Goal: Task Accomplishment & Management: Manage account settings

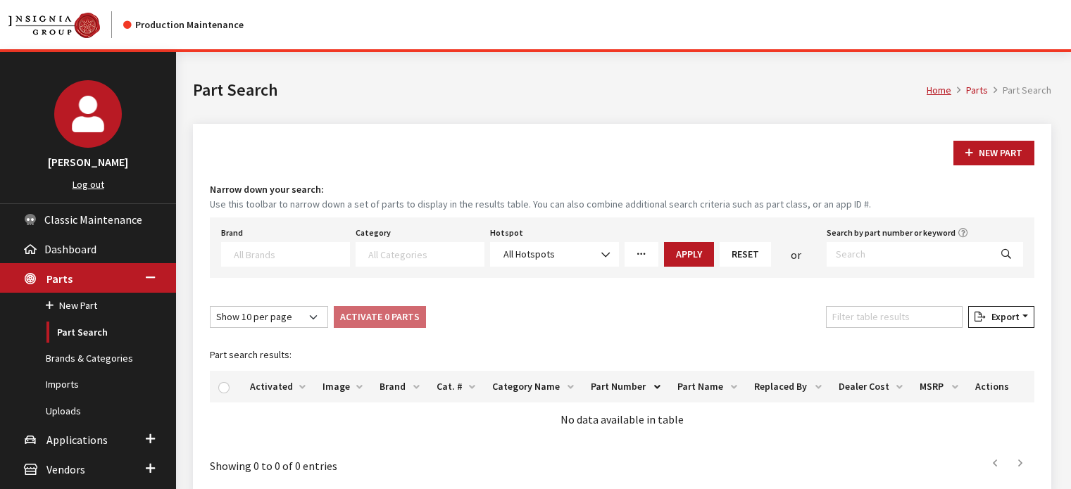
select select
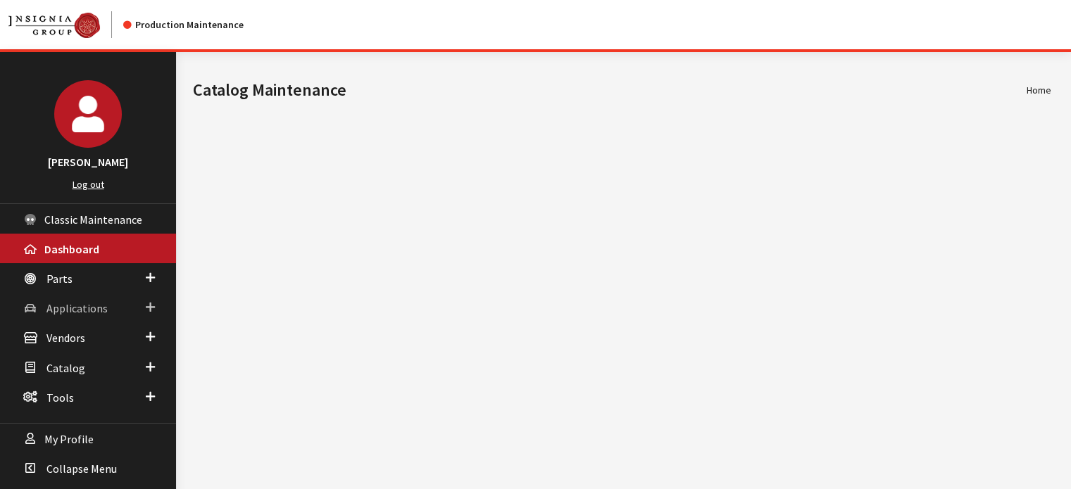
click at [61, 295] on link "Applications" at bounding box center [88, 308] width 176 height 30
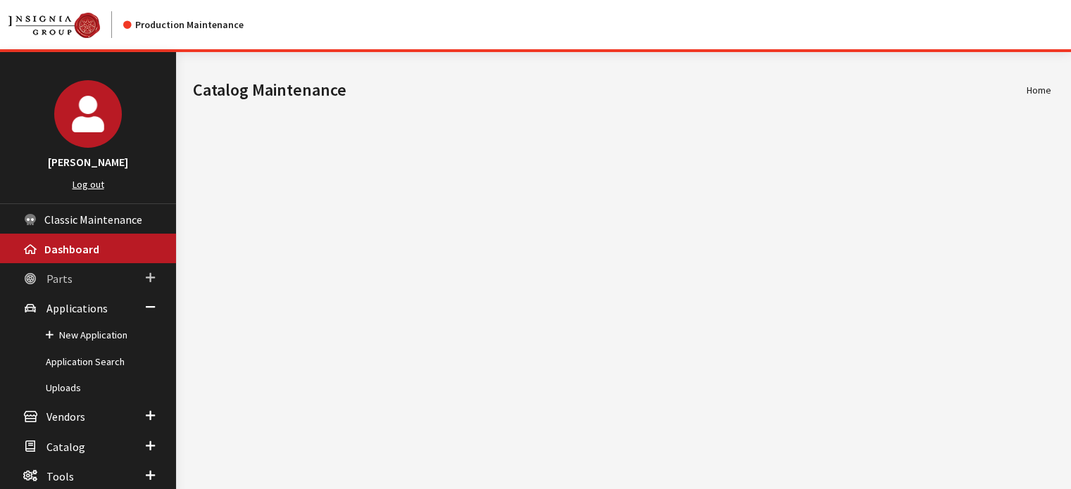
click at [61, 283] on span "Parts" at bounding box center [59, 279] width 26 height 14
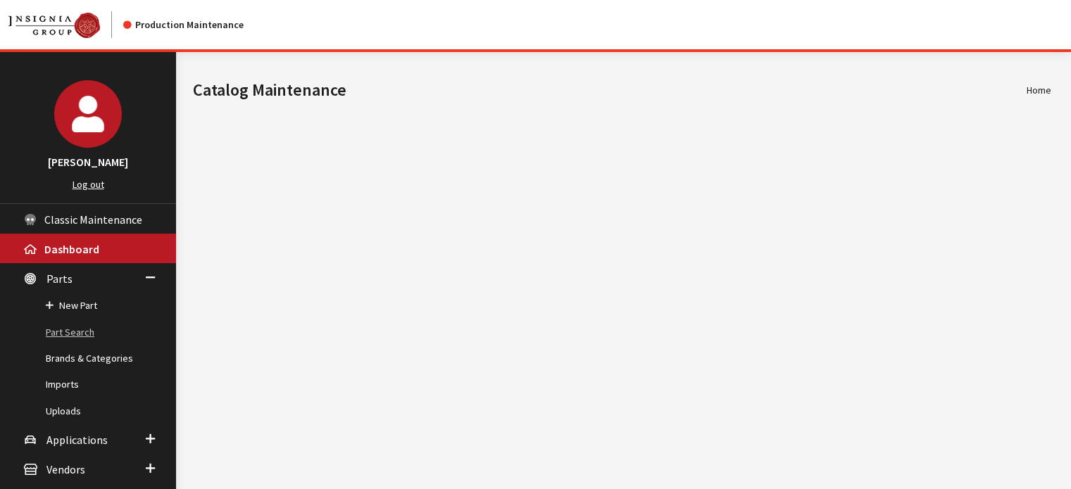
click at [68, 335] on link "Part Search" at bounding box center [88, 333] width 176 height 26
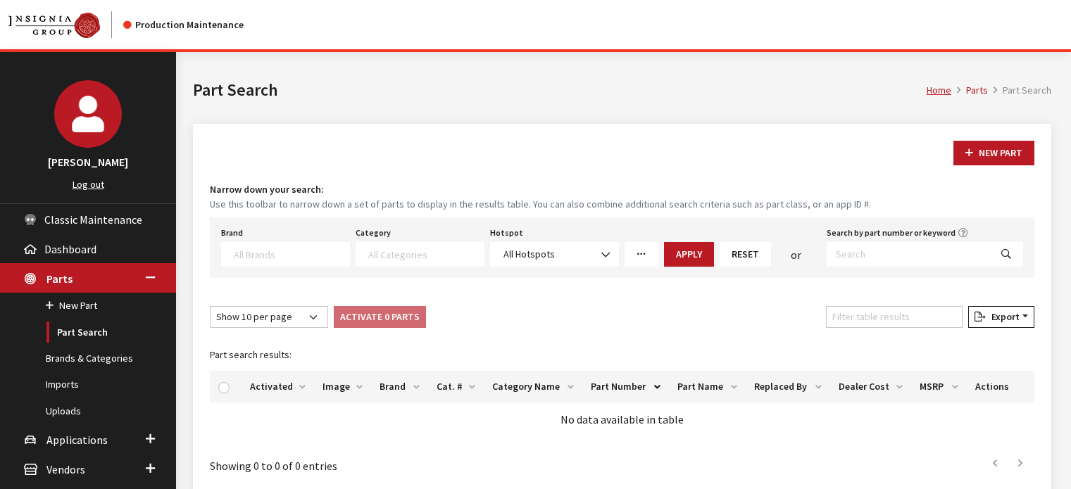
select select
click at [851, 248] on input "Search by part number or keyword" at bounding box center [908, 254] width 163 height 25
paste input "65550AN00BVH"
type input "65550AN00BVH"
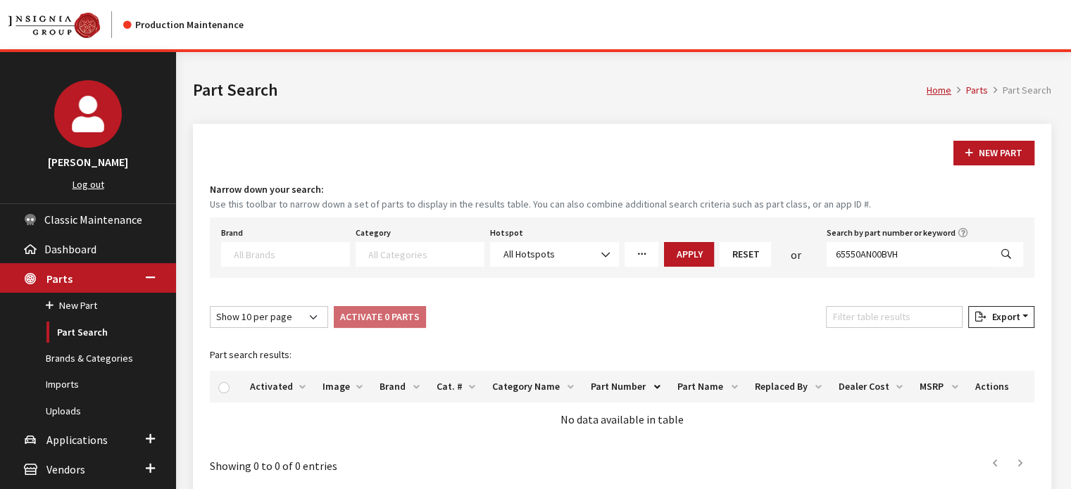
select select
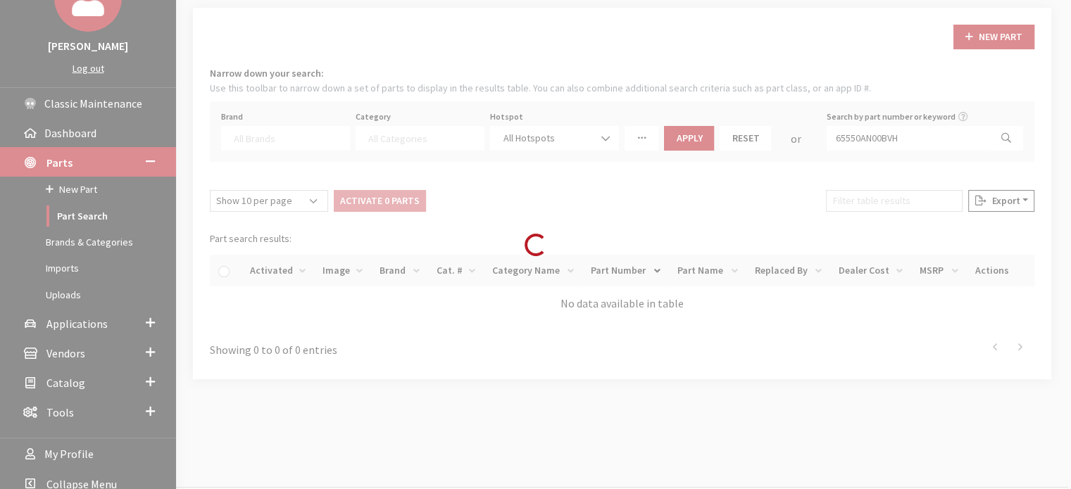
scroll to position [133, 0]
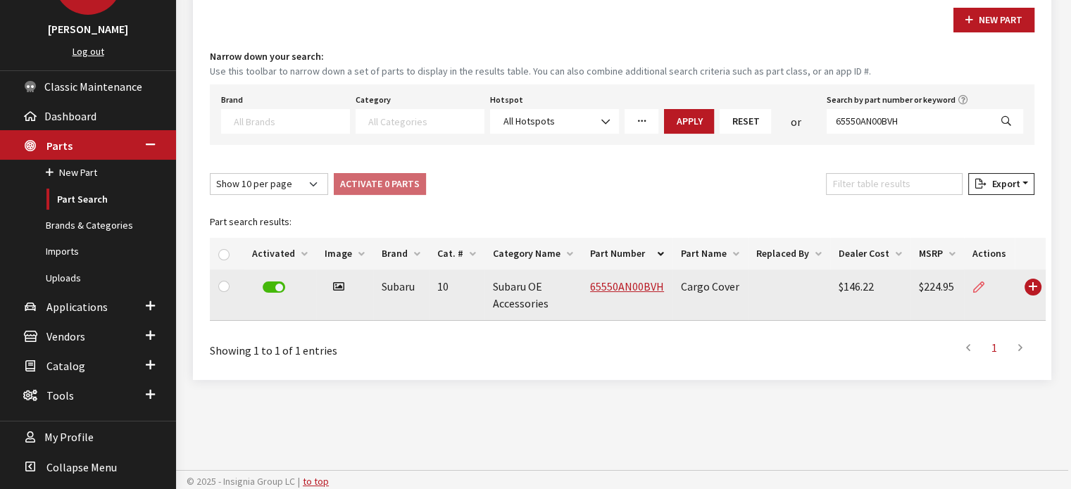
click at [973, 287] on icon at bounding box center [978, 287] width 11 height 11
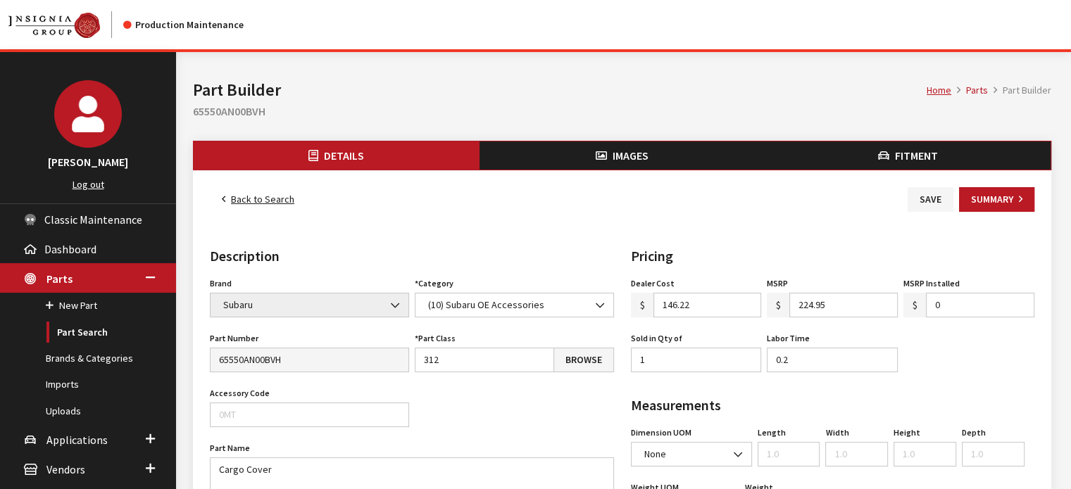
click at [890, 144] on button "Fitment" at bounding box center [908, 156] width 286 height 28
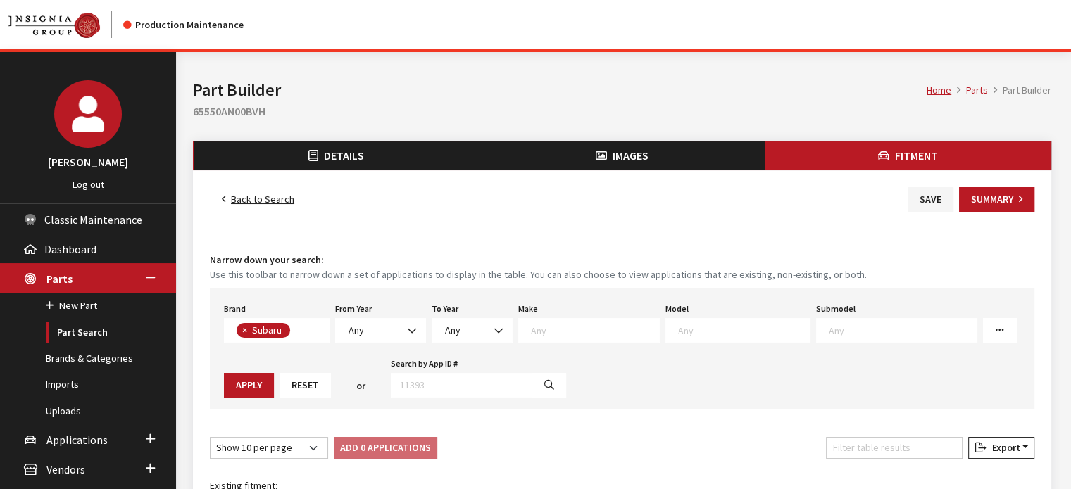
scroll to position [323, 0]
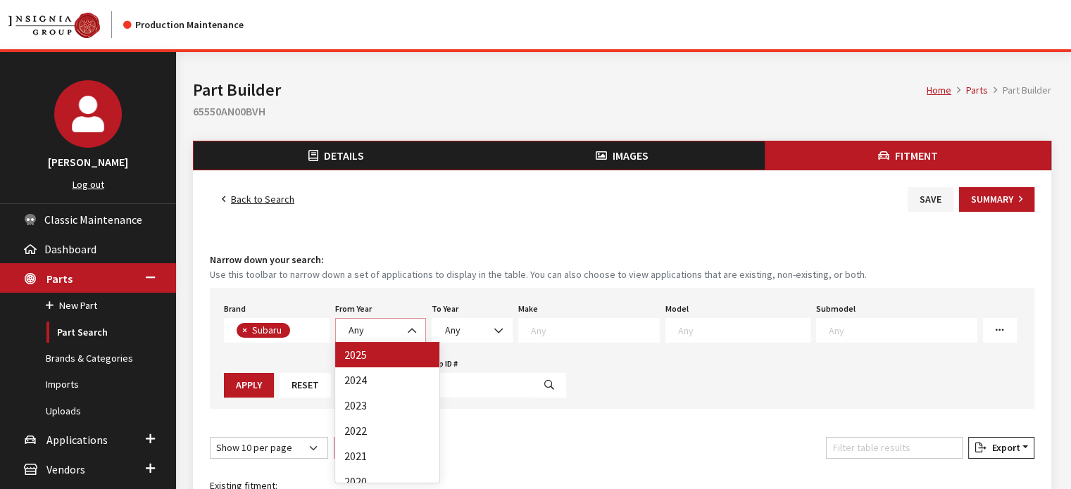
click at [372, 333] on span "Any" at bounding box center [380, 330] width 73 height 15
select select "2025"
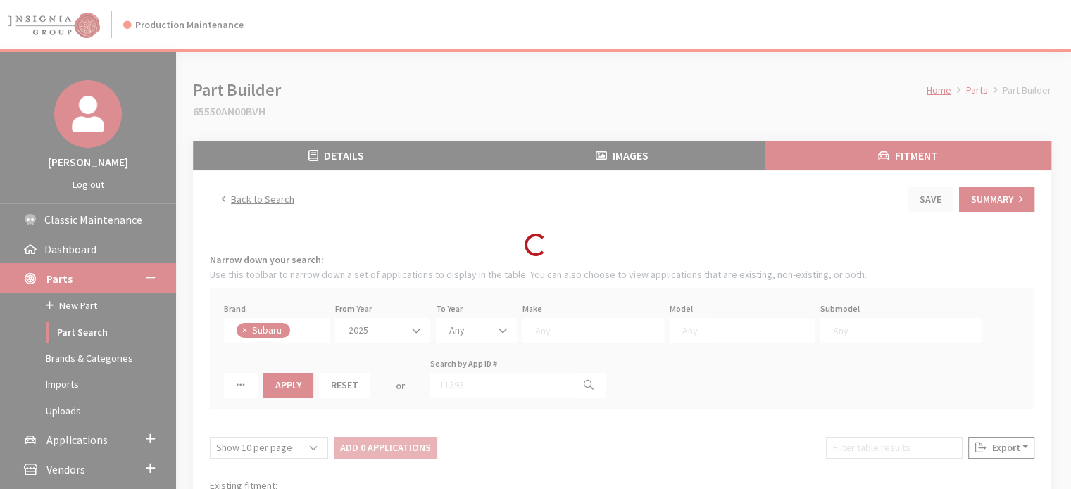
select select
select select "2025"
select select
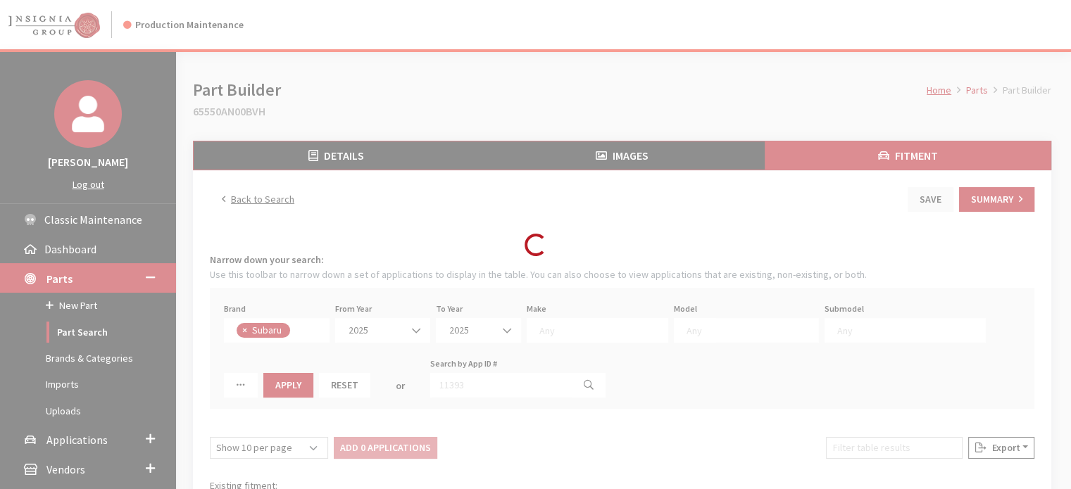
select select
click at [546, 318] on div "Loading..." at bounding box center [535, 244] width 1071 height 489
select select "28"
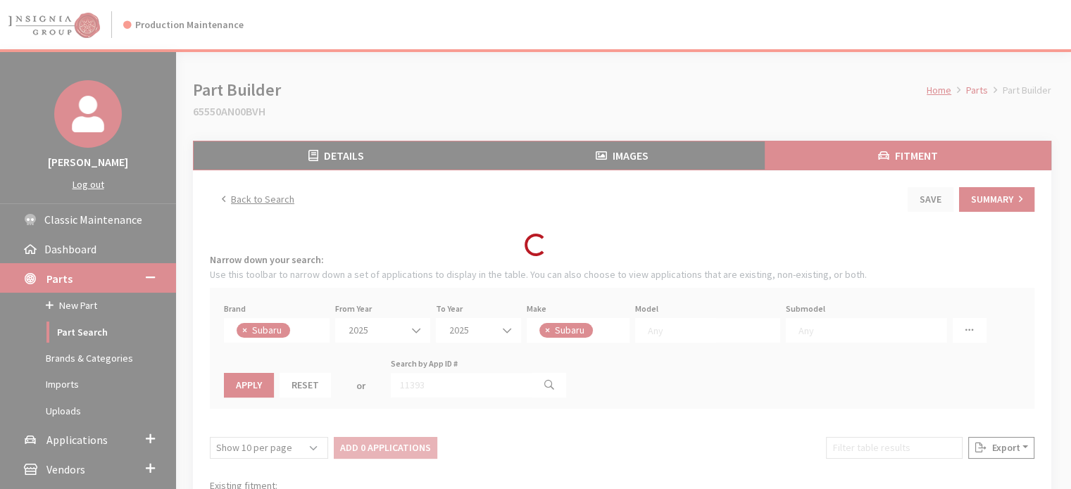
select select
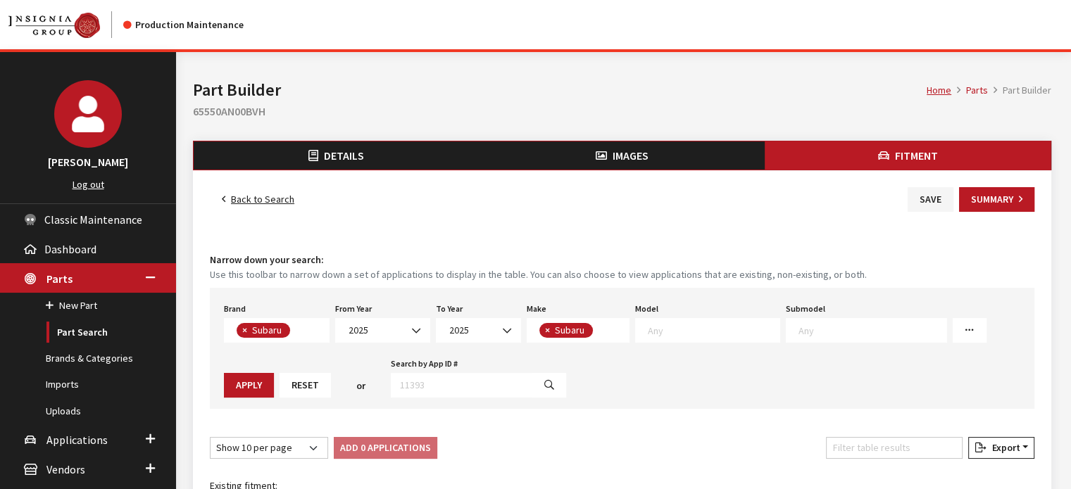
click at [659, 320] on span at bounding box center [707, 330] width 145 height 25
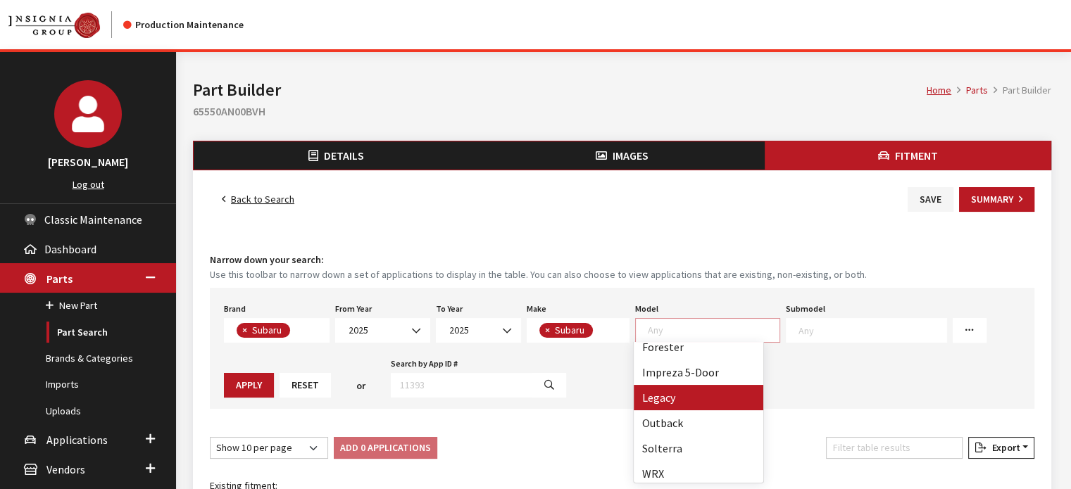
scroll to position [87, 0]
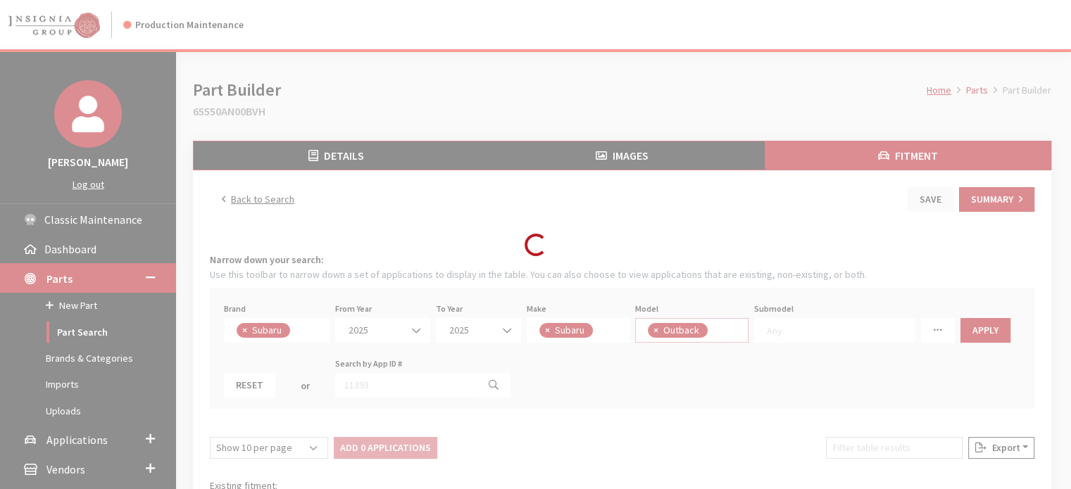
select select "361"
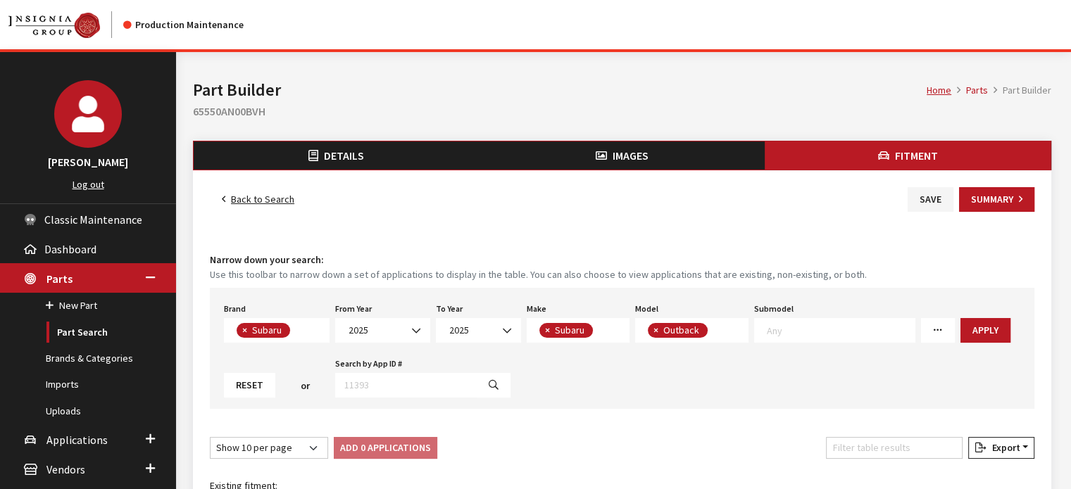
select select
click at [977, 326] on button "Apply" at bounding box center [986, 330] width 50 height 25
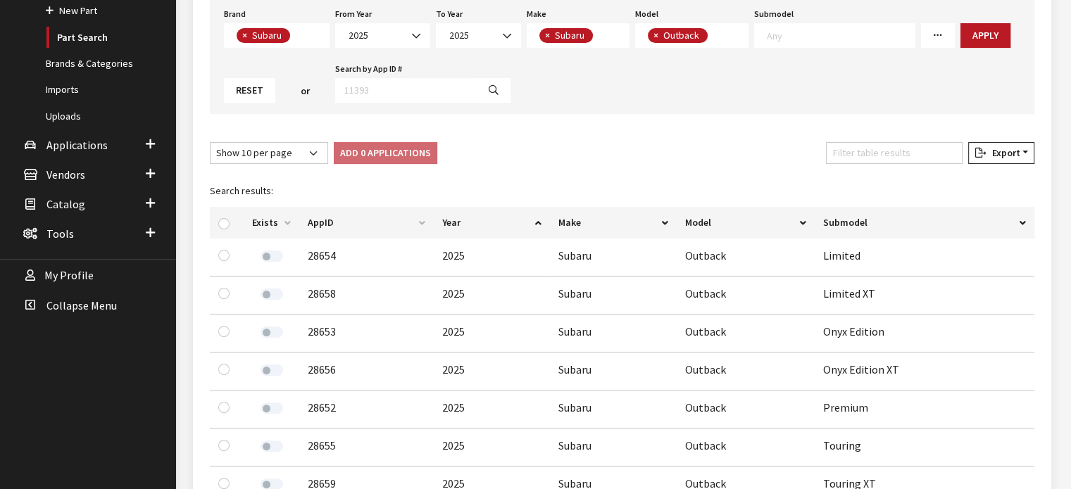
scroll to position [282, 0]
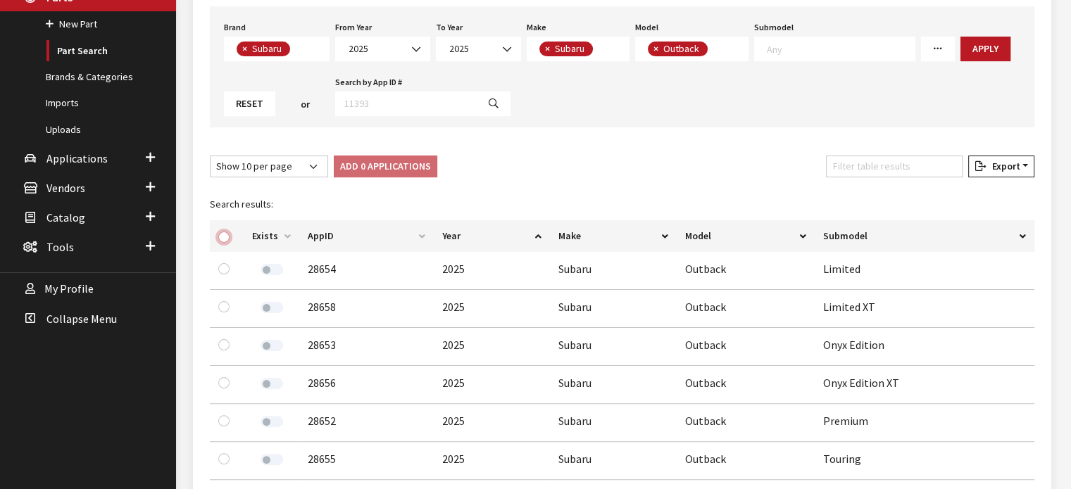
click at [227, 232] on input "checkbox" at bounding box center [223, 237] width 11 height 11
checkbox input "true"
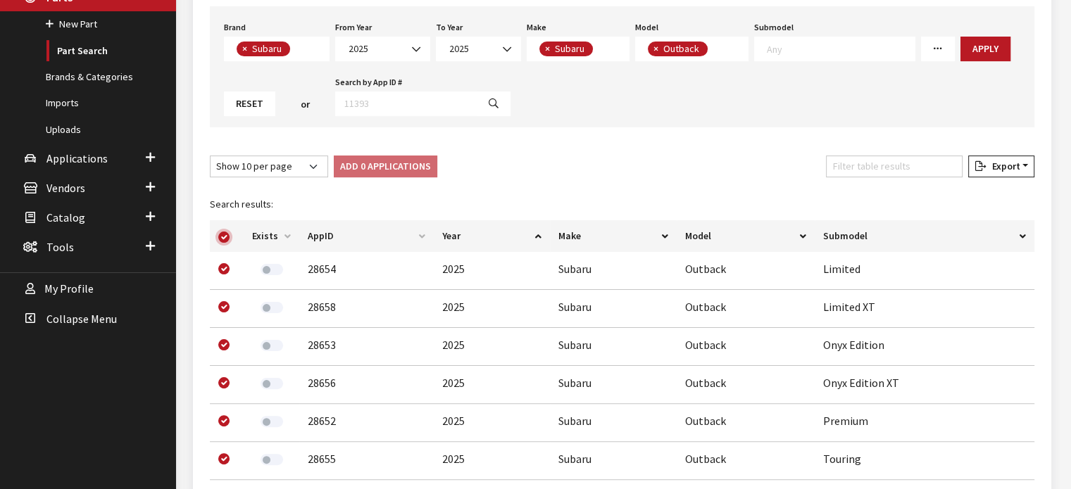
checkbox input "true"
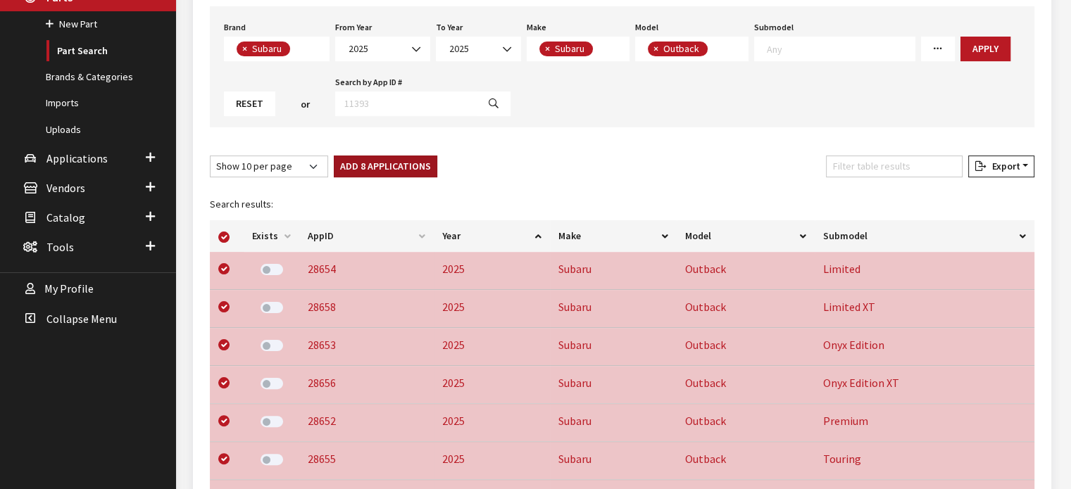
click at [350, 161] on button "Add 8 Applications" at bounding box center [386, 167] width 104 height 22
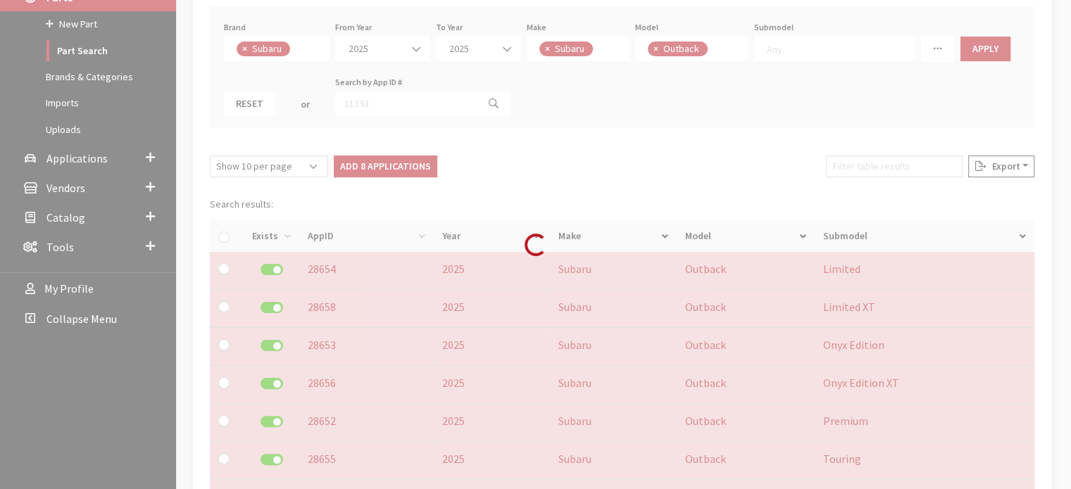
checkbox input "false"
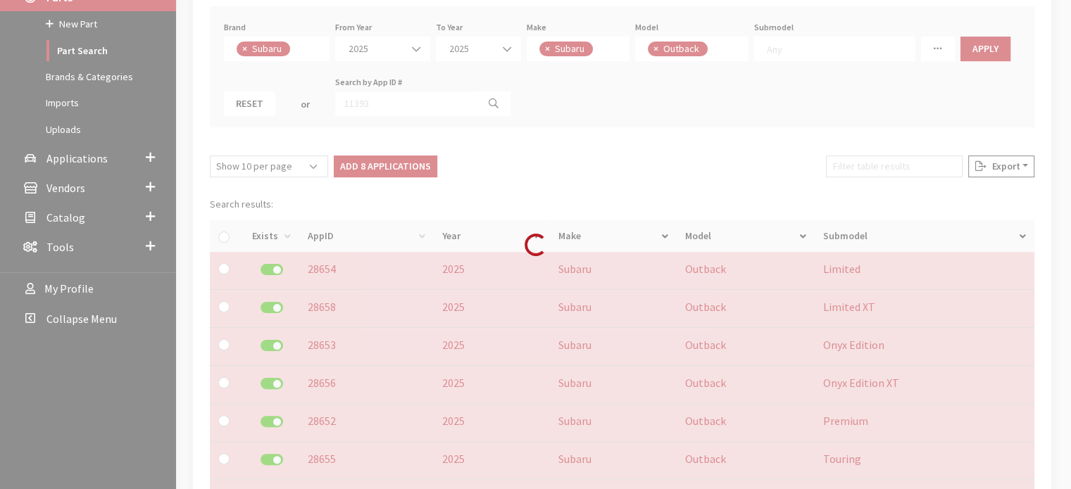
checkbox input "false"
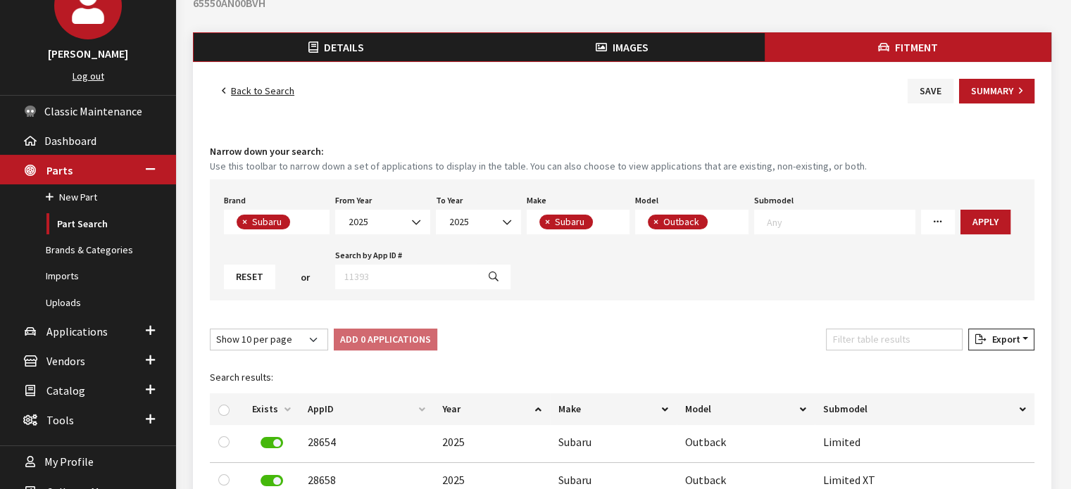
scroll to position [0, 0]
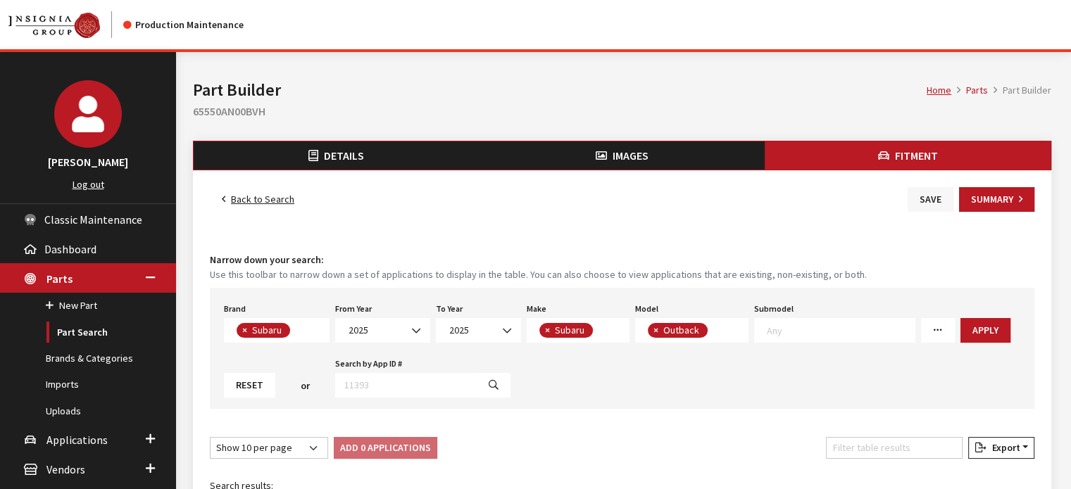
click at [919, 197] on button "Save" at bounding box center [931, 199] width 46 height 25
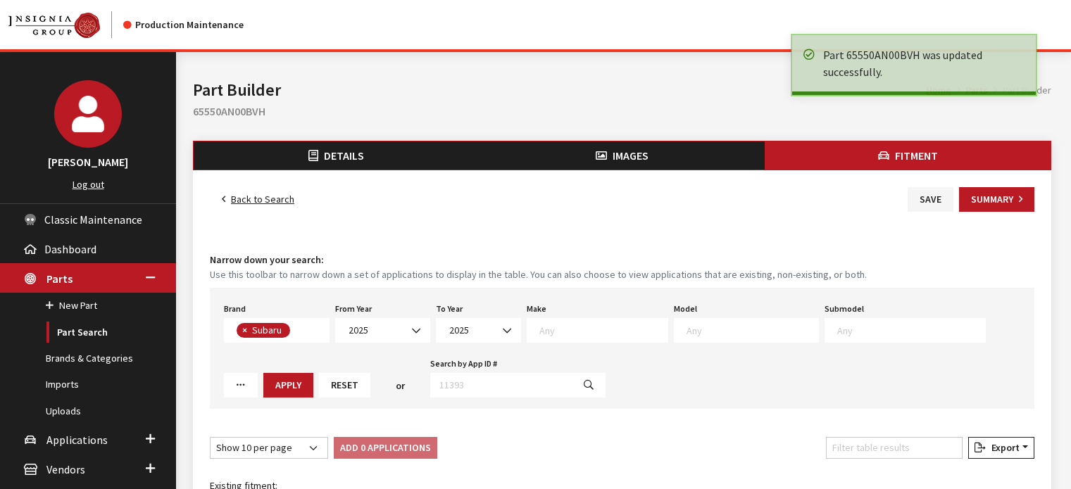
select select
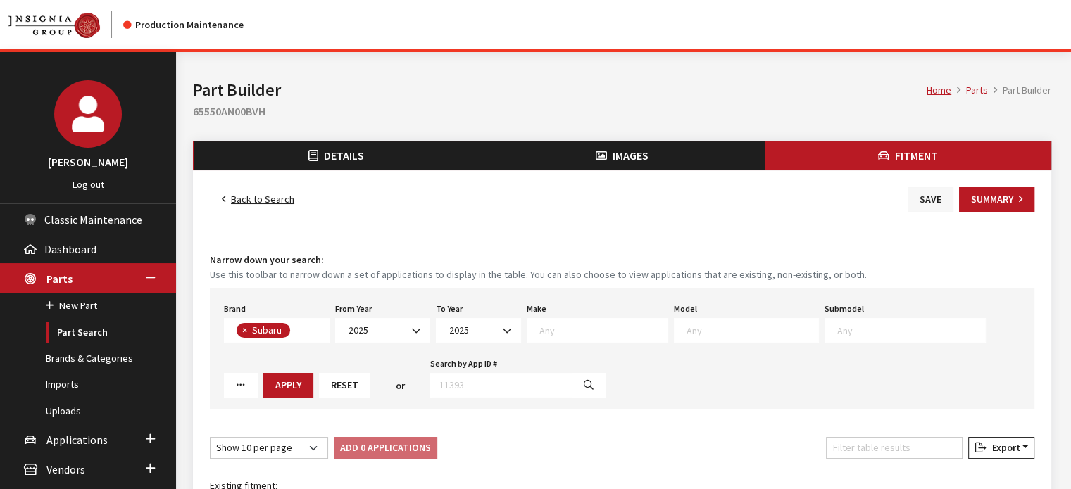
click at [937, 191] on button "Save" at bounding box center [931, 199] width 46 height 25
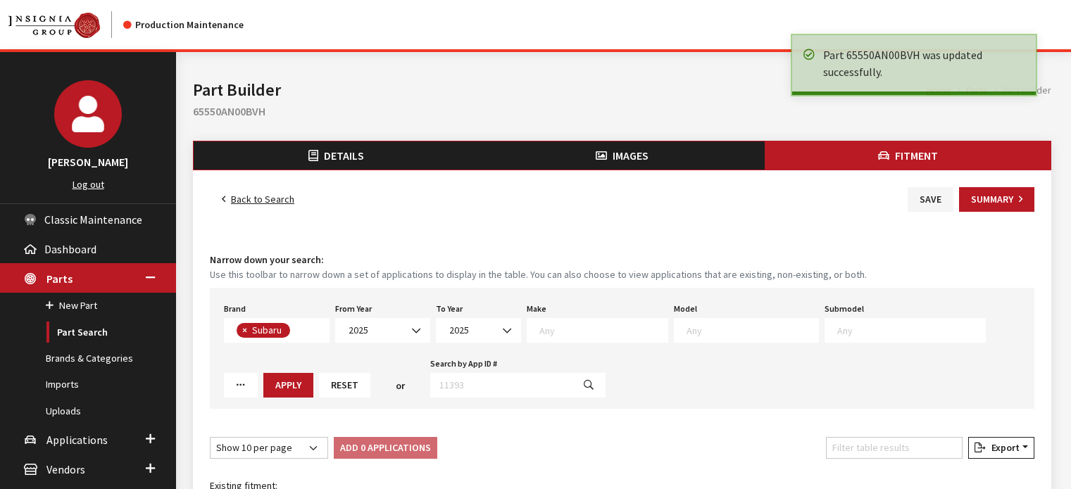
select select
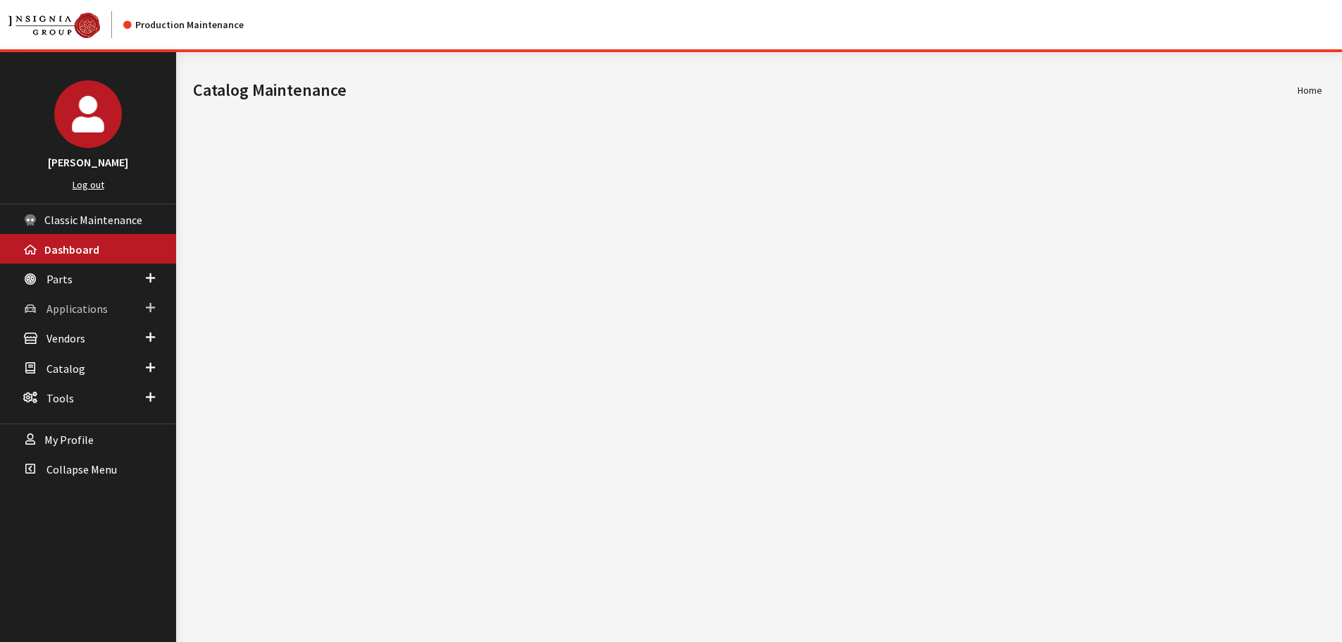
click at [82, 309] on span "Applications" at bounding box center [76, 308] width 61 height 14
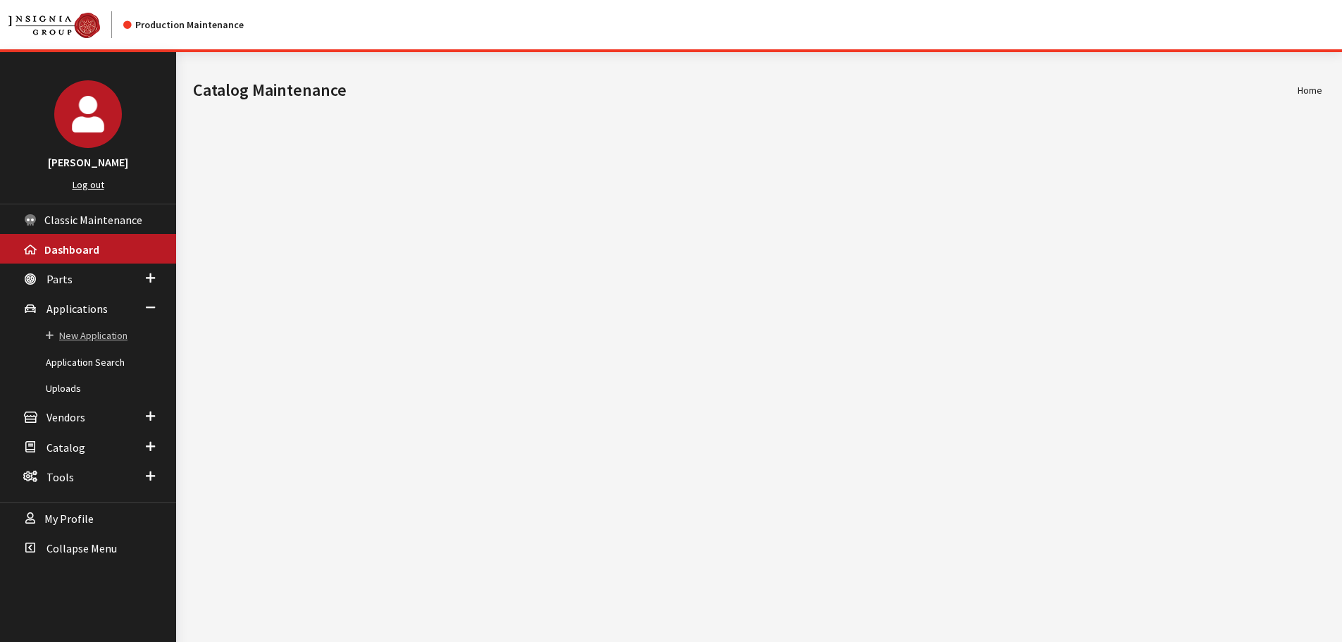
click at [101, 339] on link "New Application" at bounding box center [88, 336] width 176 height 26
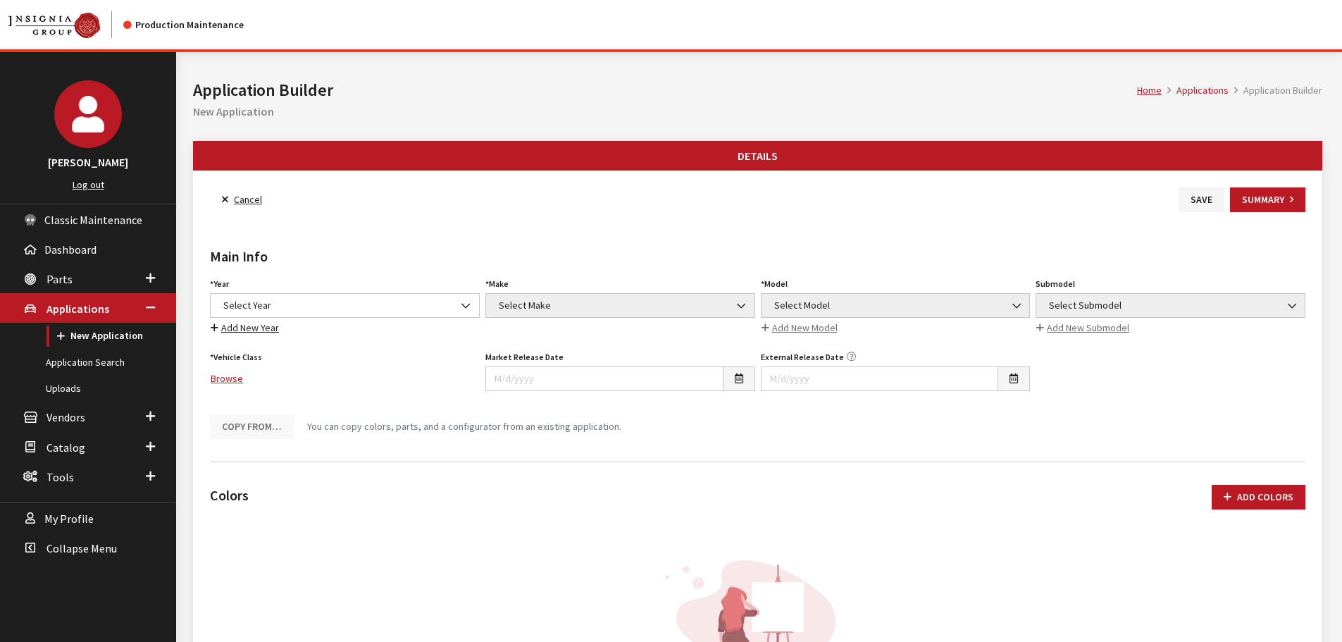
click at [427, 347] on div "Vehicle Class Browse Vehicle Class is required." at bounding box center [344, 374] width 275 height 55
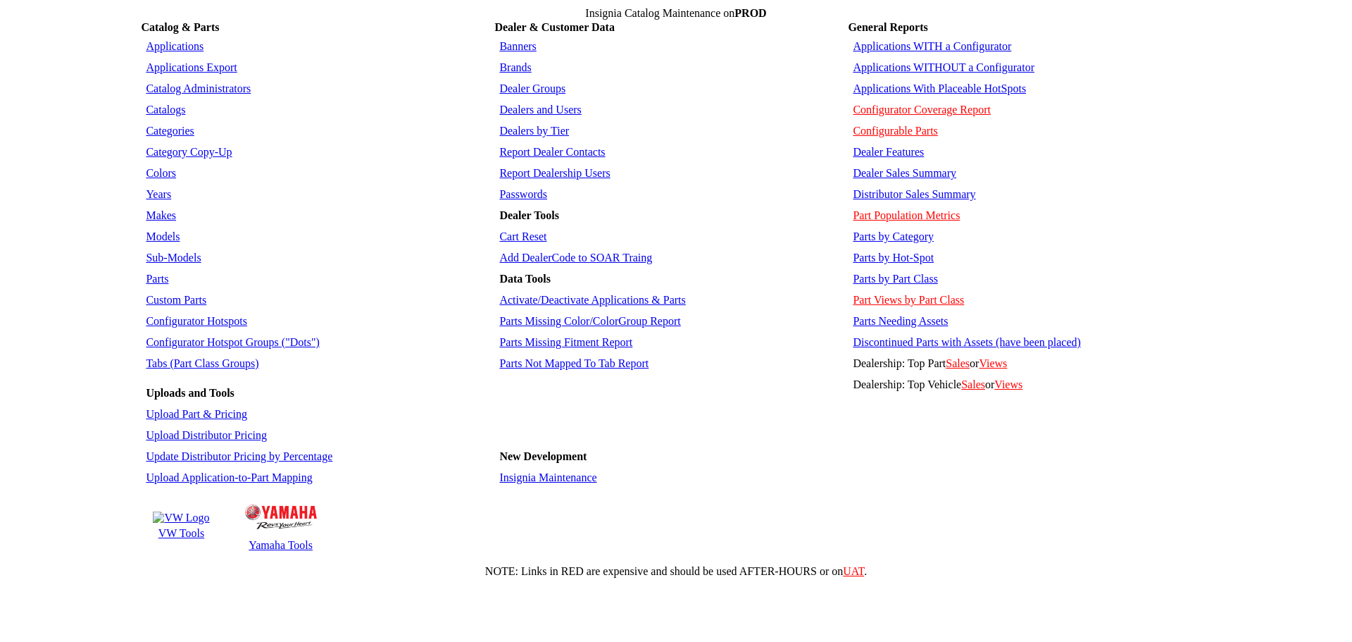
click at [165, 143] on td "Category Copy-Up" at bounding box center [316, 152] width 349 height 20
click at [165, 167] on link "Colors" at bounding box center [161, 173] width 30 height 12
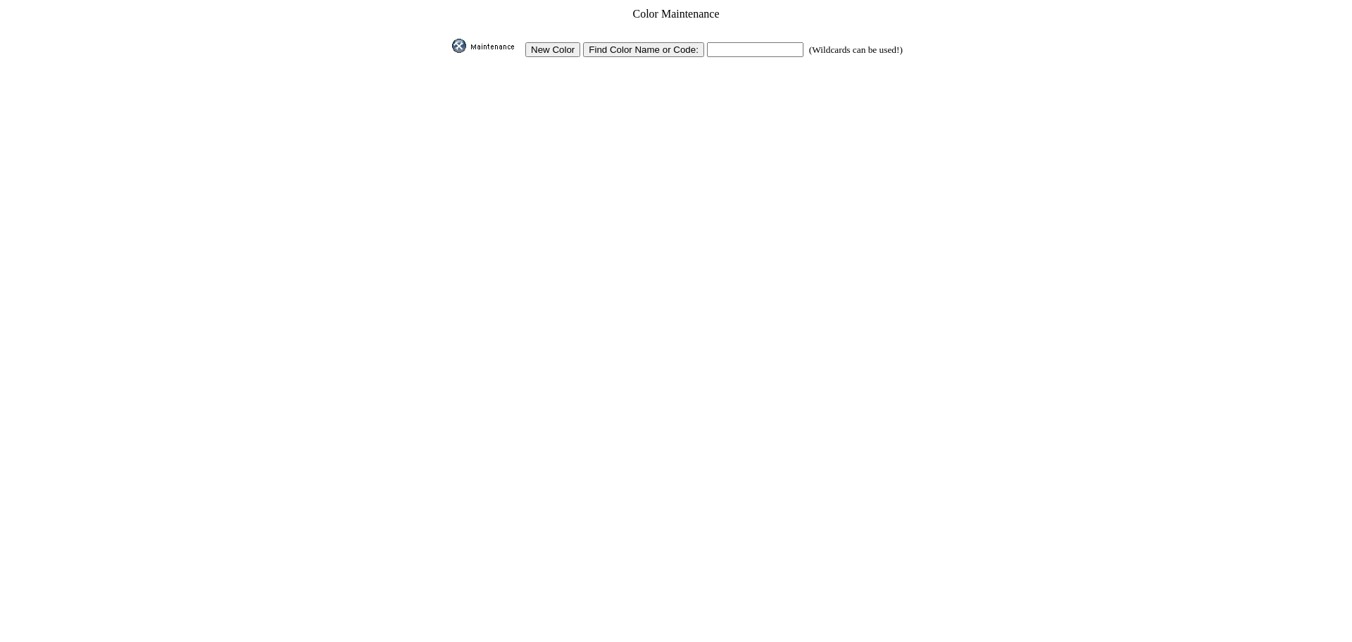
click at [741, 52] on input "text" at bounding box center [755, 49] width 96 height 15
type input "diamond"
click at [449, 53] on input "image" at bounding box center [449, 53] width 0 height 0
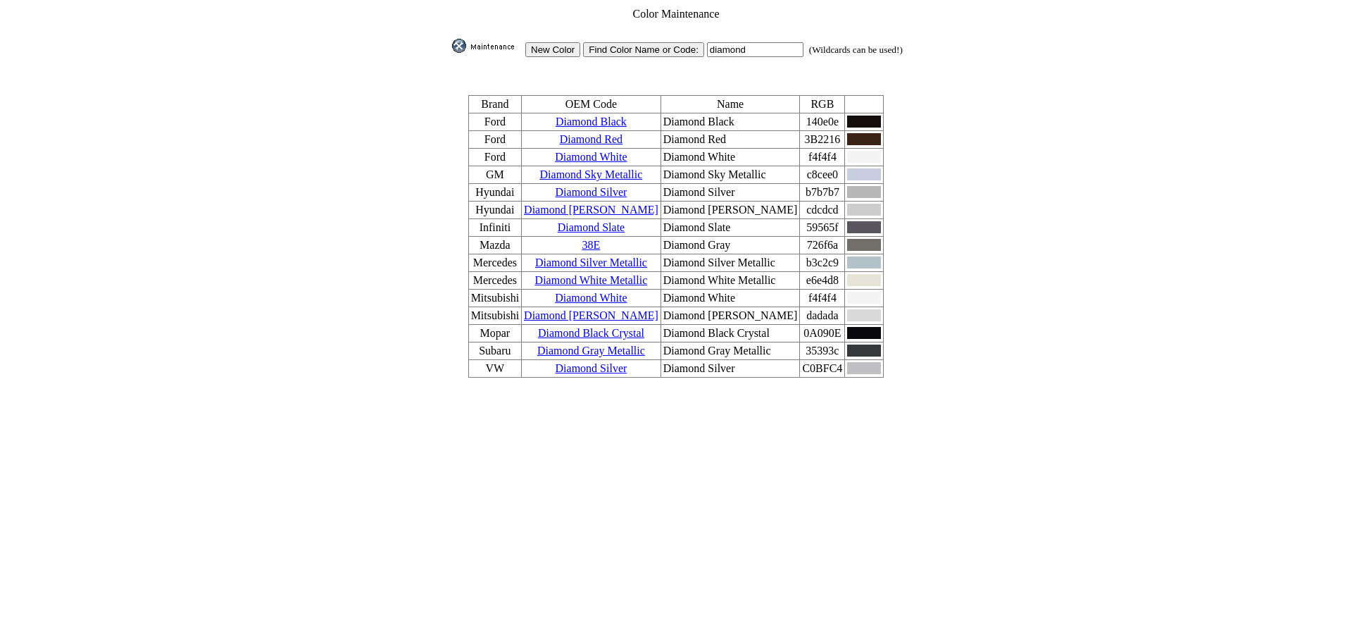
click at [746, 50] on input "diamond" at bounding box center [755, 49] width 96 height 15
click at [745, 50] on input "diamond" at bounding box center [755, 49] width 96 height 15
type input "matte"
click at [449, 53] on input "image" at bounding box center [449, 53] width 0 height 0
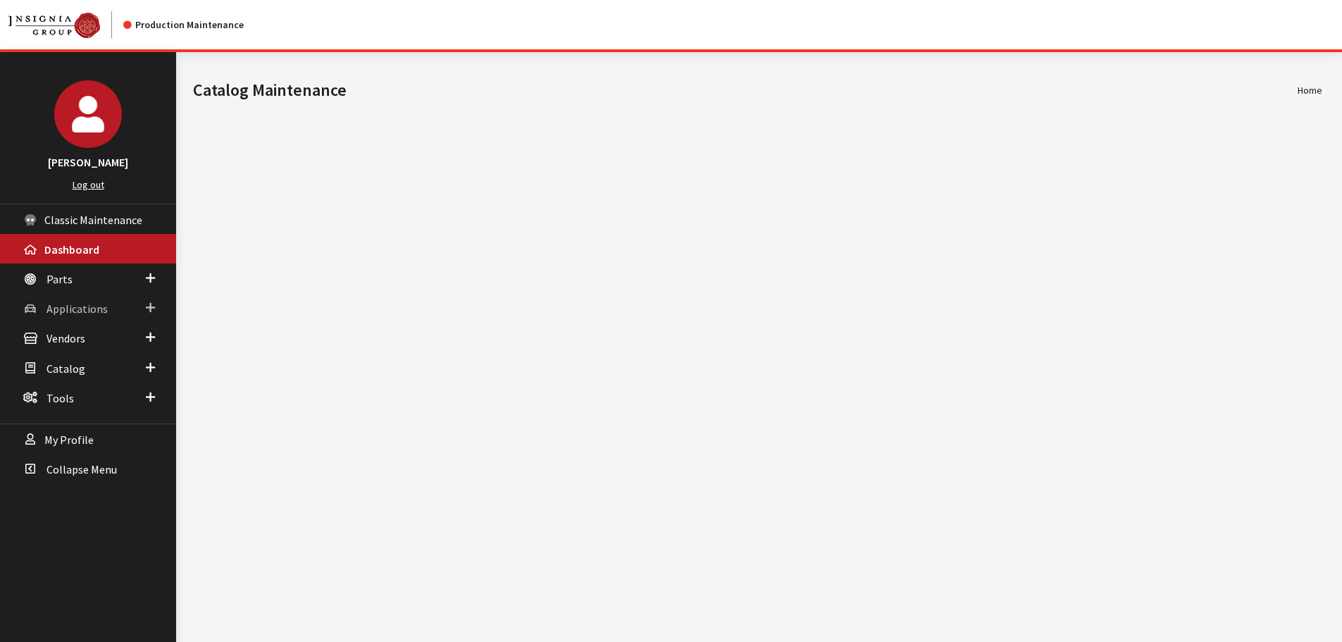
click at [118, 307] on link "Applications" at bounding box center [88, 308] width 176 height 30
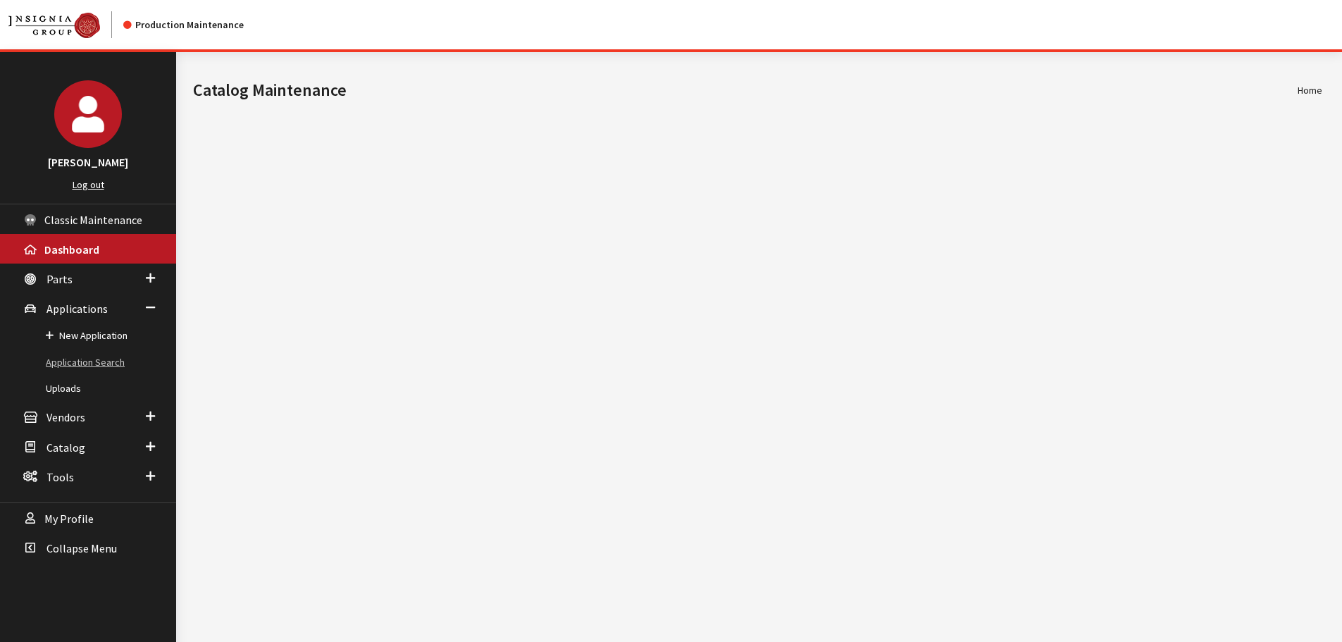
click at [89, 358] on link "Application Search" at bounding box center [88, 362] width 176 height 26
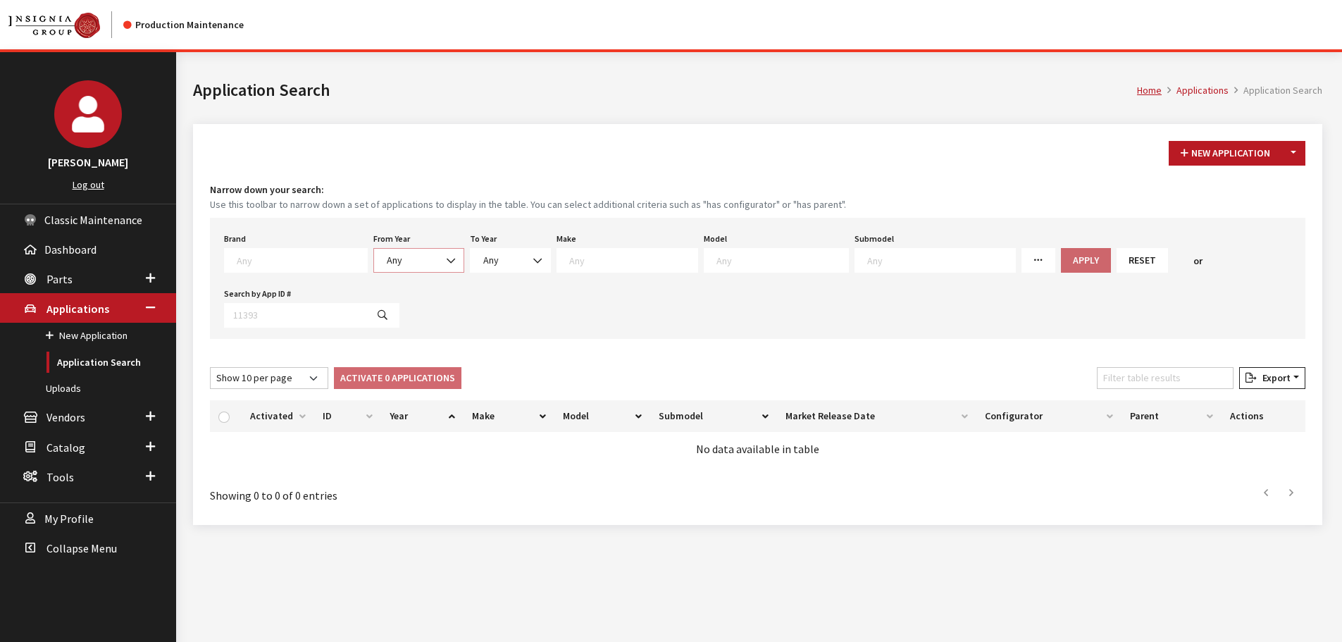
click at [439, 264] on span at bounding box center [451, 261] width 24 height 24
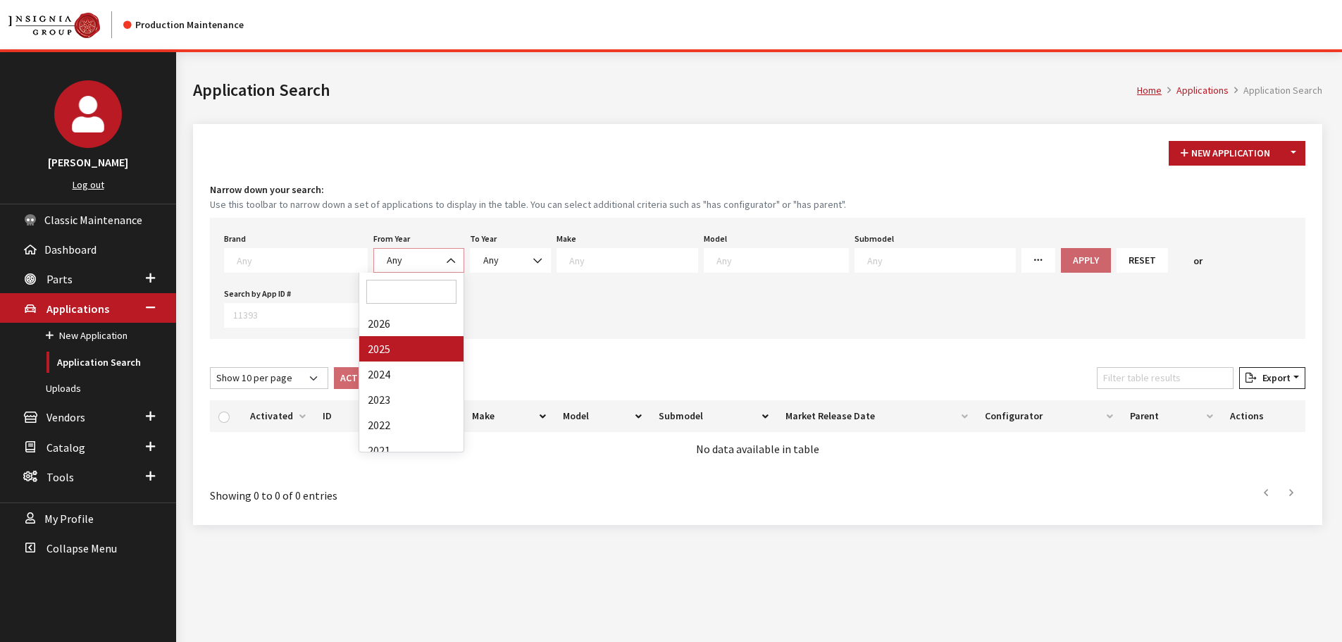
select select "2025"
select select
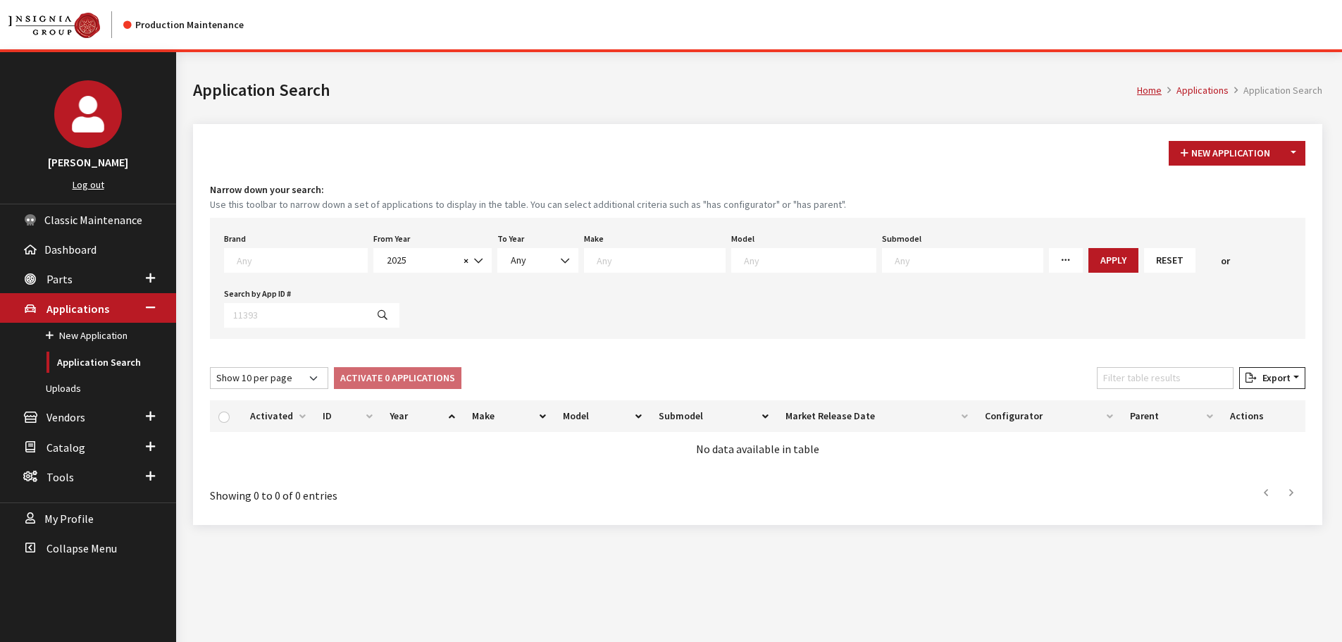
click at [601, 268] on span at bounding box center [655, 260] width 142 height 25
drag, startPoint x: 630, startPoint y: 377, endPoint x: 638, endPoint y: 375, distance: 8.0
select select "34"
select select
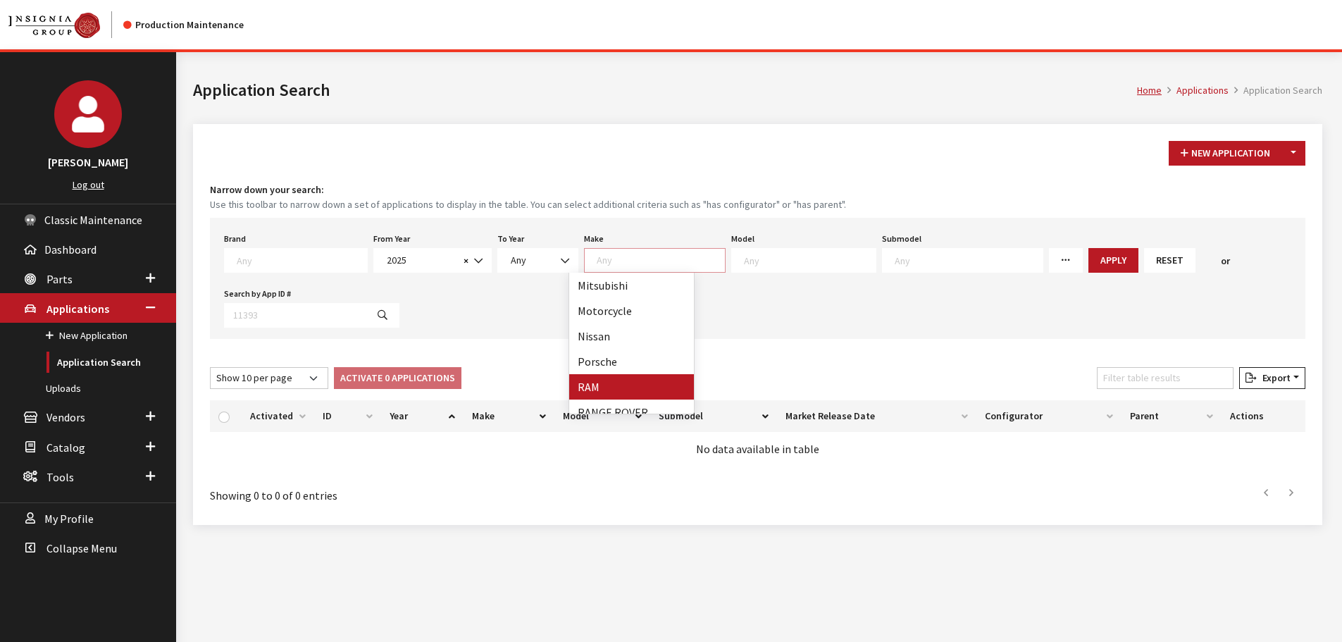
select select
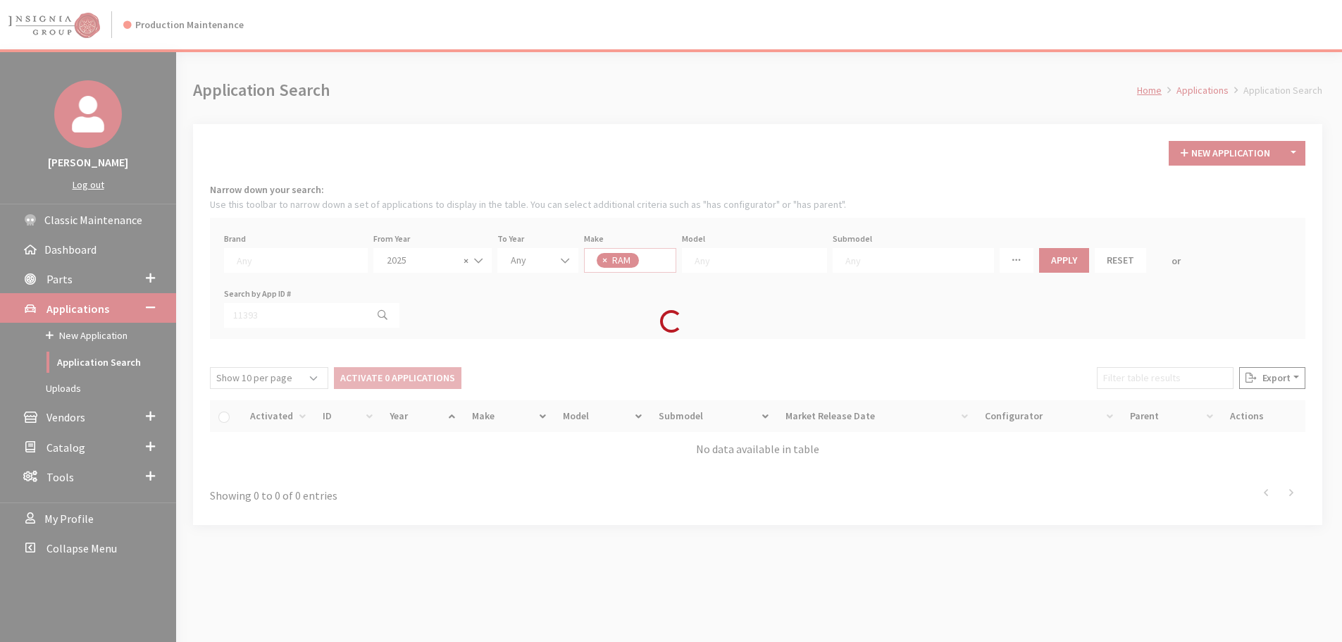
scroll to position [401, 0]
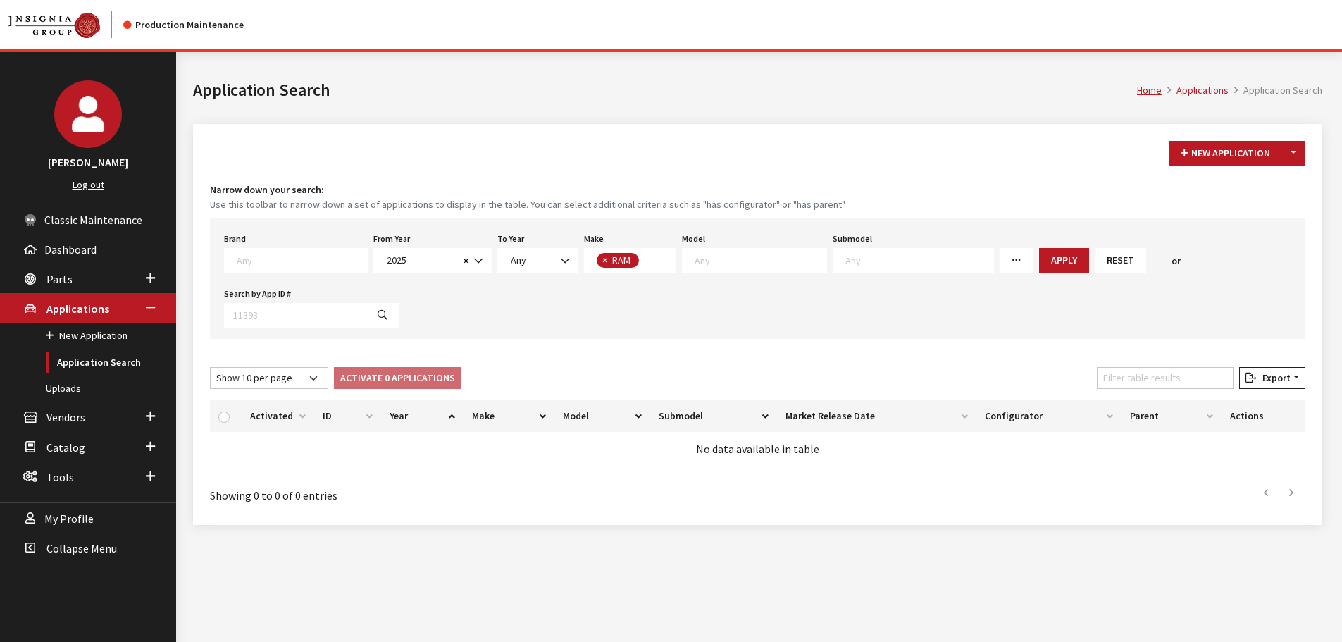
click at [739, 258] on textarea "Search" at bounding box center [760, 260] width 132 height 13
select select "1113"
select select
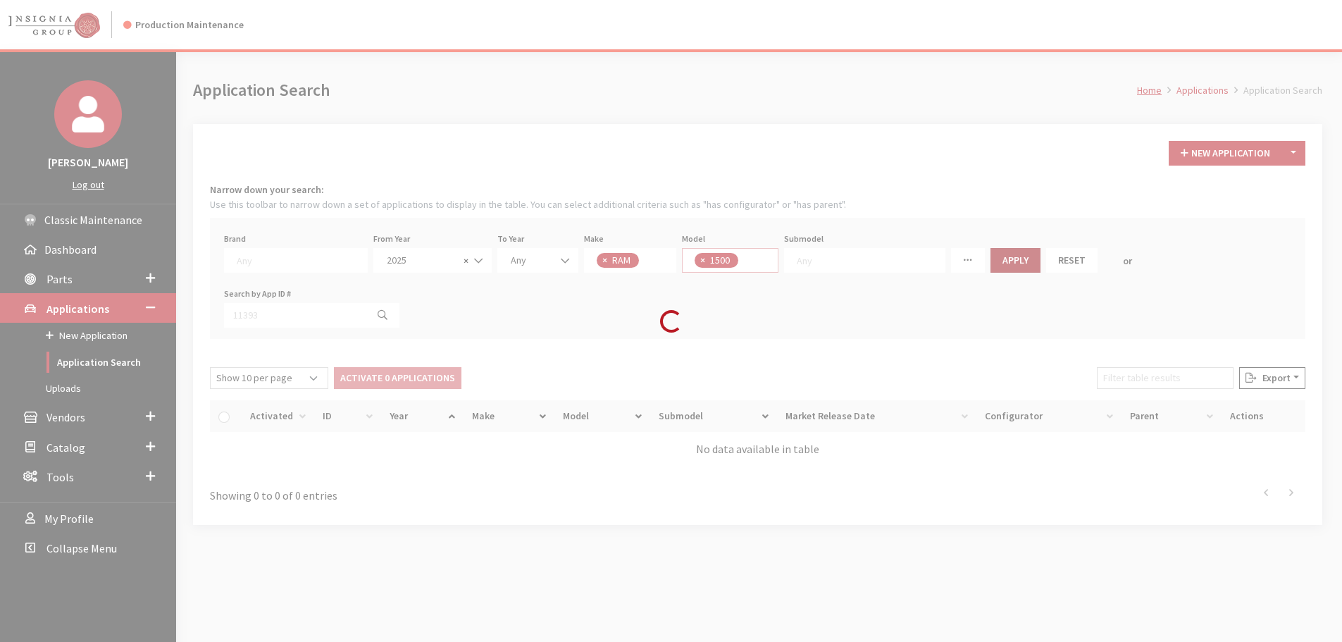
scroll to position [0, 0]
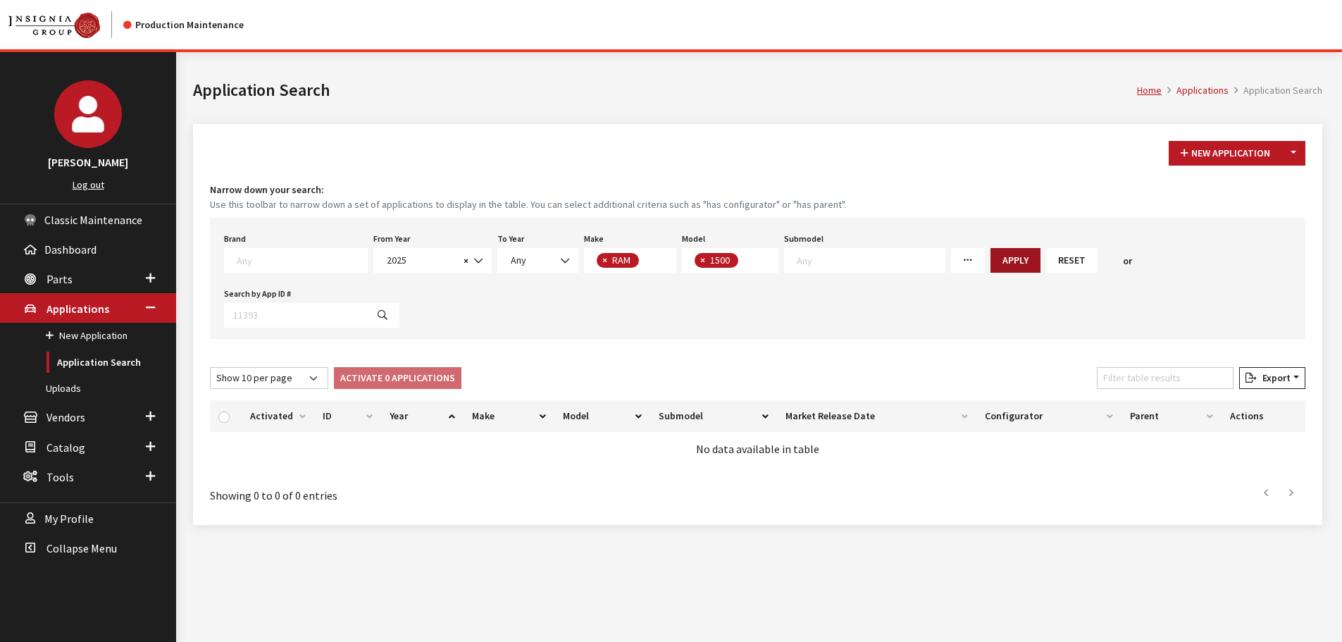
click at [990, 263] on button "Apply" at bounding box center [1015, 260] width 50 height 25
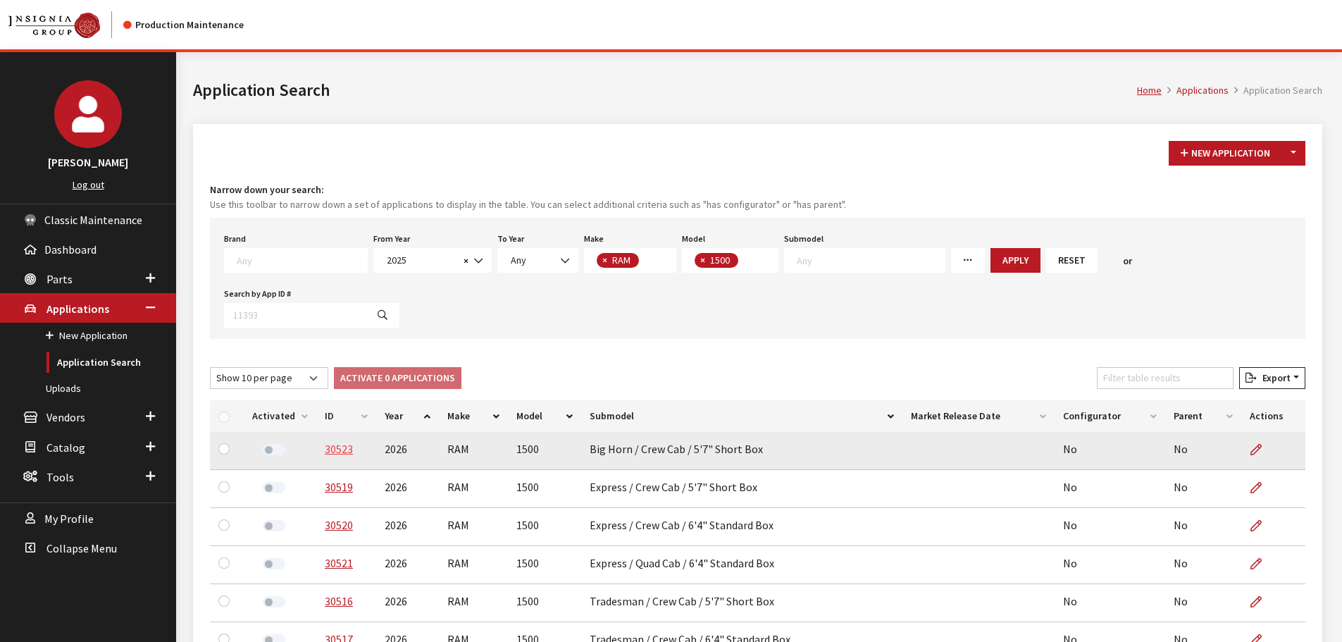
click at [340, 442] on link "30523" at bounding box center [339, 449] width 28 height 14
click at [330, 442] on link "30523" at bounding box center [339, 449] width 28 height 14
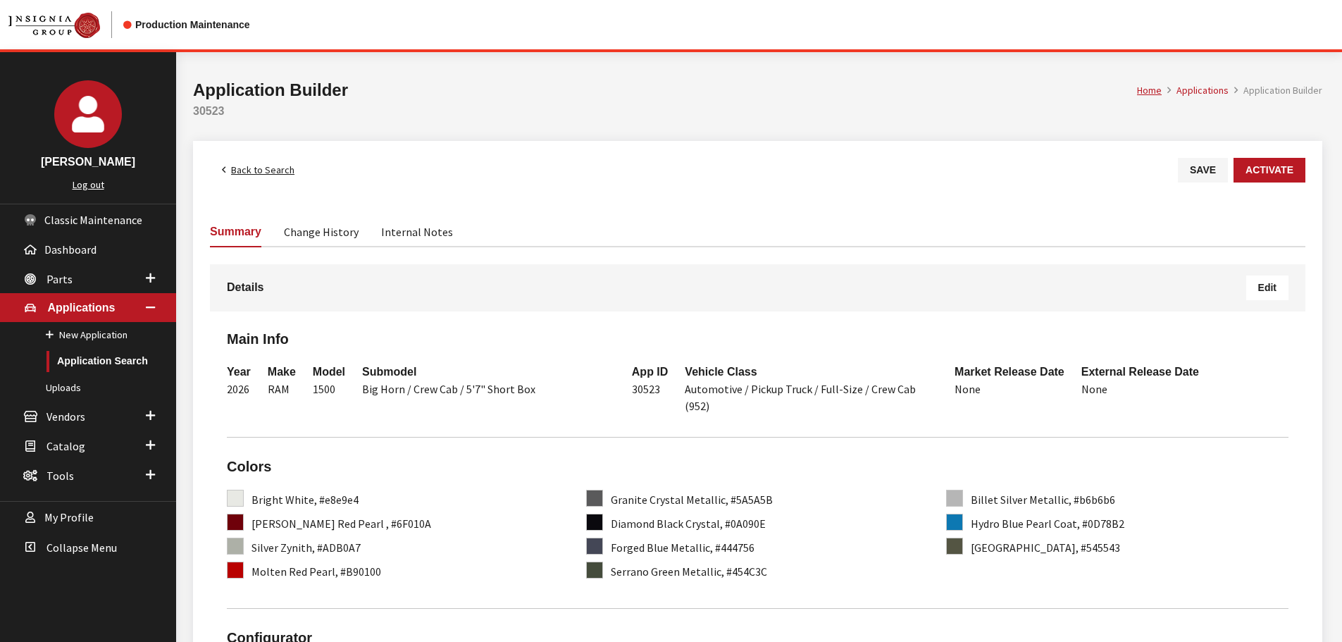
click at [1298, 285] on div "Details Edit" at bounding box center [757, 287] width 1095 height 47
click at [1277, 289] on button "Edit" at bounding box center [1267, 287] width 42 height 25
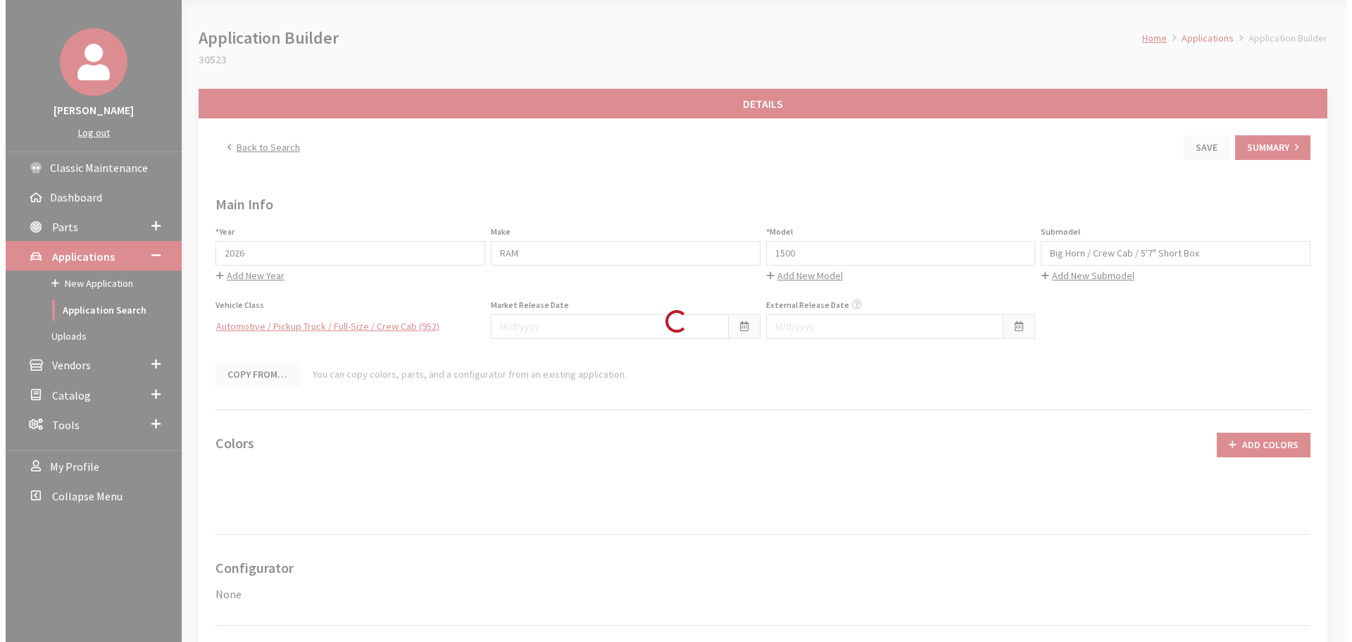
scroll to position [52, 0]
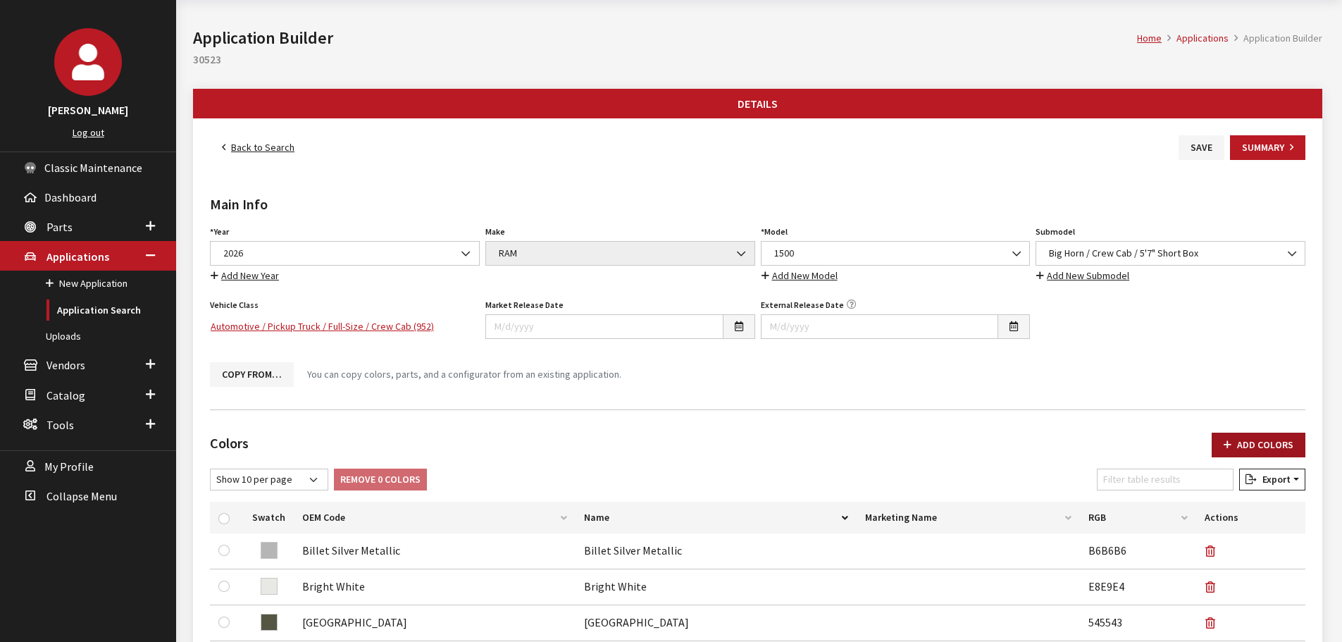
click at [1263, 440] on button "Add Colors" at bounding box center [1258, 444] width 94 height 25
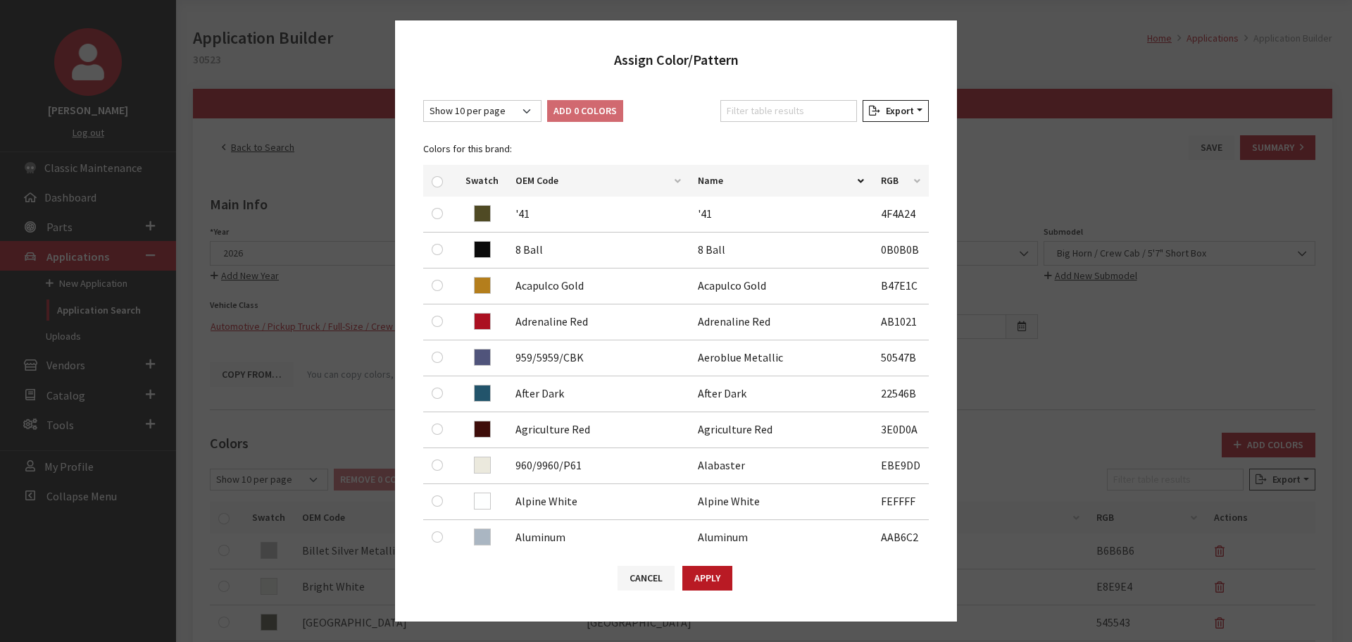
click at [743, 99] on div "Show 10 per page Show 25 per page Show 50 per page Show 100 per page Show 1000 …" at bounding box center [676, 317] width 562 height 462
click at [751, 105] on input "Filter table results" at bounding box center [788, 111] width 137 height 22
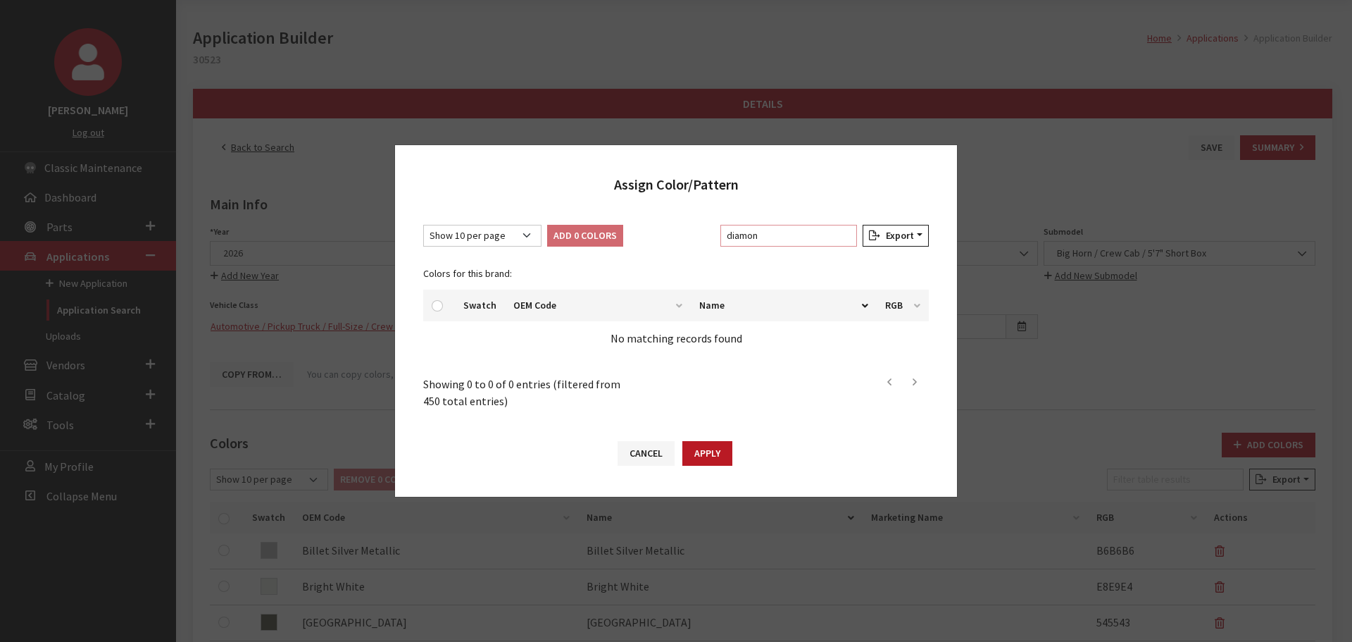
type input "diamond"
click at [849, 236] on input "diamond" at bounding box center [788, 236] width 137 height 22
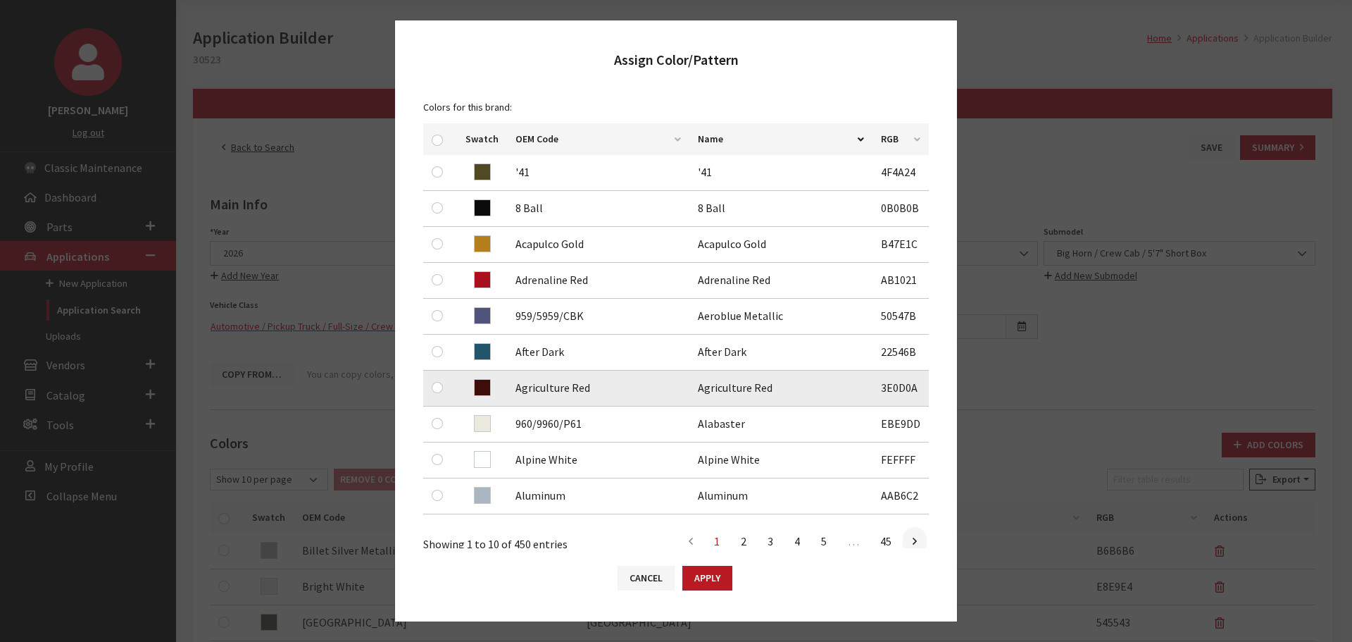
scroll to position [64, 0]
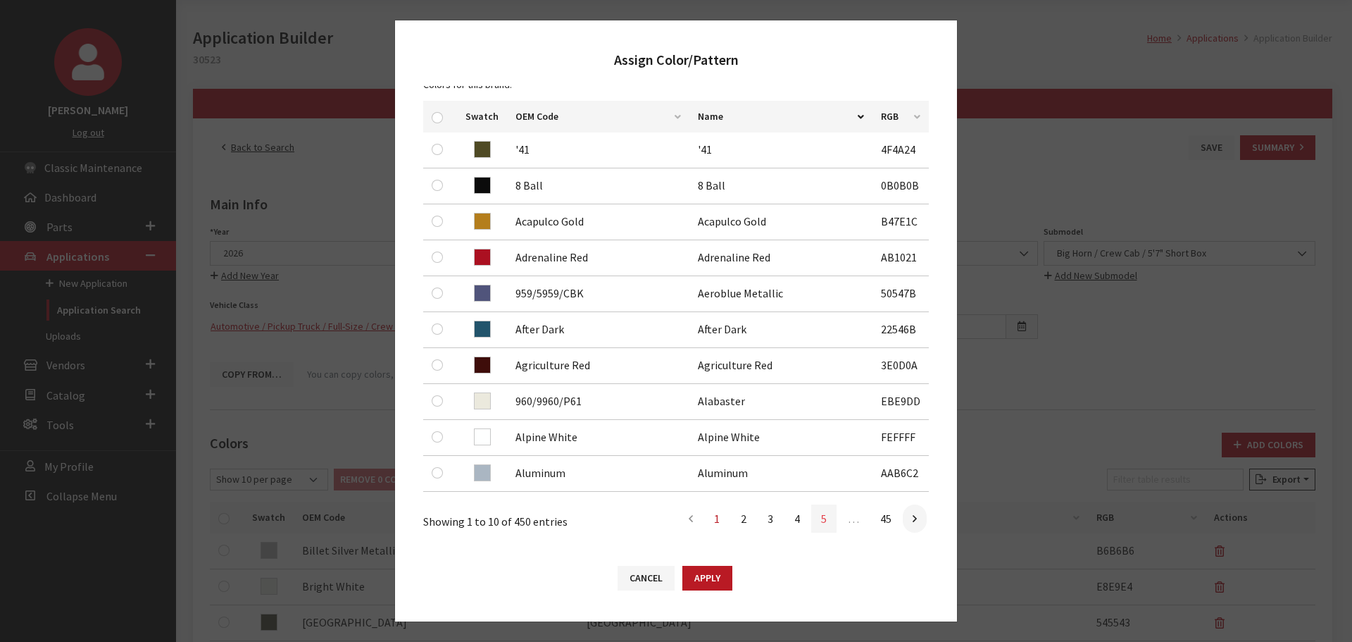
click at [813, 519] on link "5" at bounding box center [823, 518] width 25 height 28
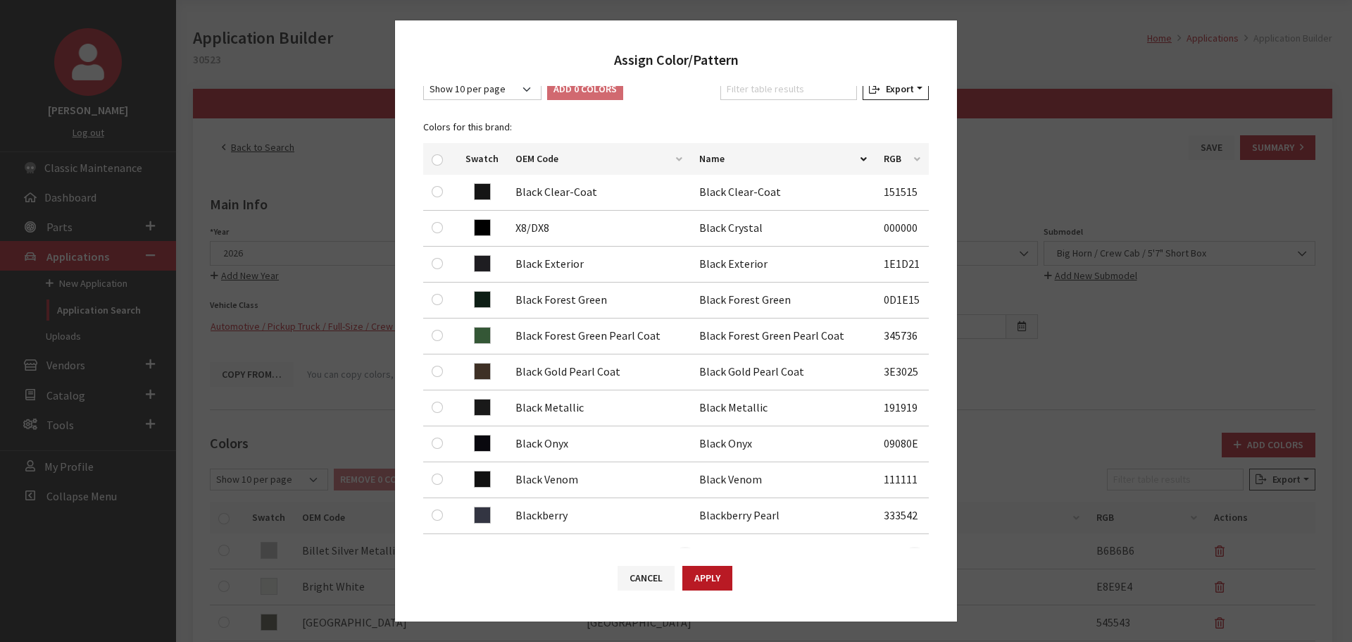
scroll to position [0, 0]
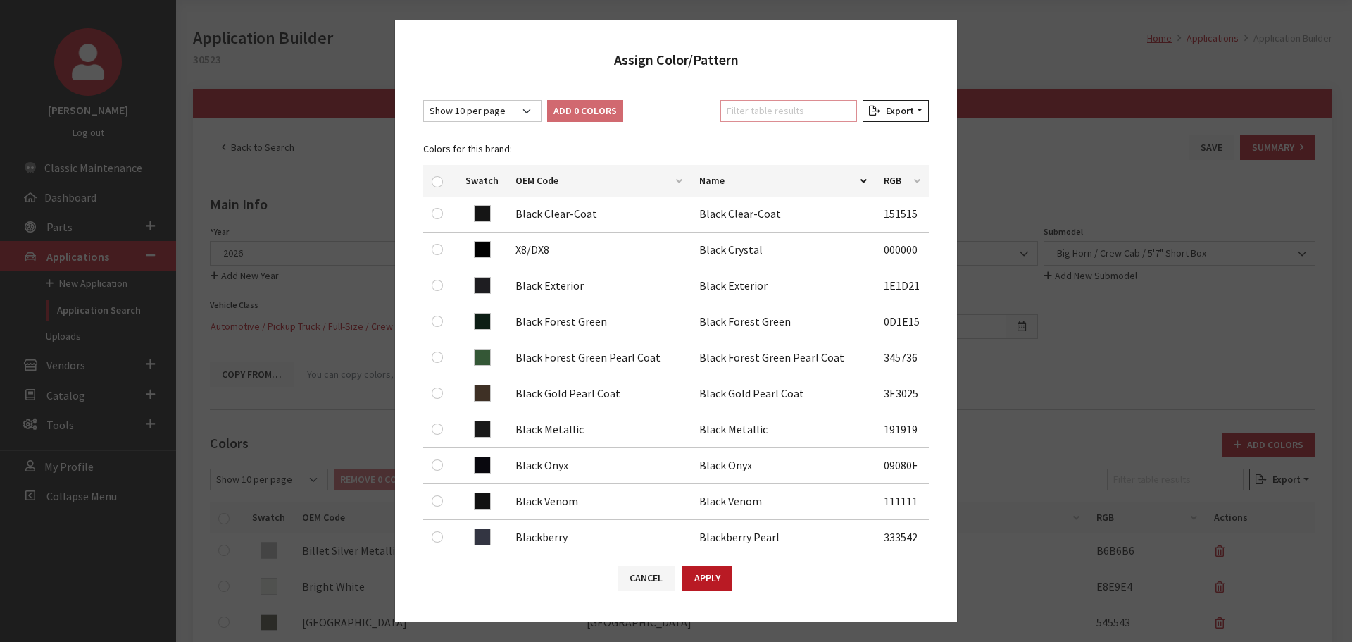
click at [754, 119] on input "Filter table results" at bounding box center [788, 111] width 137 height 22
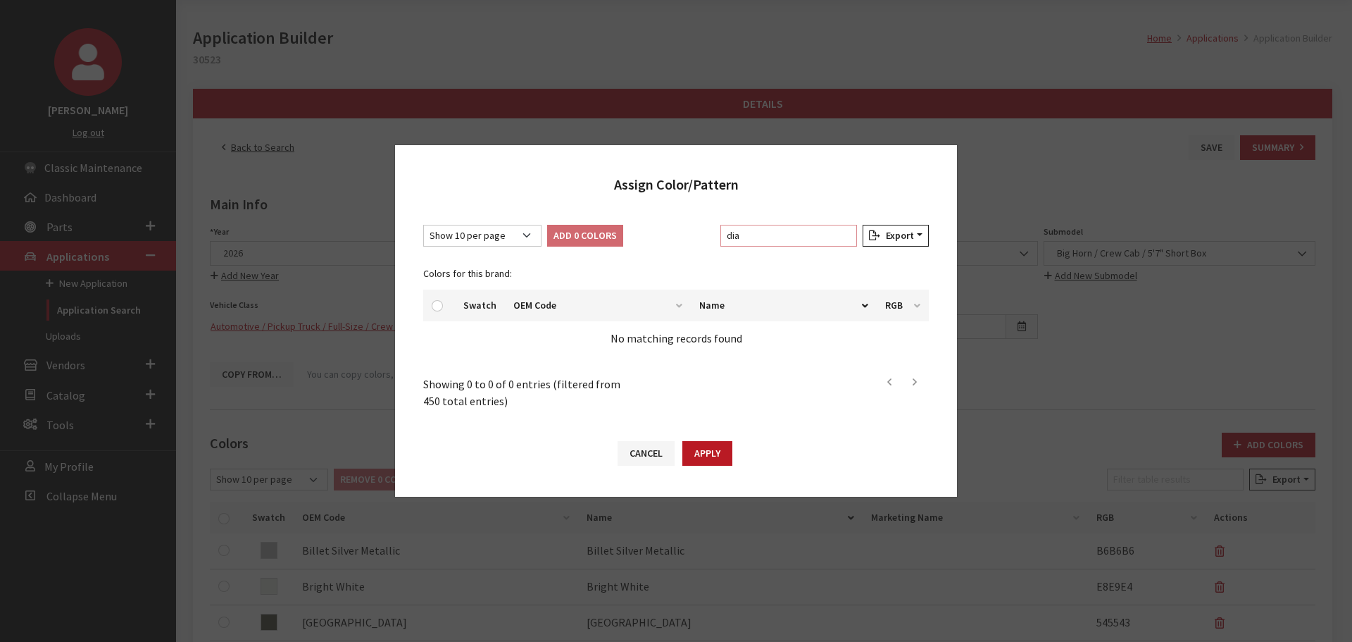
type input "diam"
click at [782, 245] on input "diam" at bounding box center [788, 236] width 137 height 22
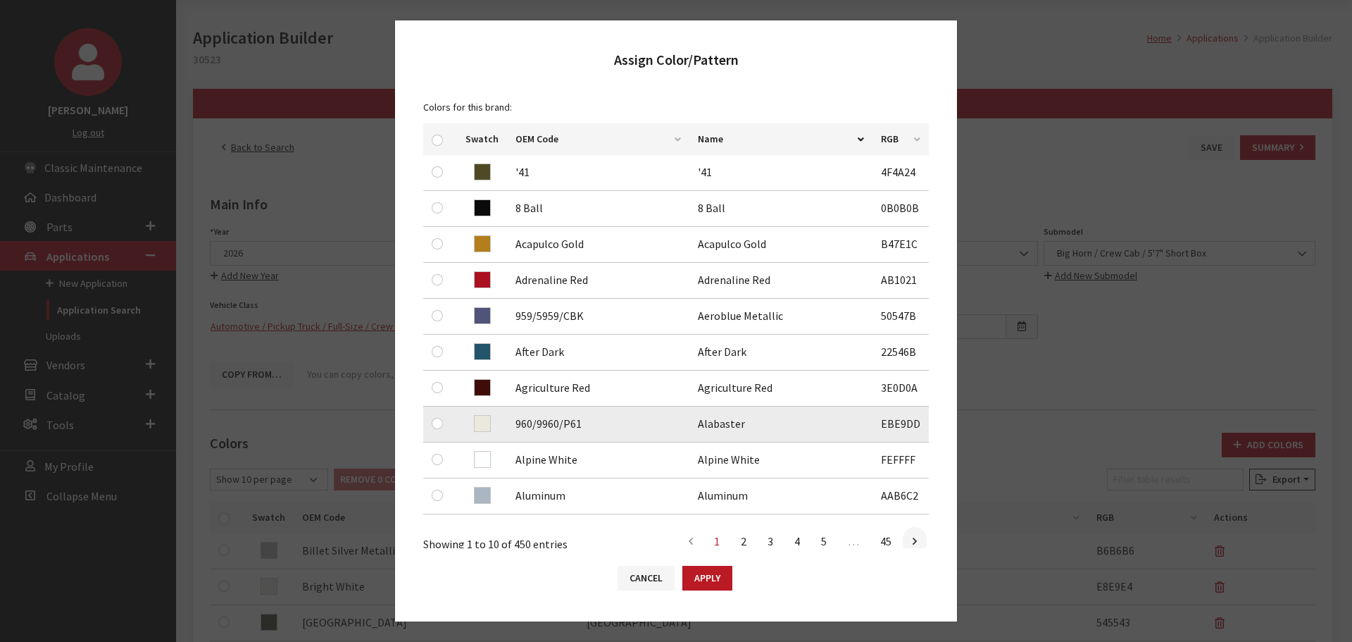
scroll to position [64, 0]
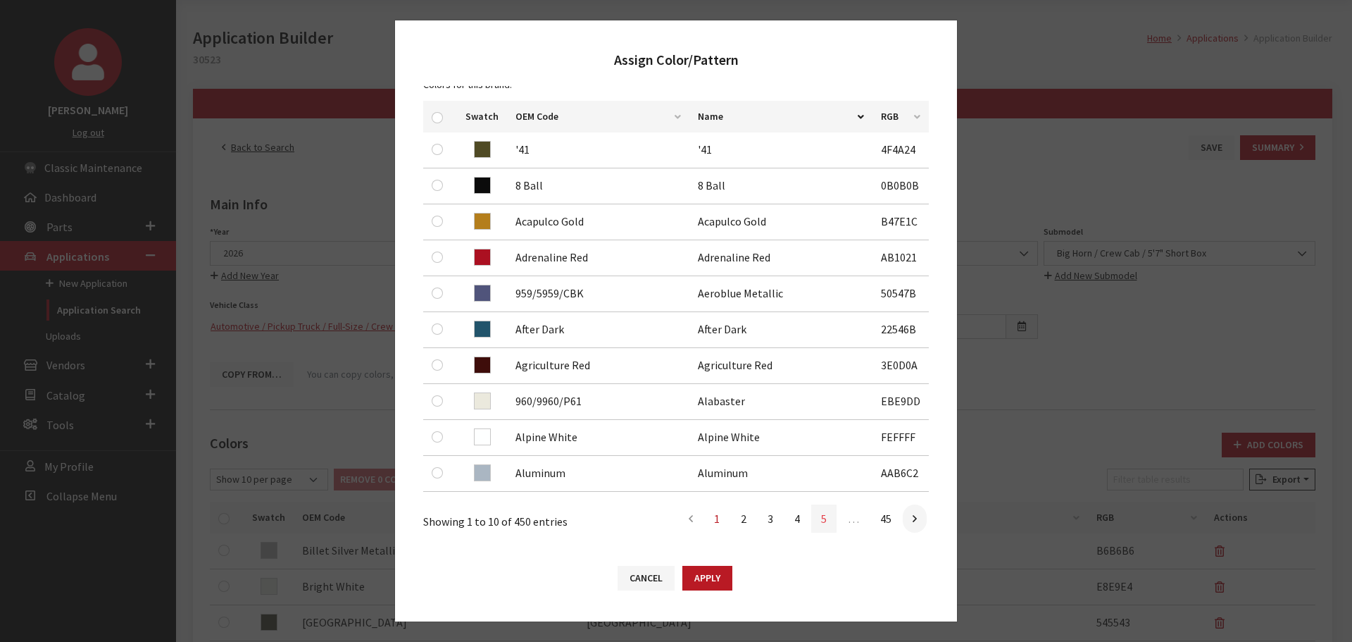
click at [815, 518] on link "5" at bounding box center [823, 518] width 25 height 28
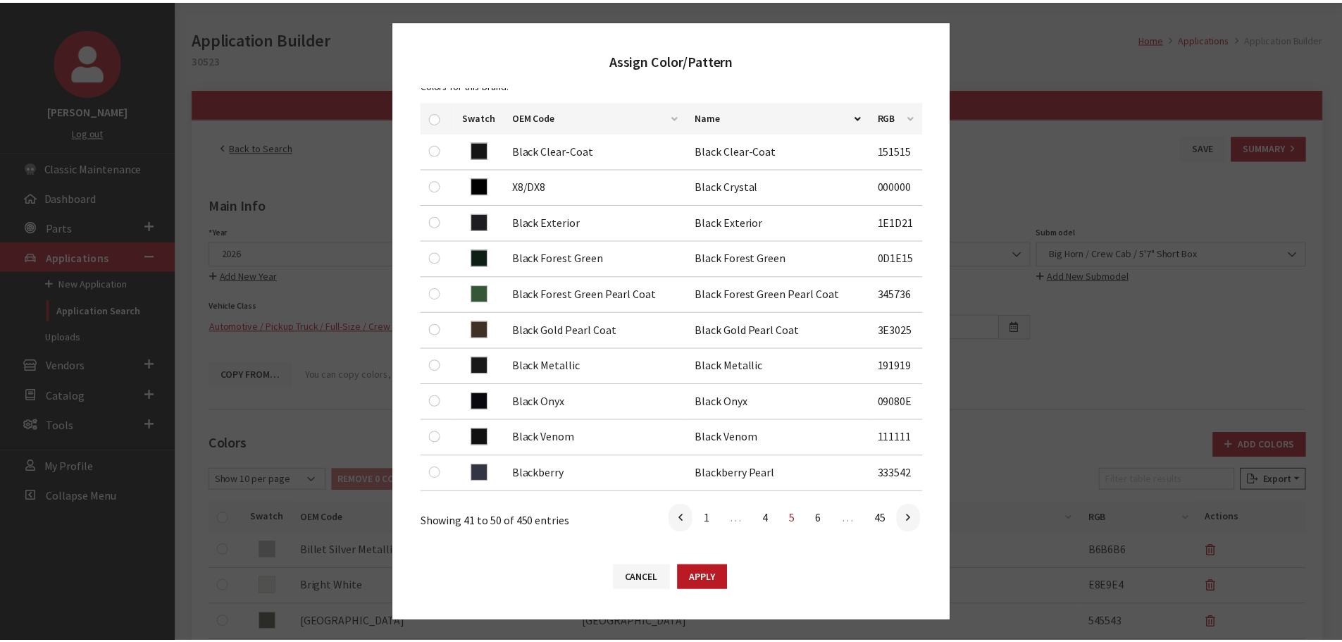
scroll to position [63, 0]
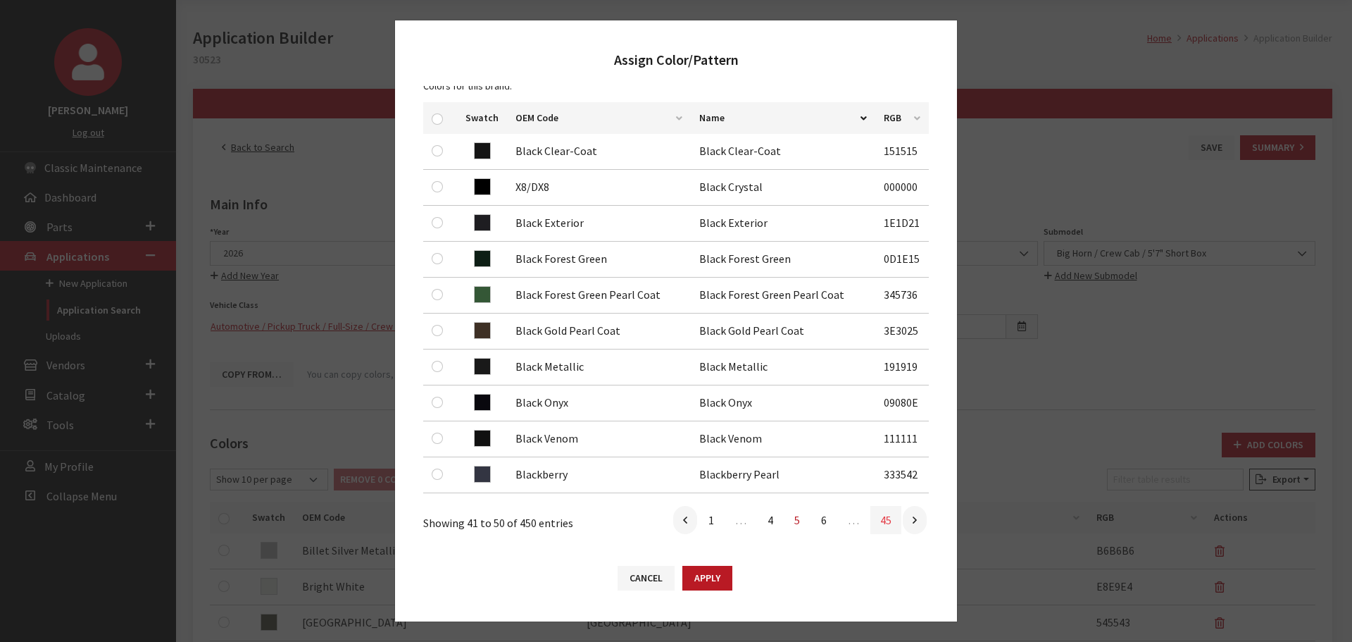
click at [870, 517] on link "45" at bounding box center [885, 520] width 31 height 28
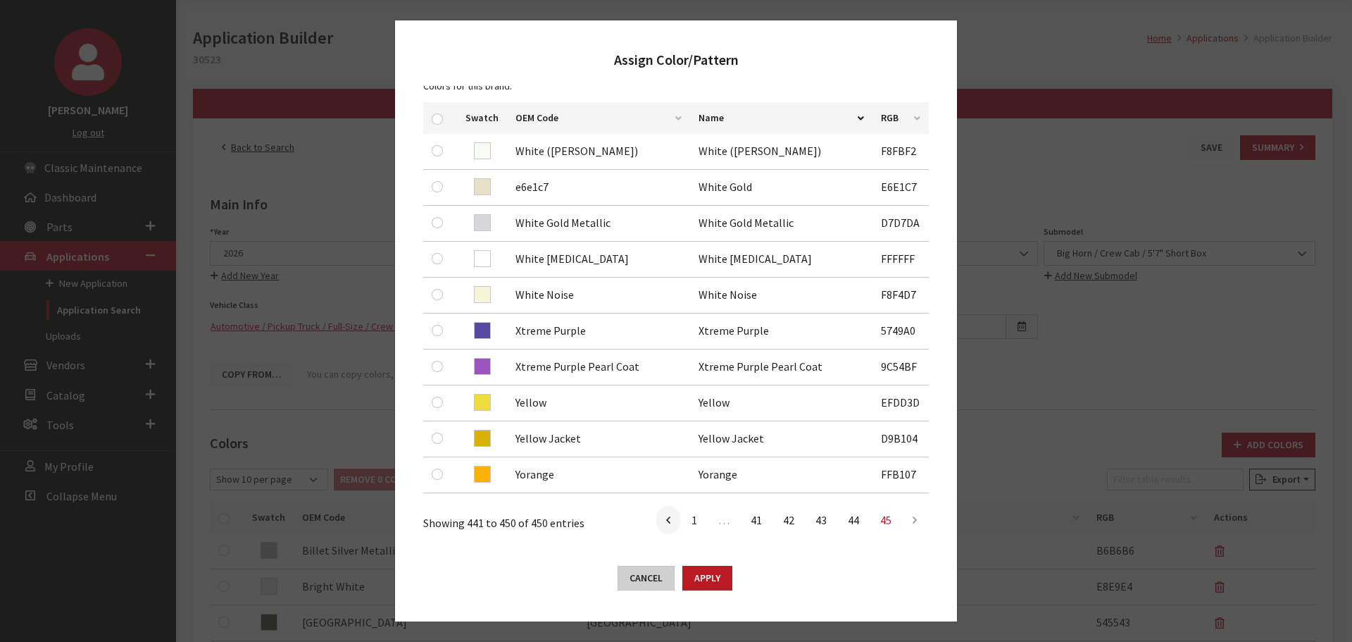
click at [642, 584] on button "Cancel" at bounding box center [646, 577] width 57 height 25
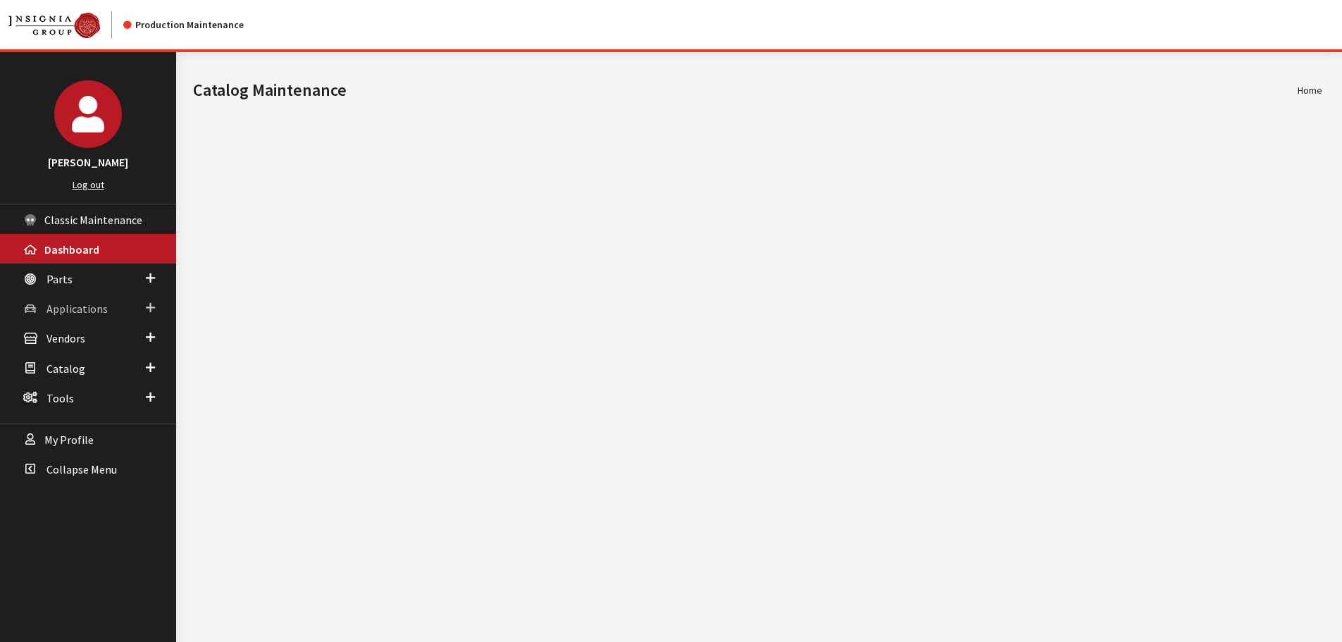
click at [131, 308] on link "Applications" at bounding box center [88, 308] width 176 height 30
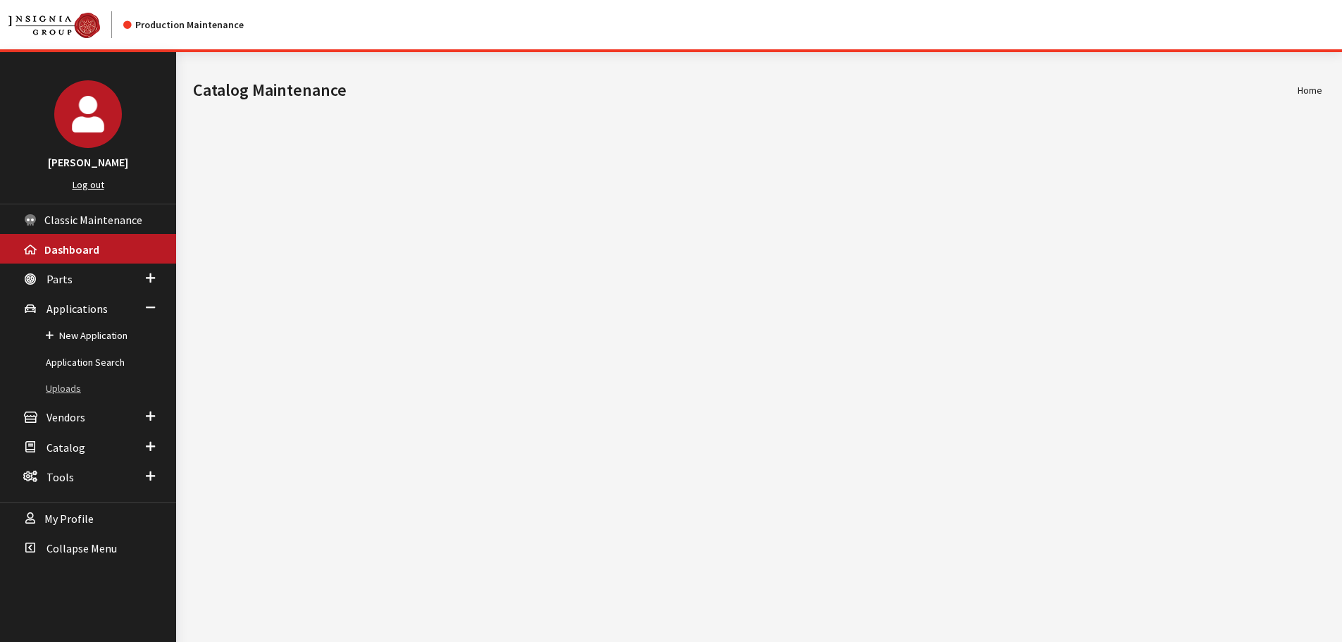
click at [93, 392] on link "Uploads" at bounding box center [88, 388] width 176 height 26
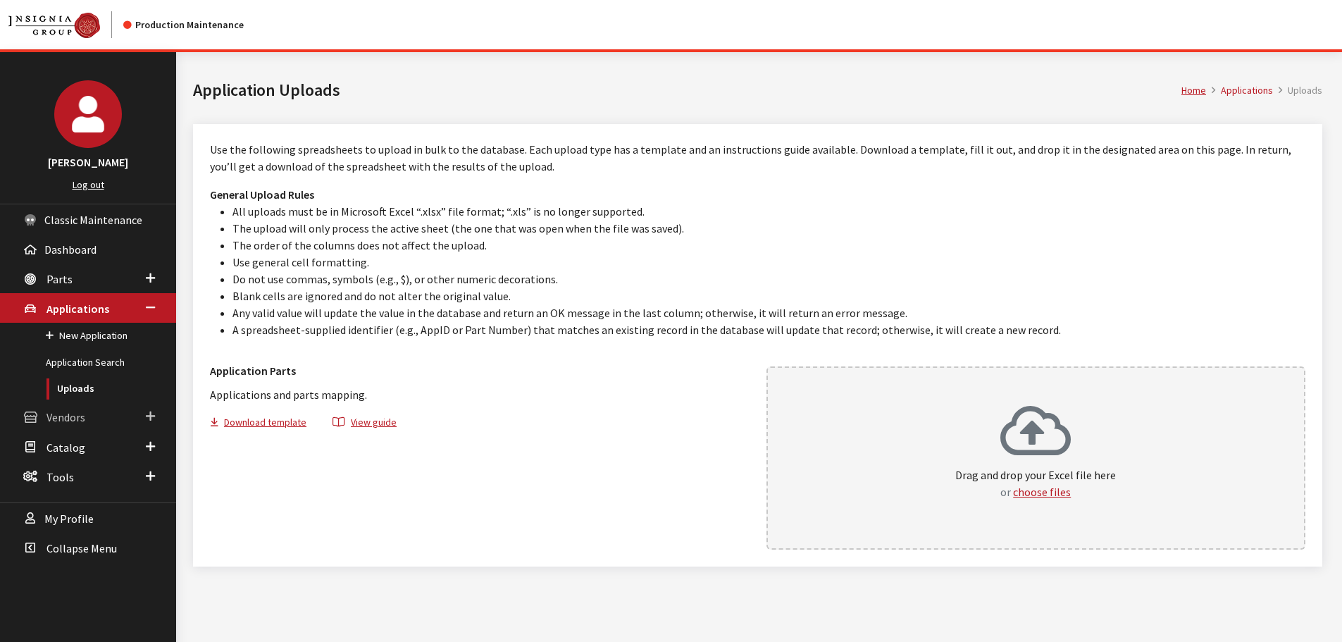
click at [120, 425] on link "Vendors" at bounding box center [88, 416] width 176 height 30
click at [149, 475] on span at bounding box center [150, 476] width 9 height 18
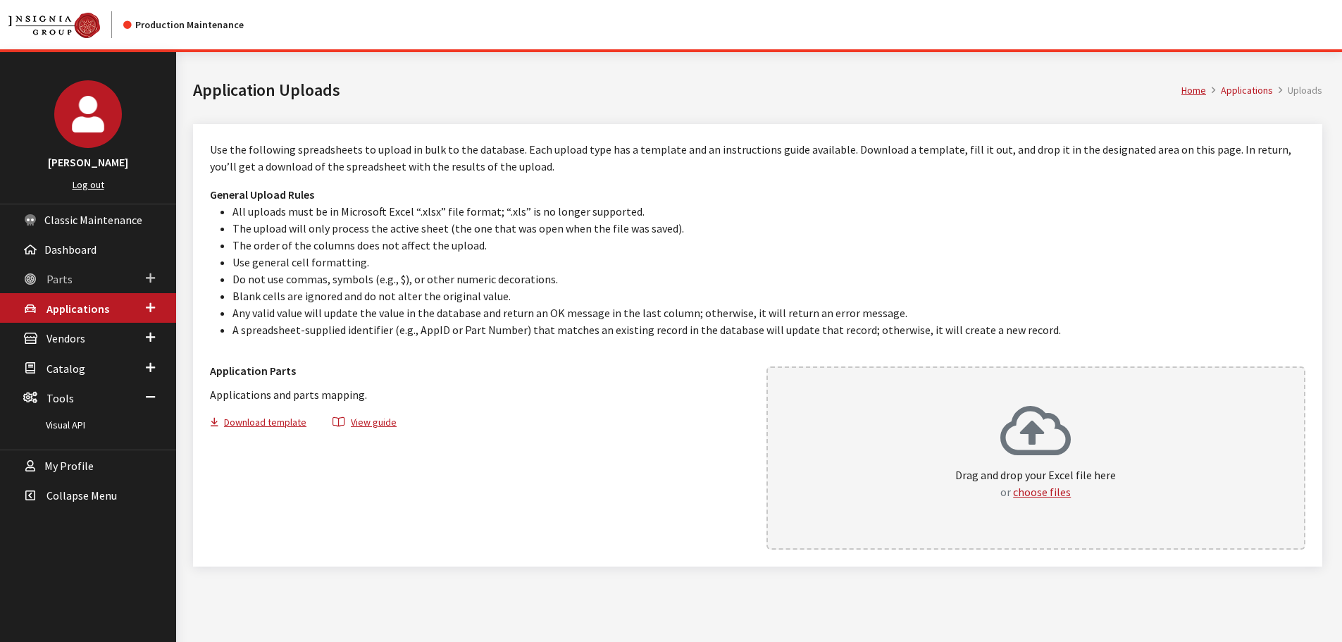
click at [107, 289] on link "Parts" at bounding box center [88, 278] width 176 height 30
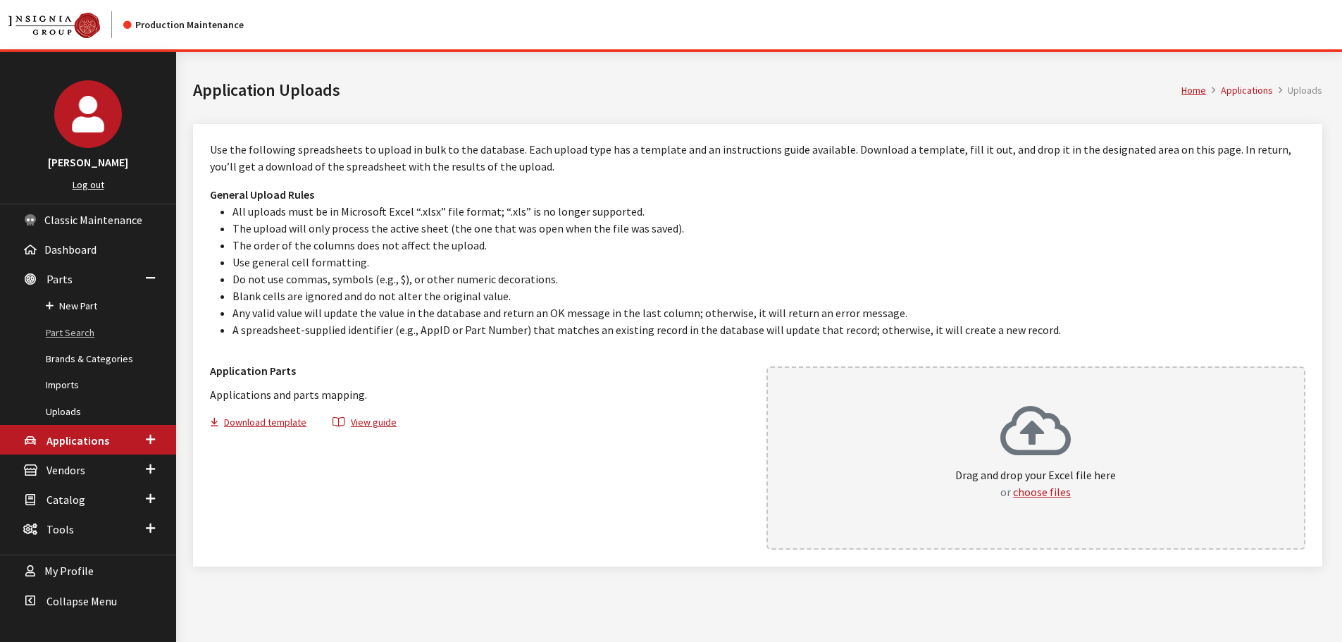
click at [86, 337] on link "Part Search" at bounding box center [88, 333] width 176 height 26
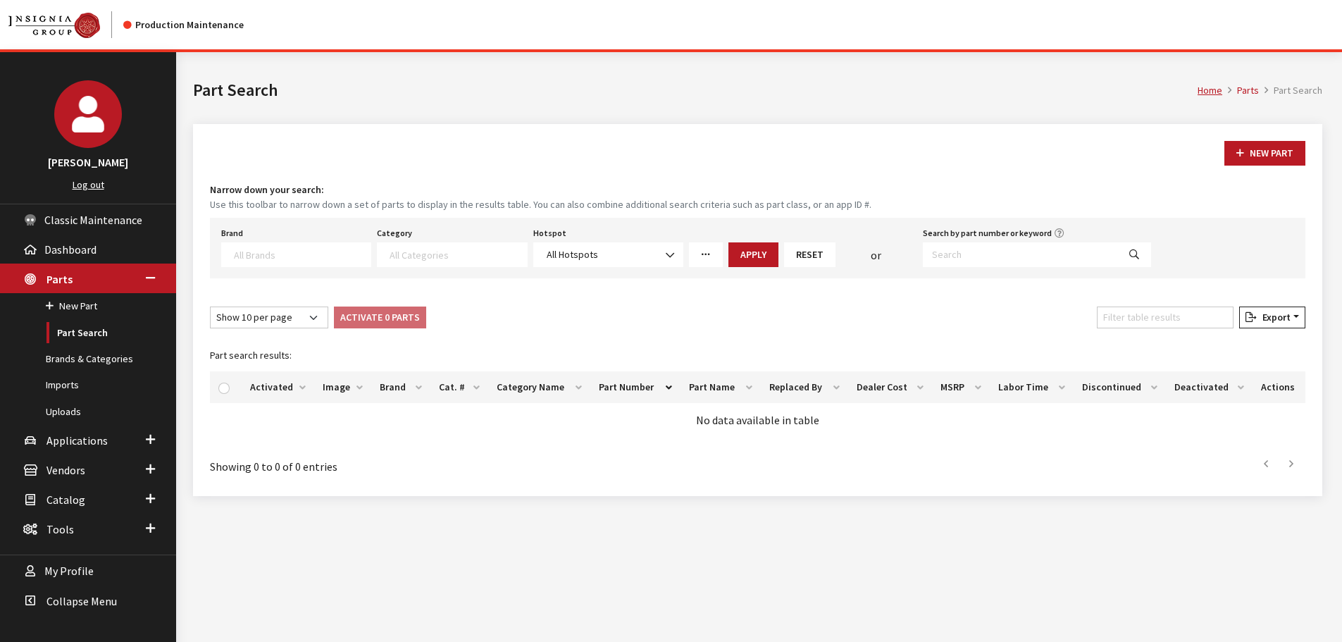
select select
click at [325, 258] on textarea "Search" at bounding box center [302, 254] width 137 height 13
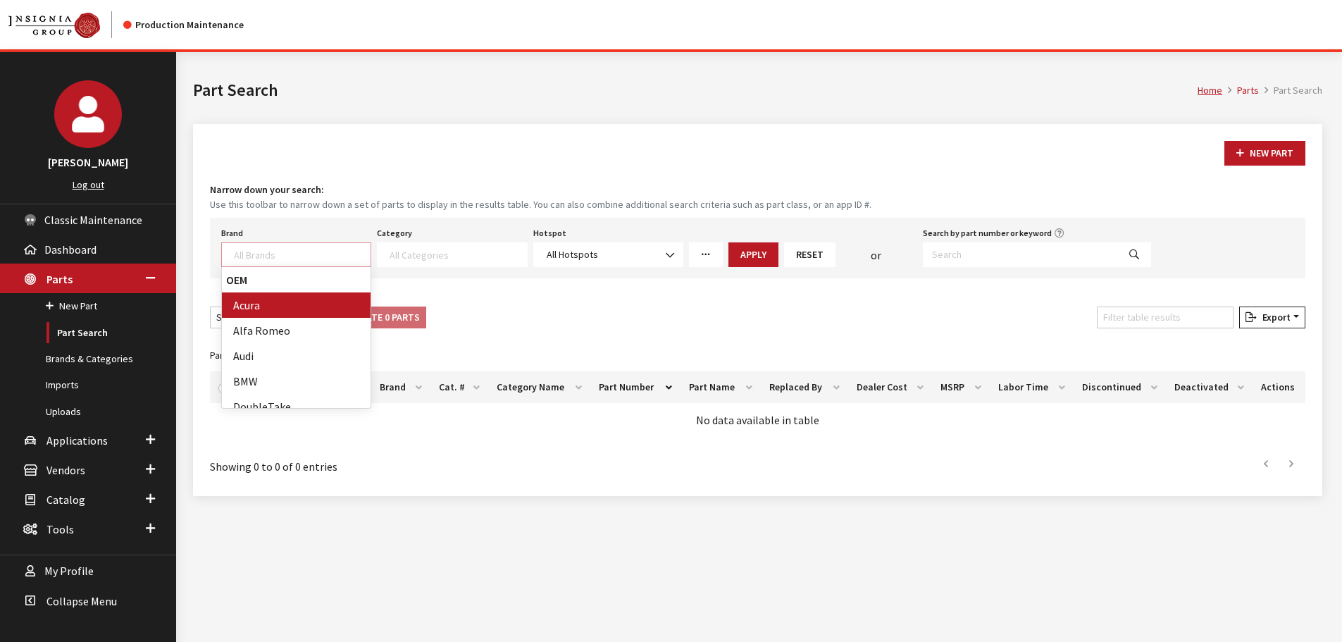
select select "8"
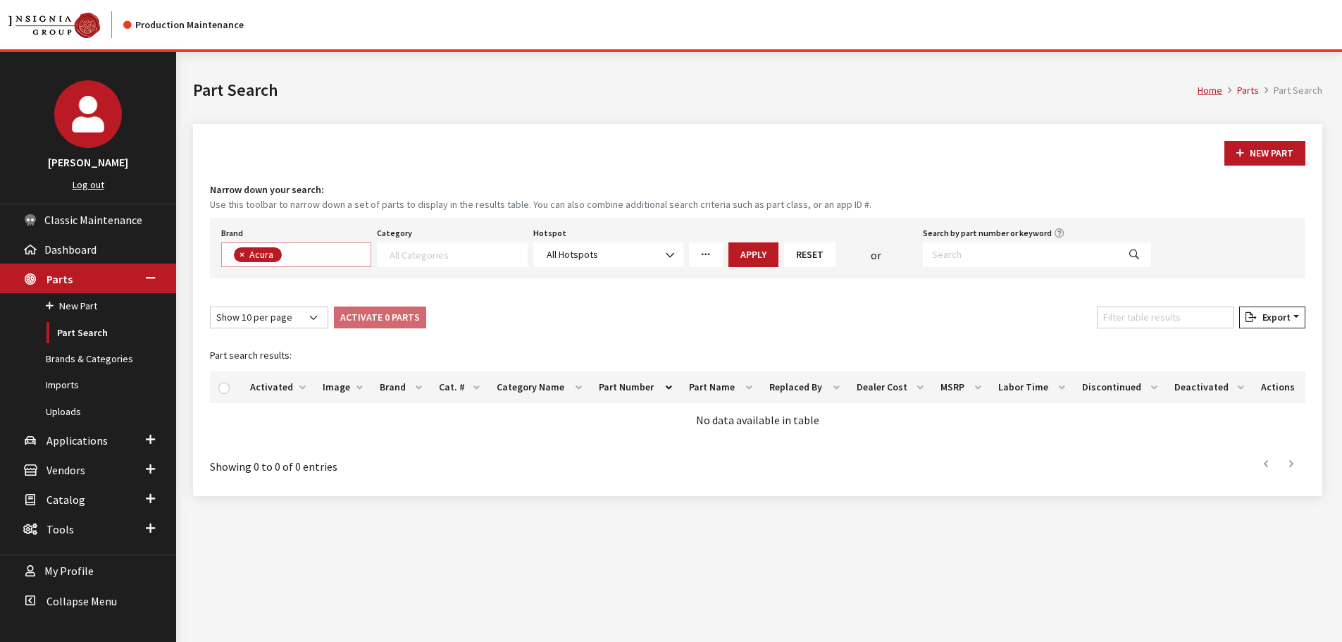
scroll to position [13, 0]
click at [425, 270] on div "Brand Acura Alfa Romeo Audi BMW DoubleTake Ford Ford Racing GM GST Honda Hyunda…" at bounding box center [757, 248] width 1095 height 61
click at [427, 263] on span at bounding box center [452, 254] width 150 height 25
drag, startPoint x: 429, startPoint y: 280, endPoint x: 436, endPoint y: 277, distance: 7.6
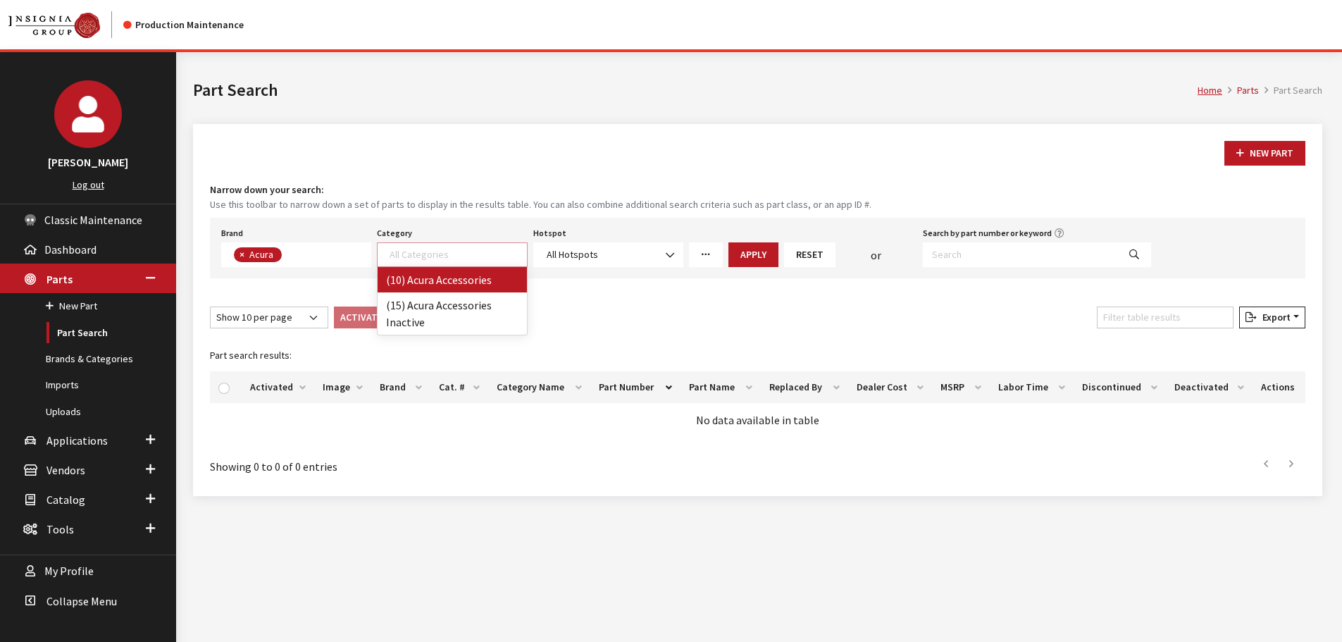
select select "115"
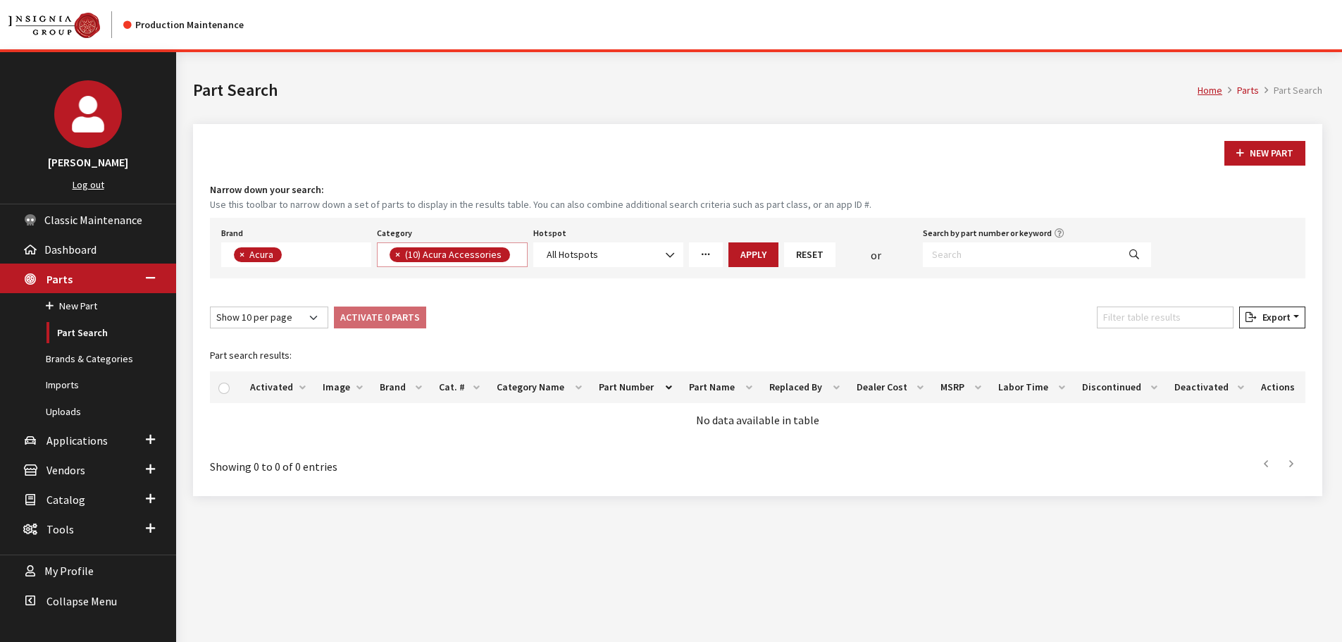
click at [596, 238] on div "Hotspot All Hotspots Antlers APillarFogLight AssistSteps BackUpSensors BedCap B…" at bounding box center [608, 245] width 156 height 44
click at [763, 251] on button "Apply" at bounding box center [753, 254] width 50 height 25
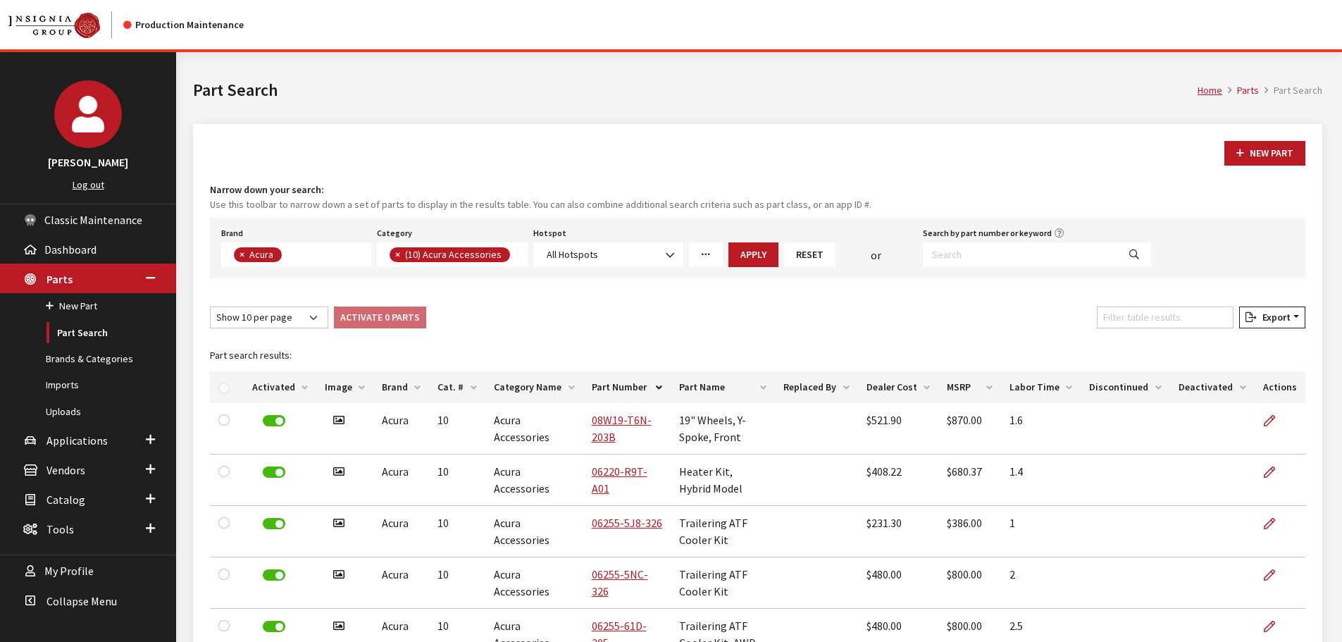
click at [1263, 305] on div "New Part Narrow down your search: Use this toolbar to narrow down a set of part…" at bounding box center [757, 558] width 1129 height 869
click at [1262, 317] on span "Export" at bounding box center [1273, 317] width 34 height 13
click at [1225, 342] on span "Excel" at bounding box center [1230, 345] width 27 height 13
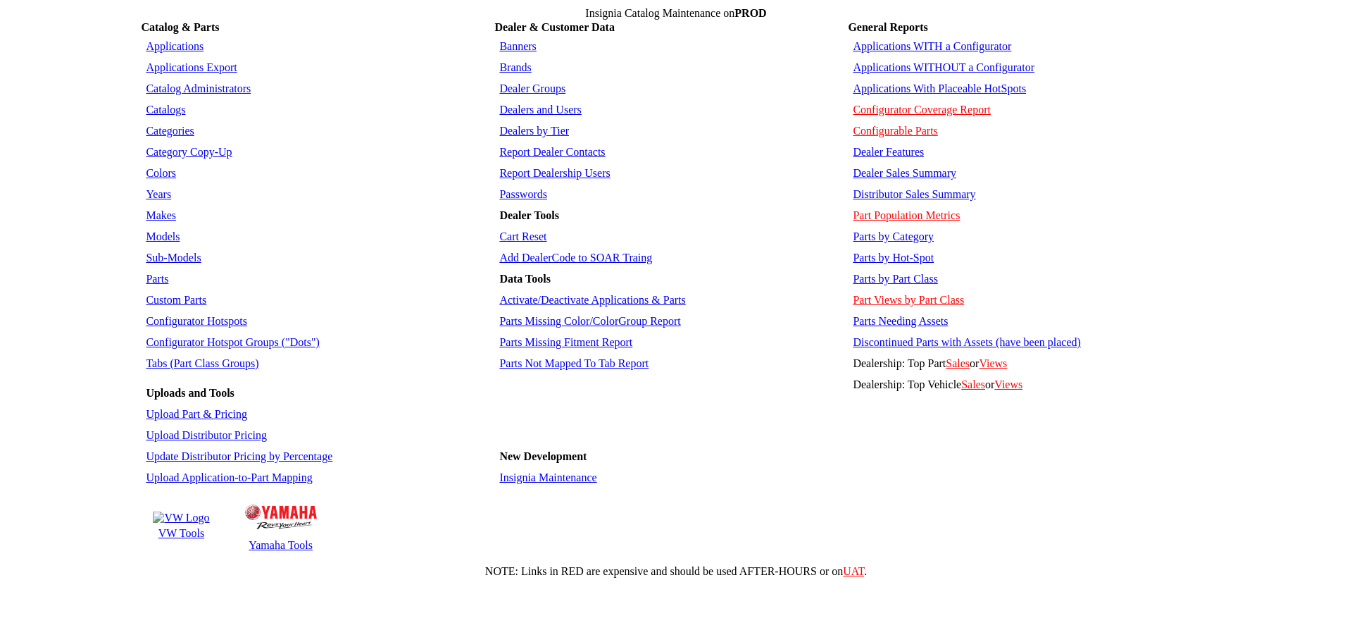
click at [161, 125] on link "Categories" at bounding box center [170, 131] width 48 height 12
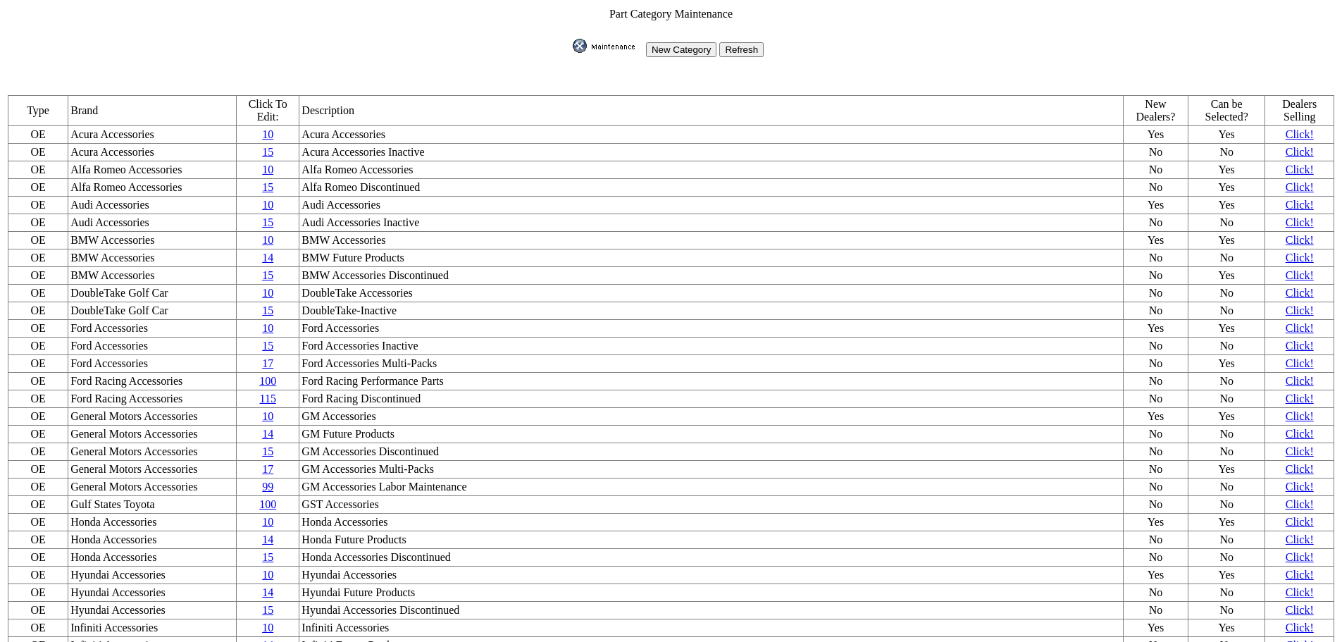
click at [603, 39] on img at bounding box center [608, 46] width 70 height 14
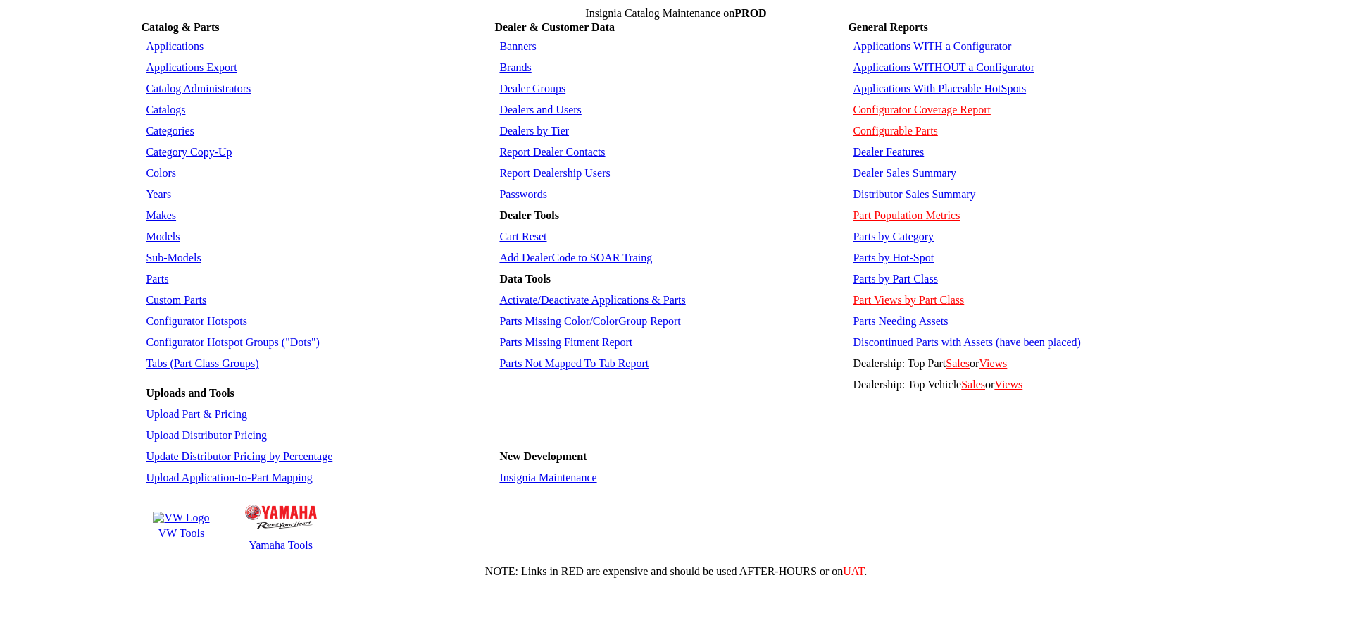
click at [158, 273] on link "Parts" at bounding box center [157, 279] width 23 height 12
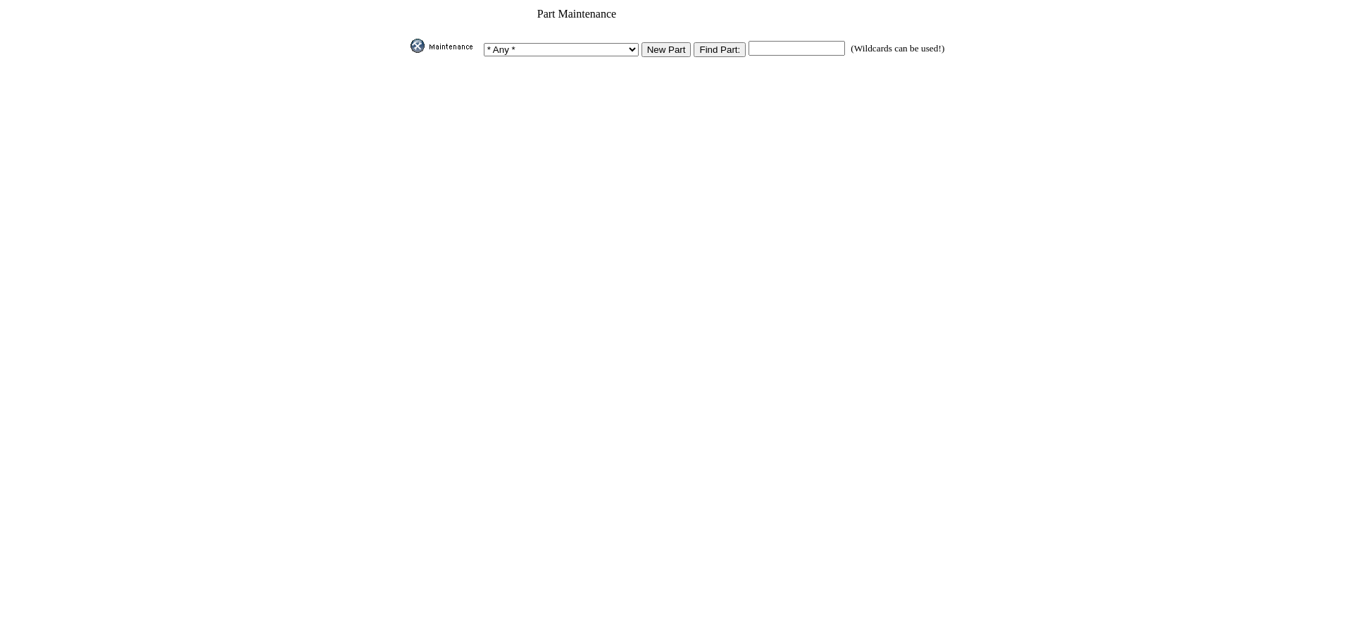
drag, startPoint x: 575, startPoint y: 55, endPoint x: 577, endPoint y: 44, distance: 11.5
click at [576, 53] on tbody "Part Maintenance * Any * 3D Carbon 3M ACE Acura Advent Agri-Cover Alfa Romeo Al…" at bounding box center [676, 45] width 539 height 76
click at [577, 44] on select "* Any * 3D Carbon 3M ACE Acura Advent Agri-Cover Alfa Romeo AlloyGator Alpine A…" at bounding box center [561, 49] width 155 height 13
click at [481, 39] on img at bounding box center [446, 46] width 70 height 14
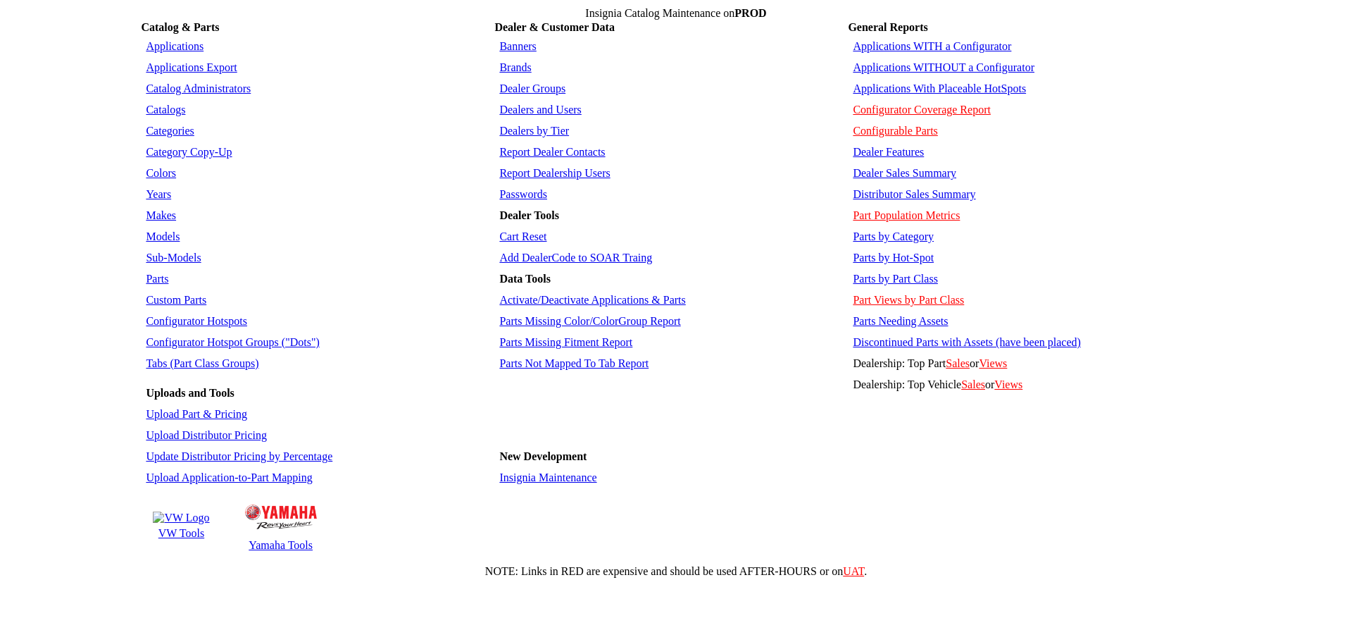
click at [908, 230] on link "Parts by Category" at bounding box center [893, 236] width 81 height 12
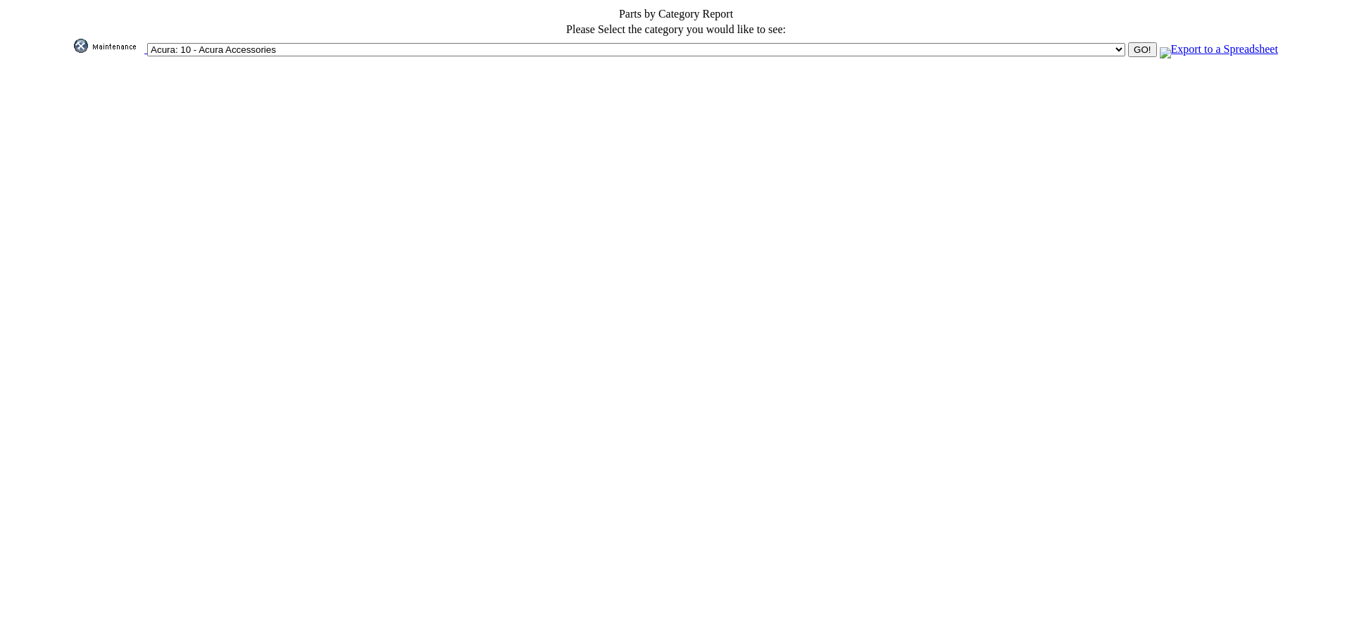
click at [539, 44] on select "Acura: 10 - Acura Accessories Acura: 15 - Acura Accessories Inactive Alfa Romeo…" at bounding box center [636, 49] width 978 height 13
click at [1128, 42] on input "GO!" at bounding box center [1142, 49] width 28 height 15
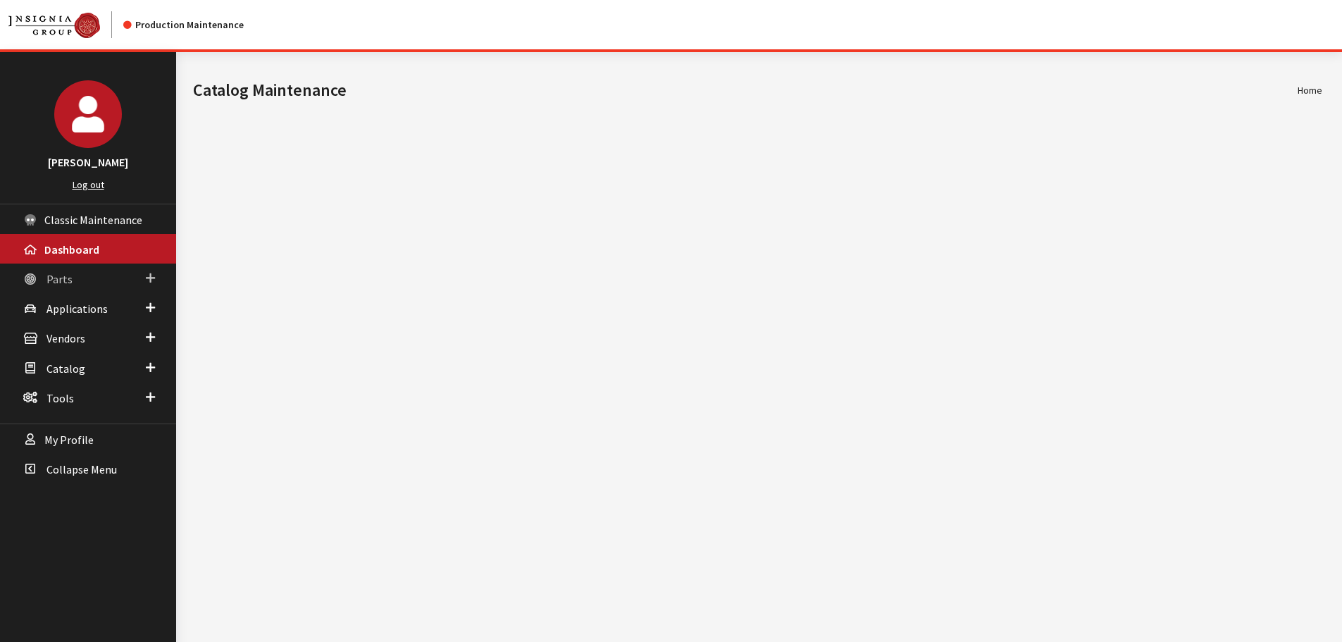
click at [63, 273] on link "Parts" at bounding box center [88, 278] width 176 height 30
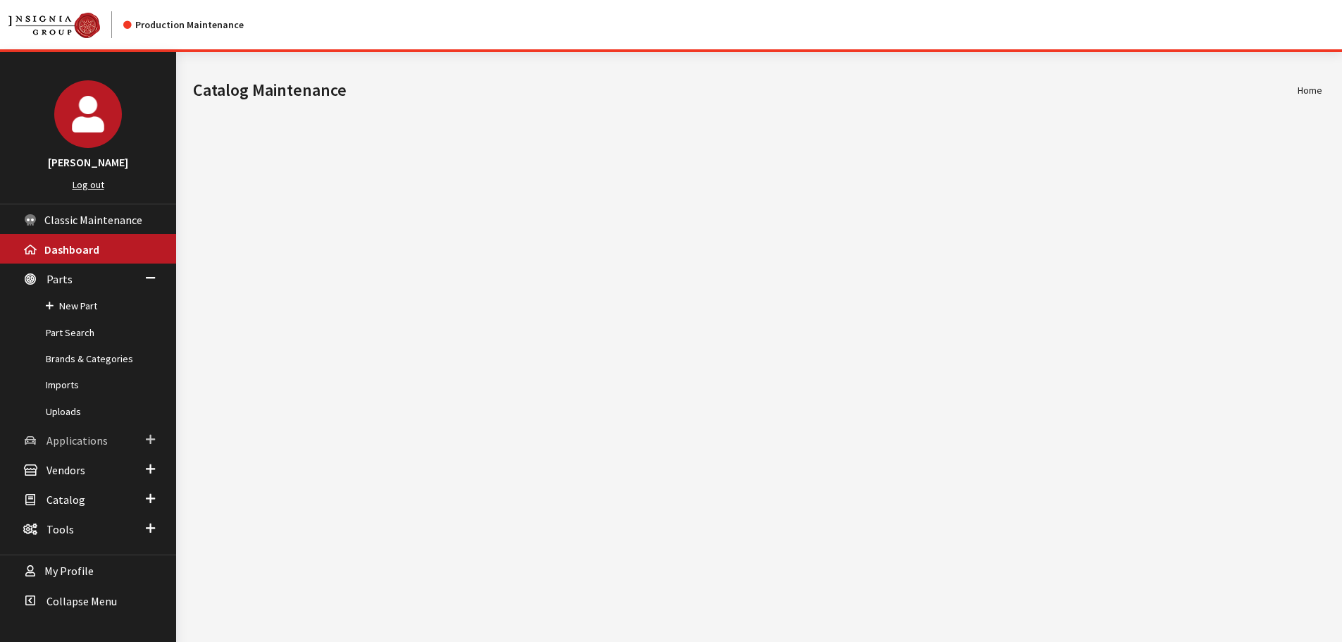
click at [80, 435] on span "Applications" at bounding box center [76, 440] width 61 height 14
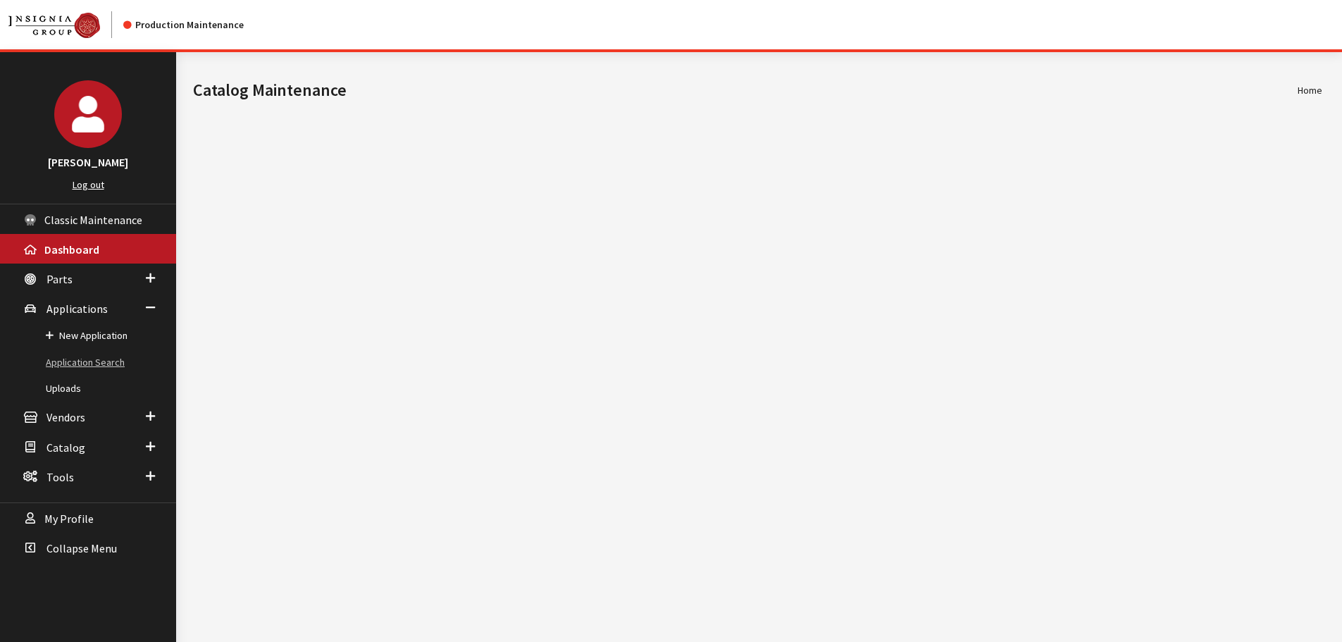
click at [96, 358] on link "Application Search" at bounding box center [88, 362] width 176 height 26
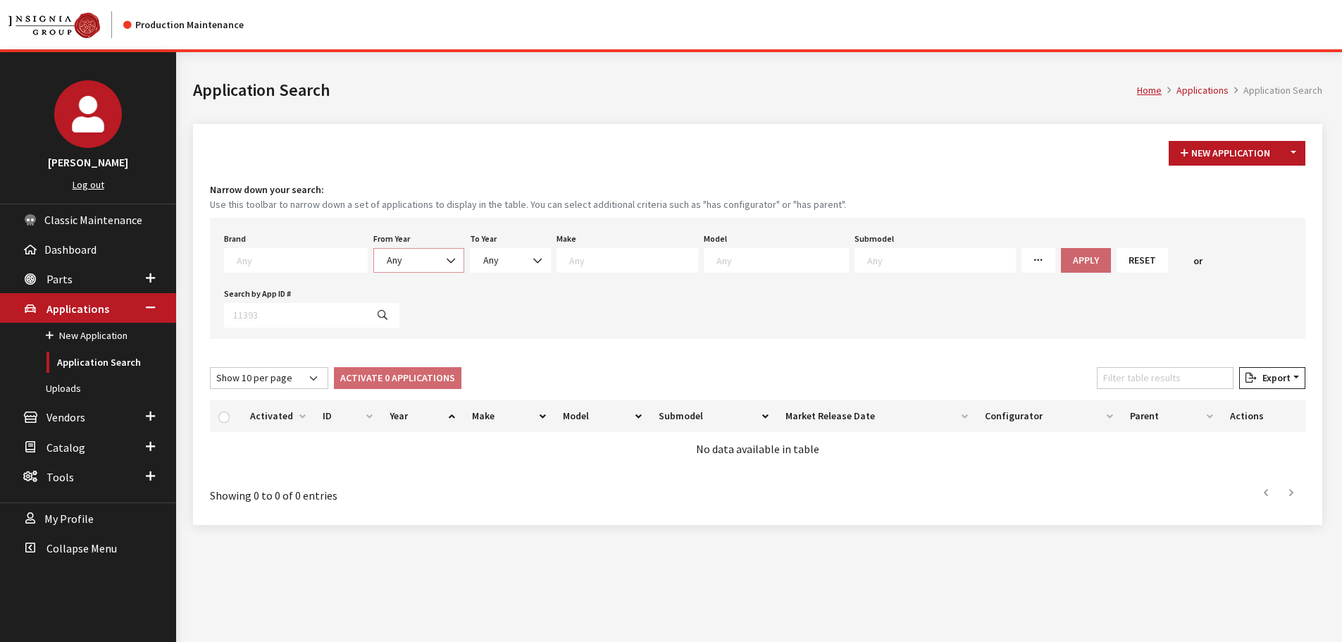
click at [376, 251] on span "Any" at bounding box center [418, 260] width 91 height 25
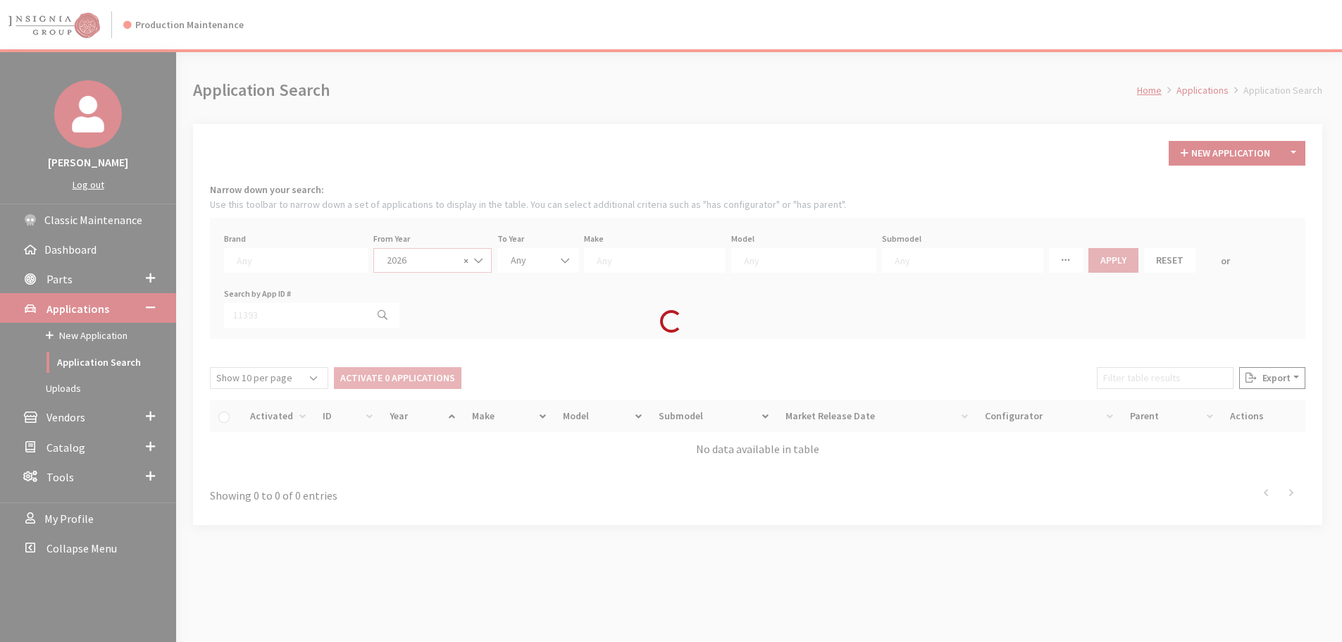
select select "2026"
select select
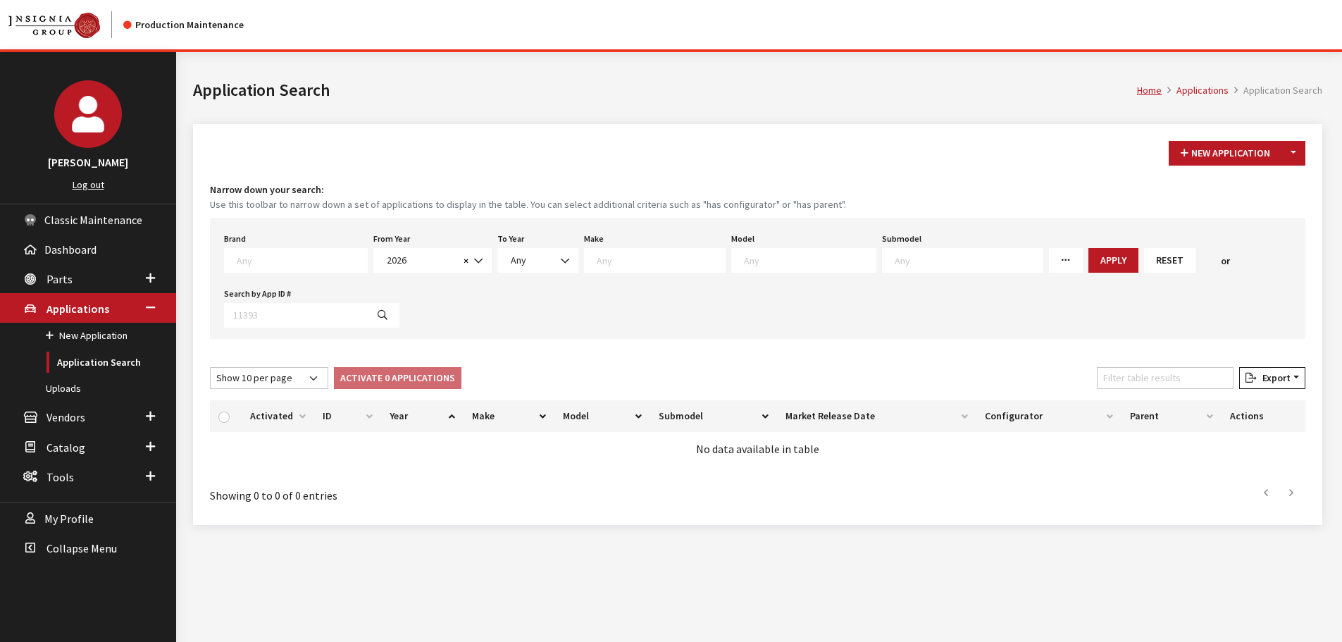
click at [612, 254] on textarea "Search" at bounding box center [660, 260] width 128 height 13
select select "22"
select select
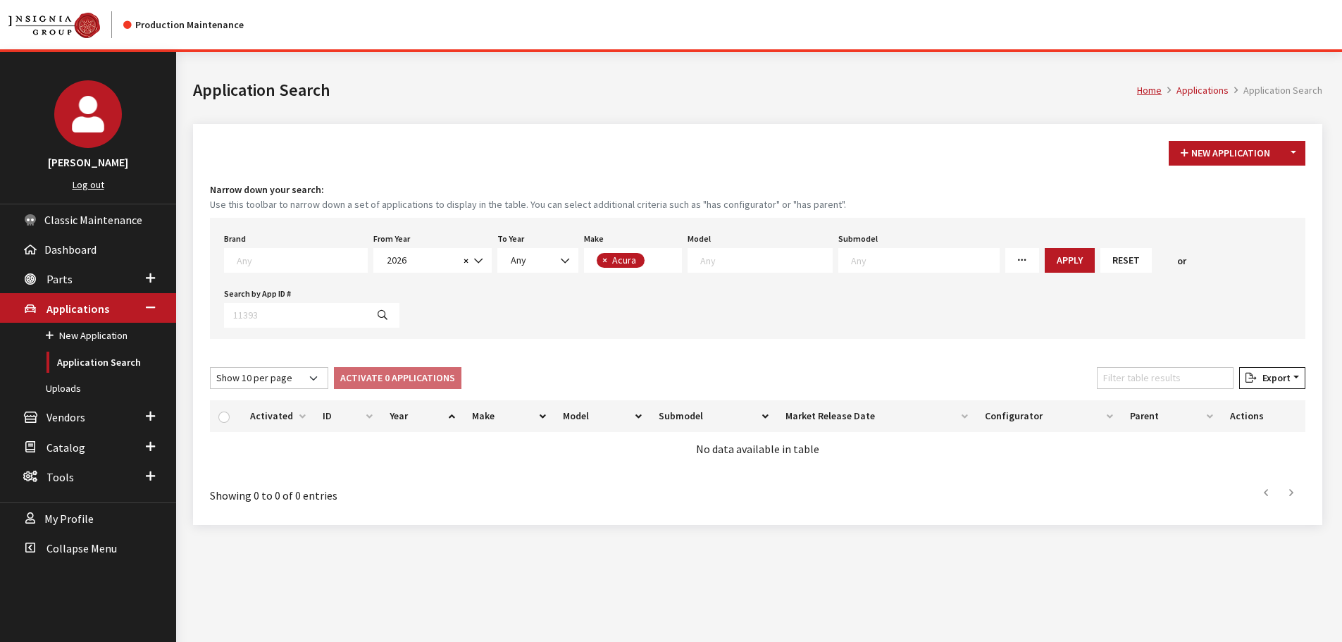
click at [771, 254] on textarea "Search" at bounding box center [766, 260] width 132 height 13
click at [839, 292] on div "Brand Any Acura Alfa Romeo Audi Bentley BMW DoubleTake Ford GM Honda Hyundai In…" at bounding box center [757, 278] width 1095 height 121
click at [1044, 258] on button "Apply" at bounding box center [1069, 260] width 50 height 25
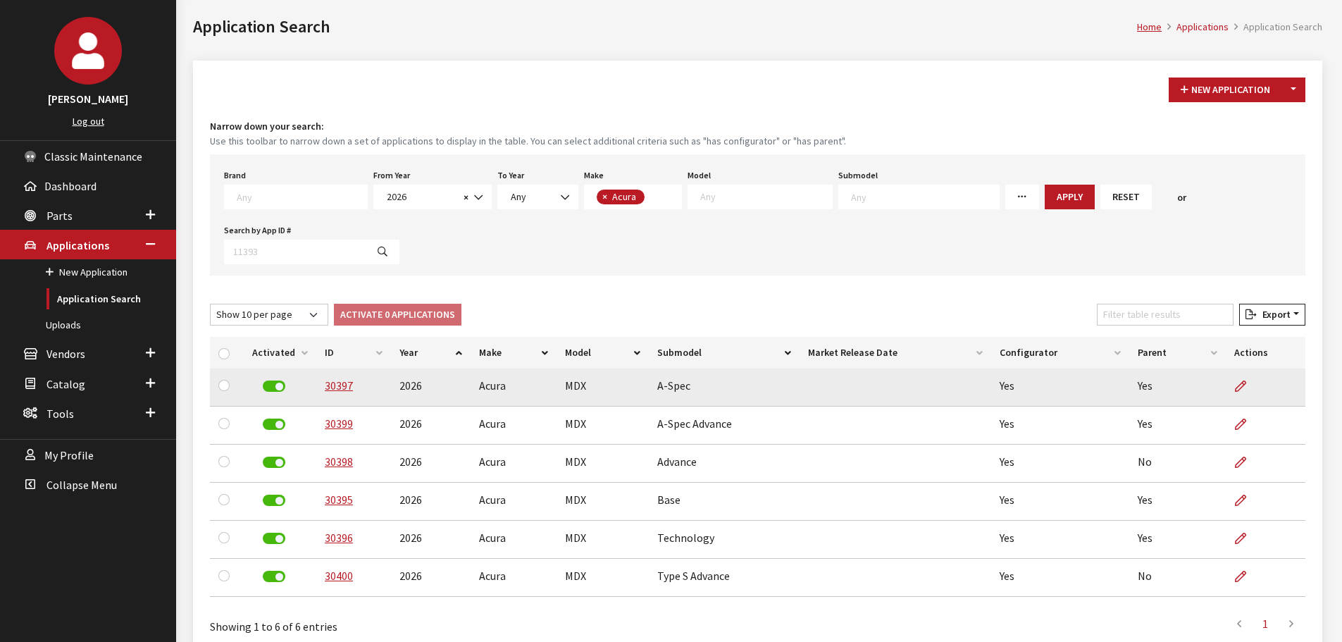
scroll to position [137, 0]
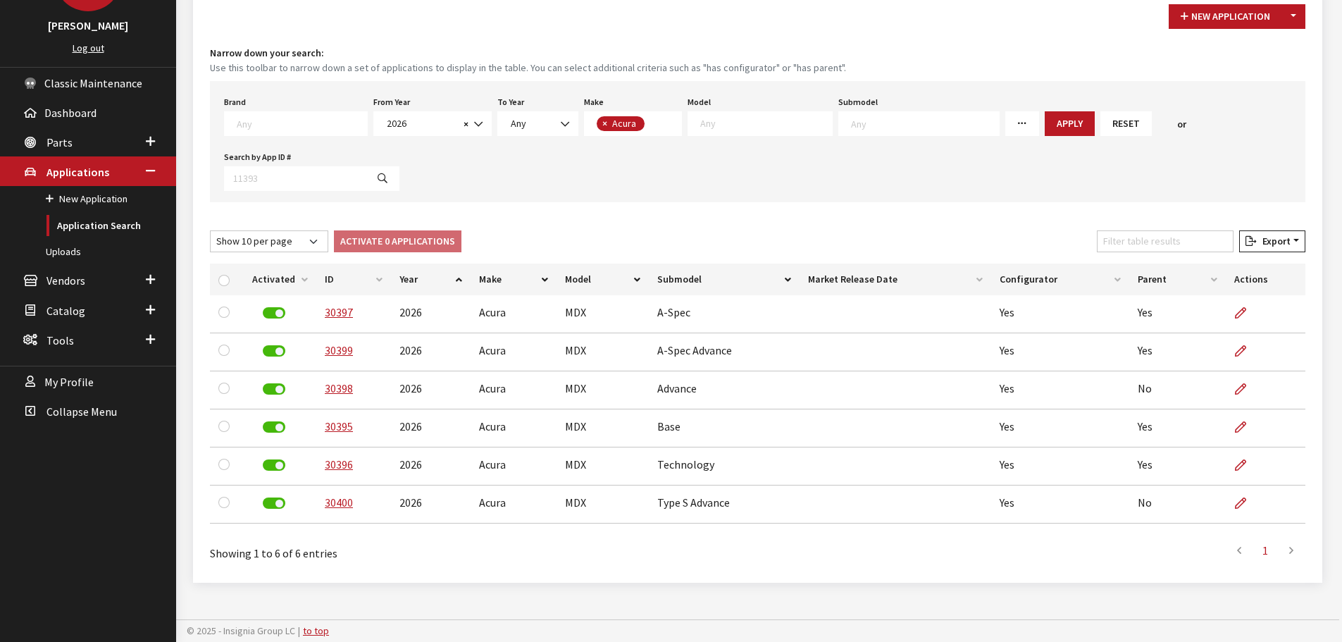
select select
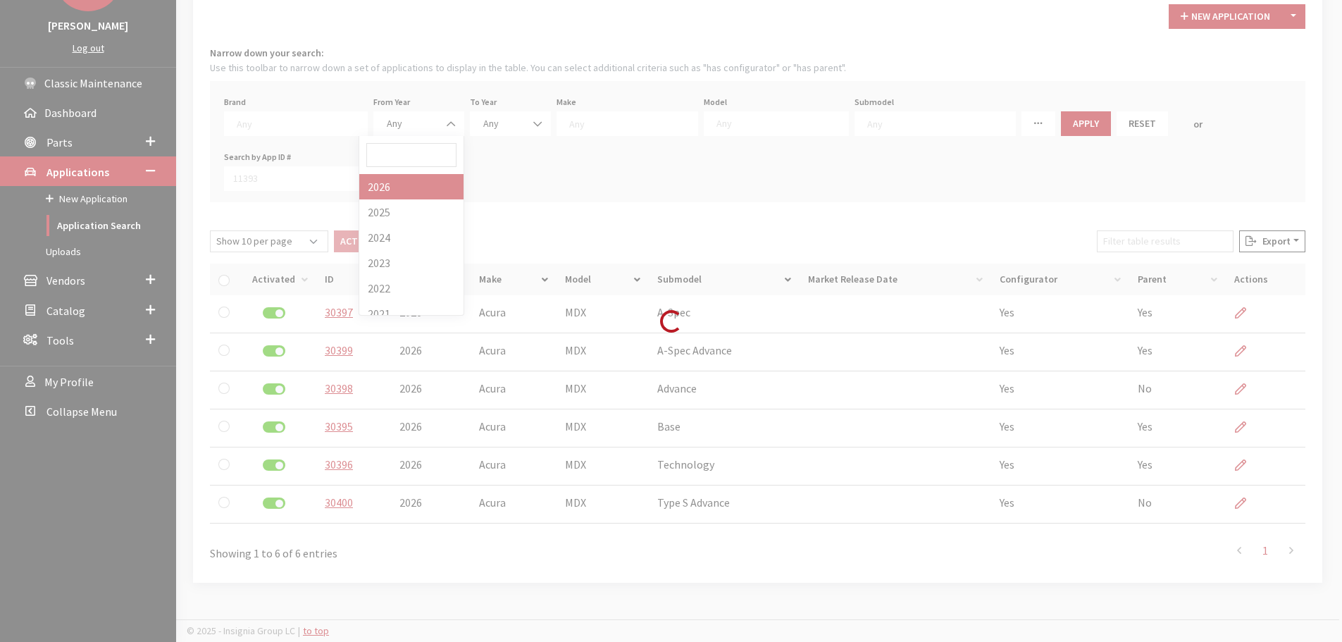
click at [325, 127] on div "Modal title Cancel Yes OK Modal title OK Modal title Cancel Apply Copy From Exi…" at bounding box center [757, 278] width 1163 height 726
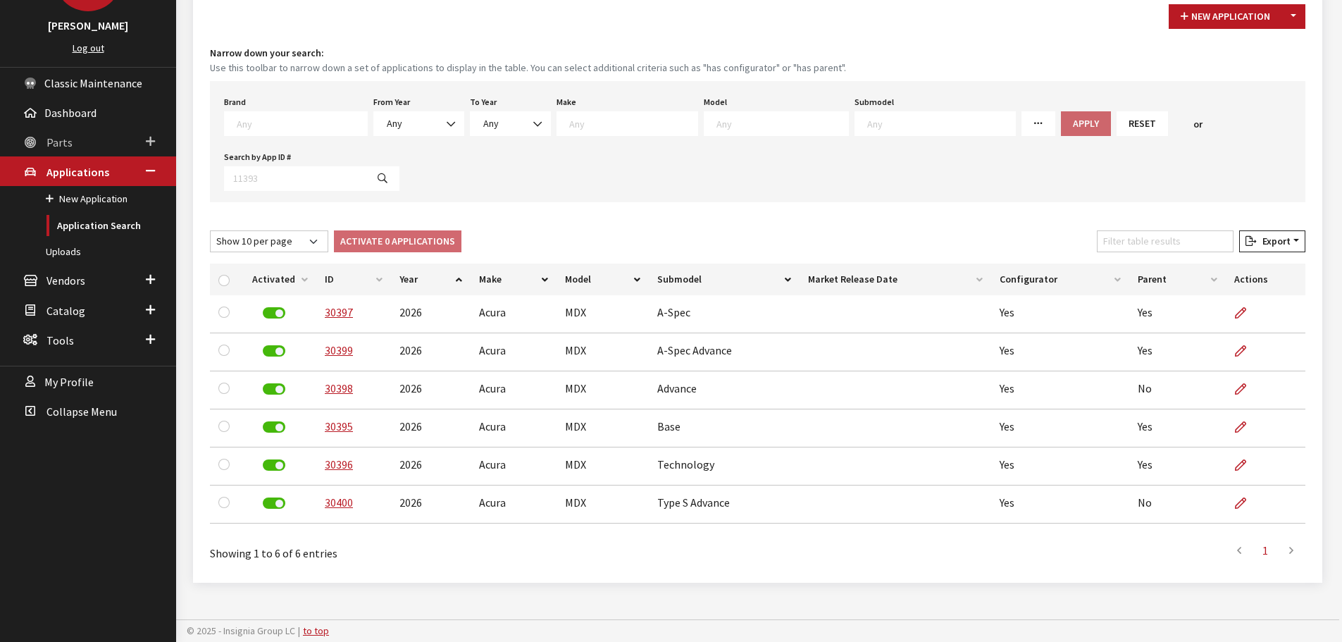
click at [35, 147] on icon at bounding box center [30, 143] width 14 height 12
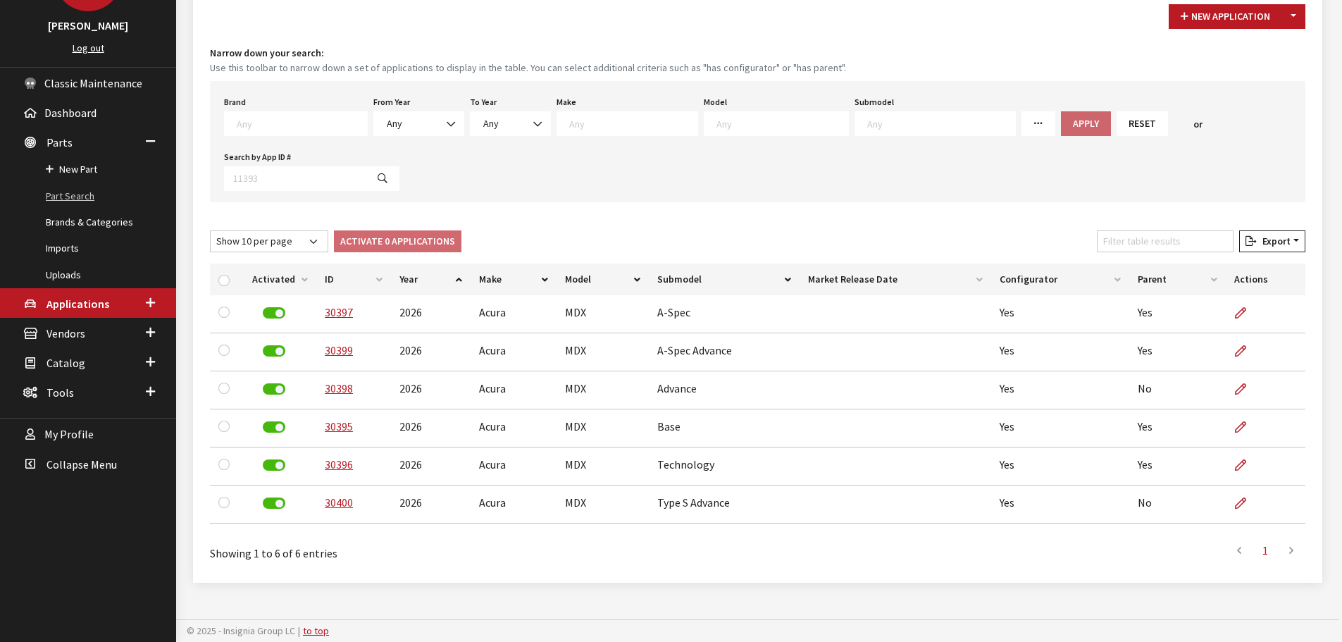
click at [111, 201] on link "Part Search" at bounding box center [88, 196] width 176 height 26
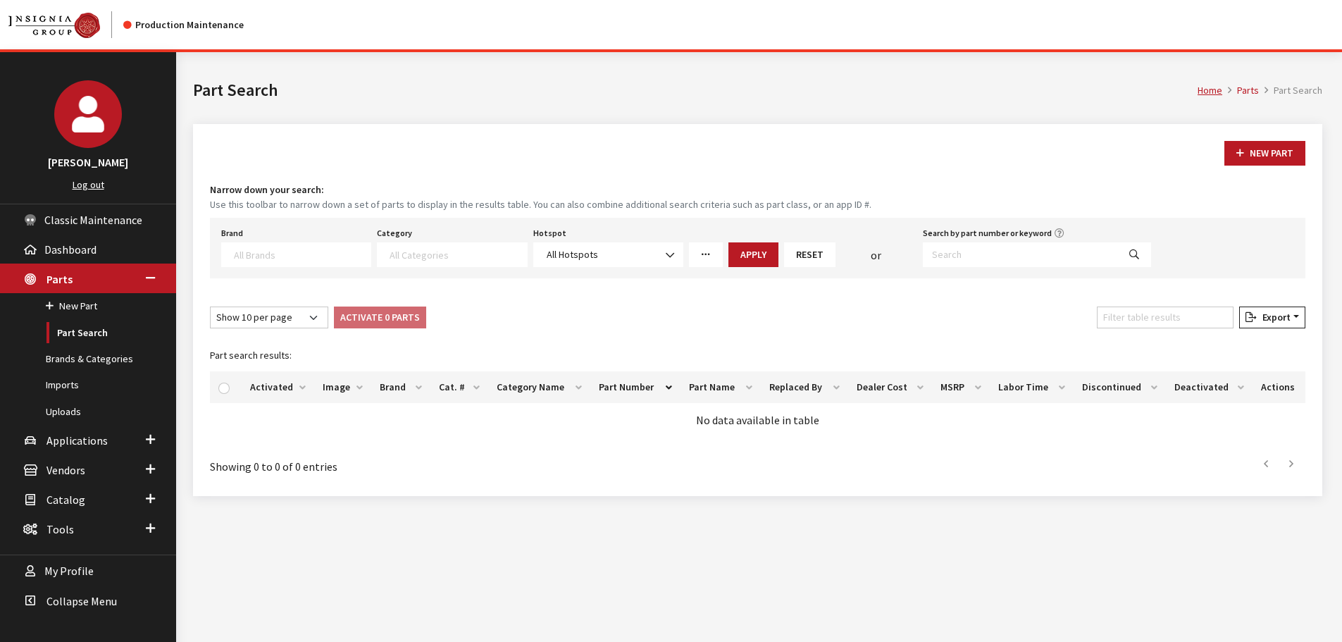
select select
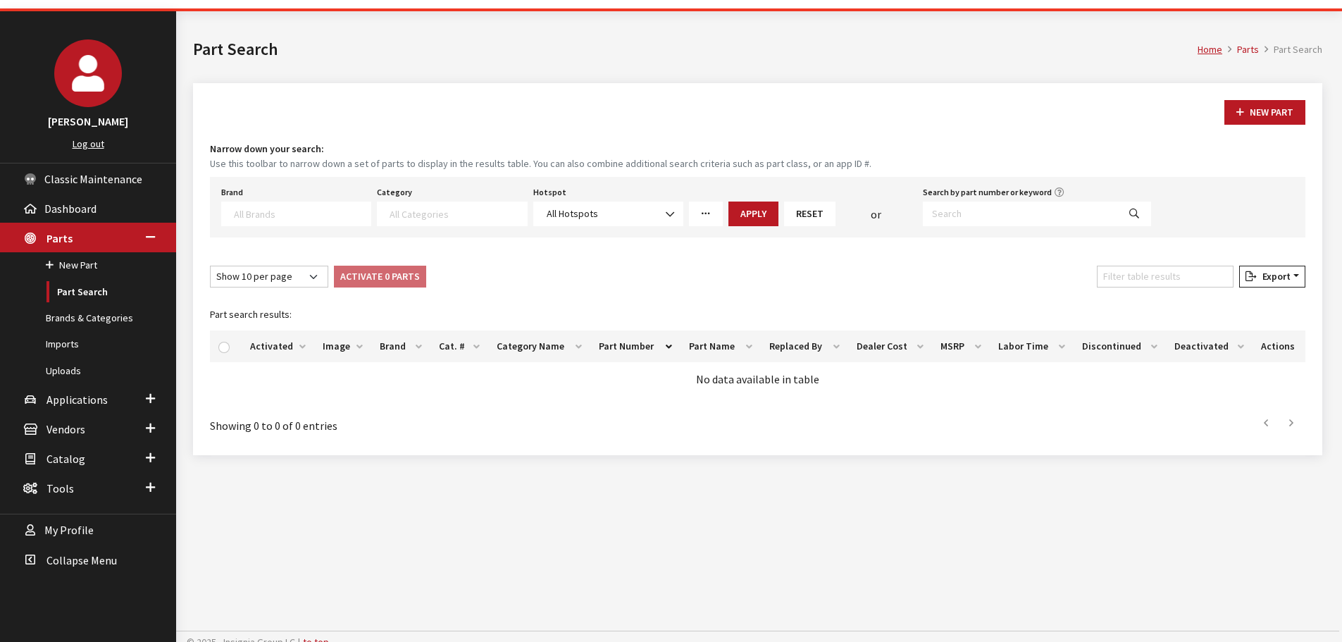
scroll to position [52, 0]
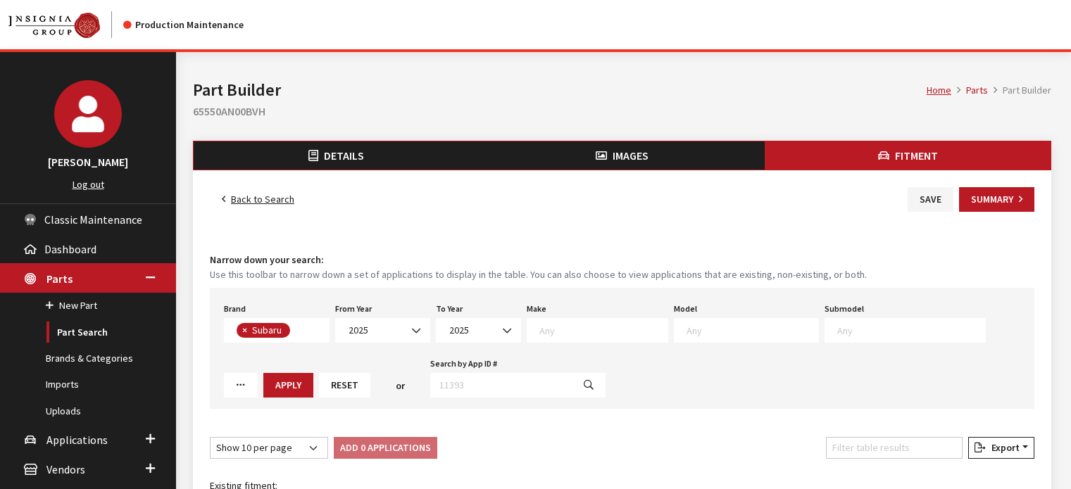
select select
